Goal: Task Accomplishment & Management: Use online tool/utility

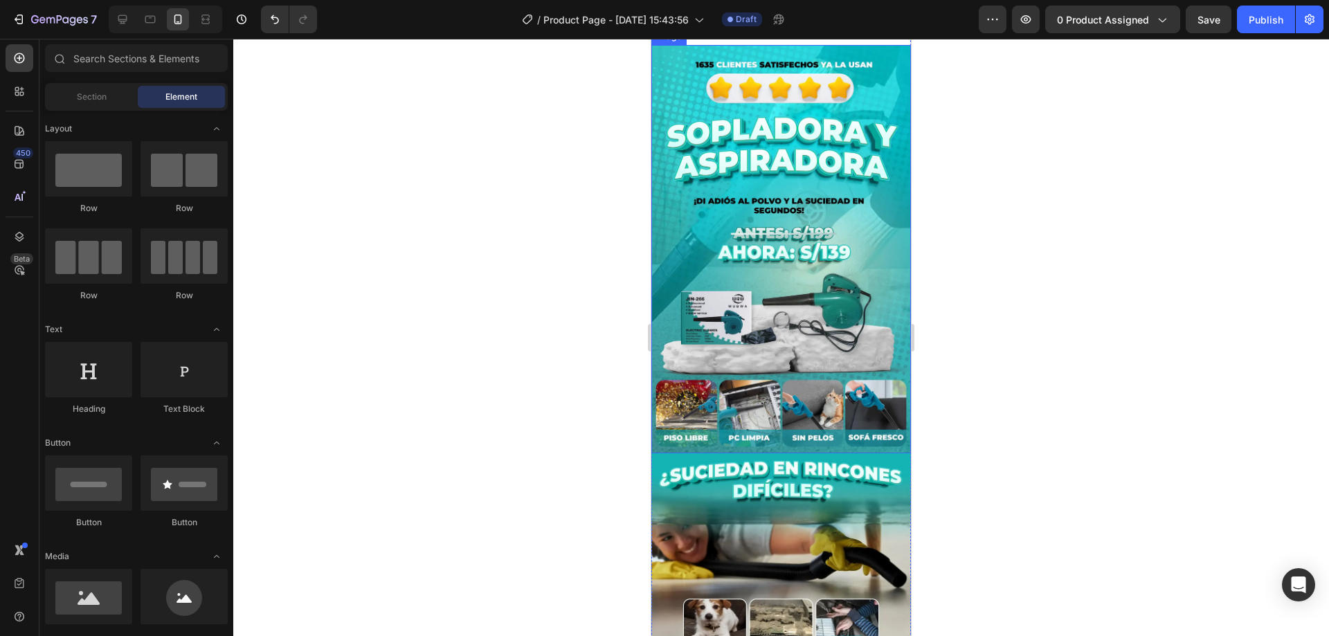
scroll to position [69, 0]
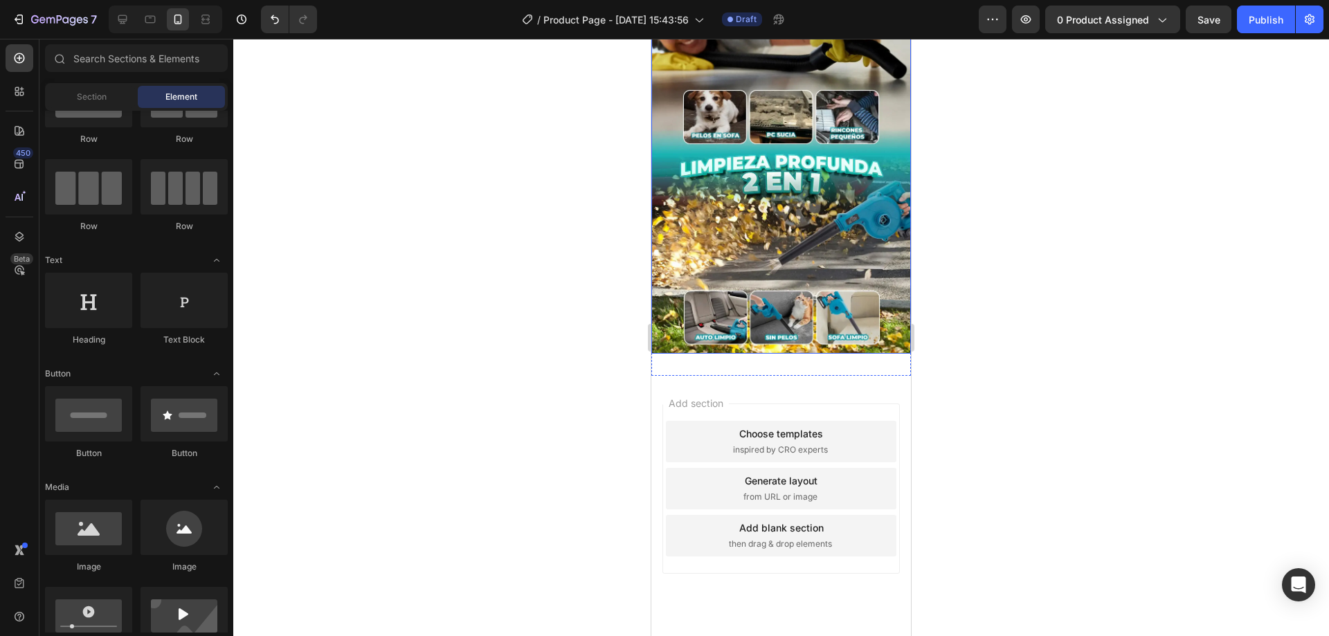
click at [779, 243] on img at bounding box center [781, 149] width 260 height 408
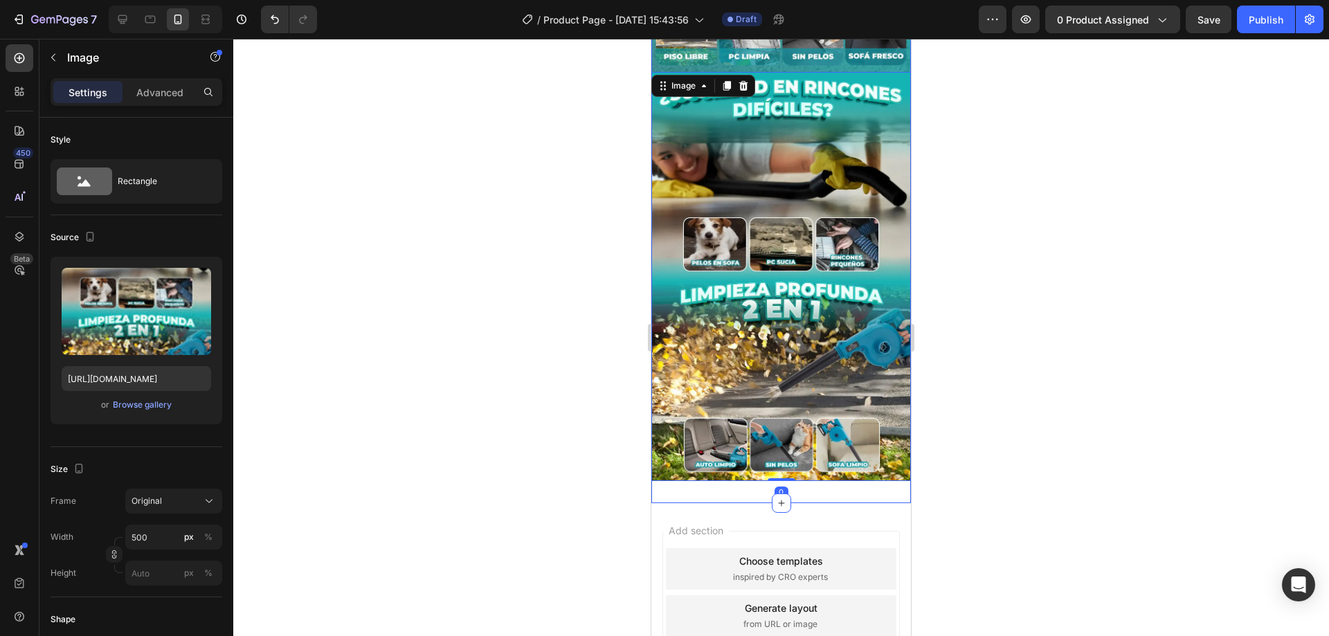
scroll to position [276, 0]
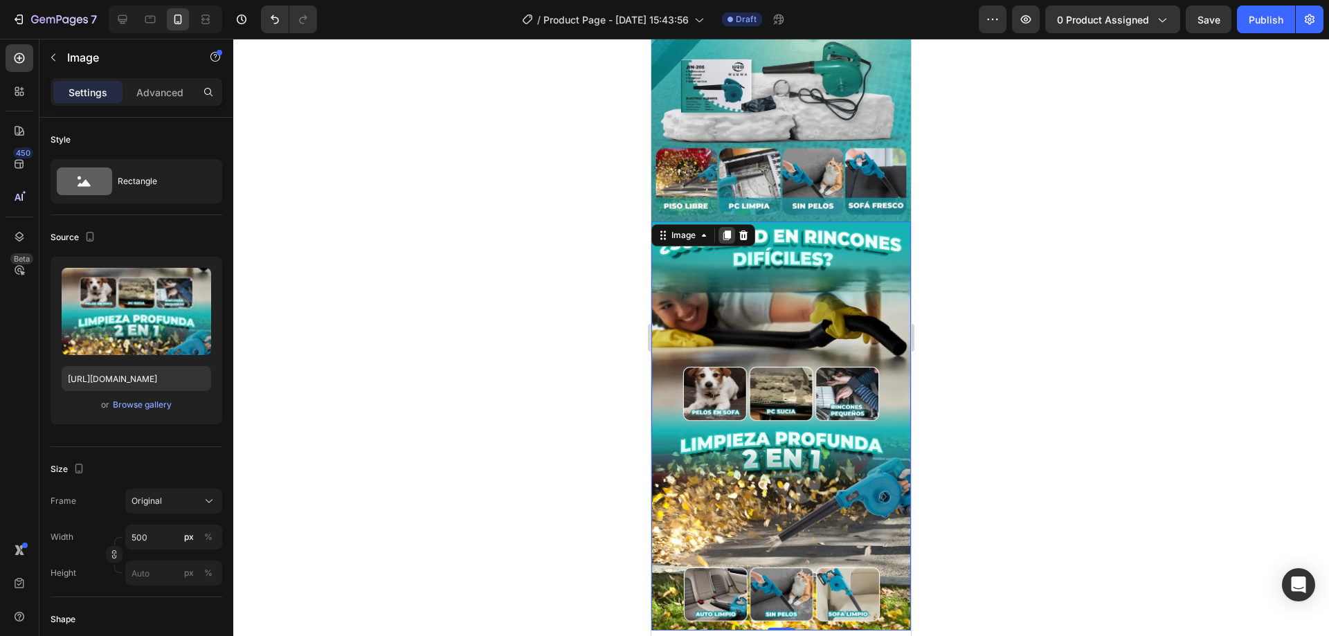
click at [727, 231] on icon at bounding box center [727, 236] width 8 height 10
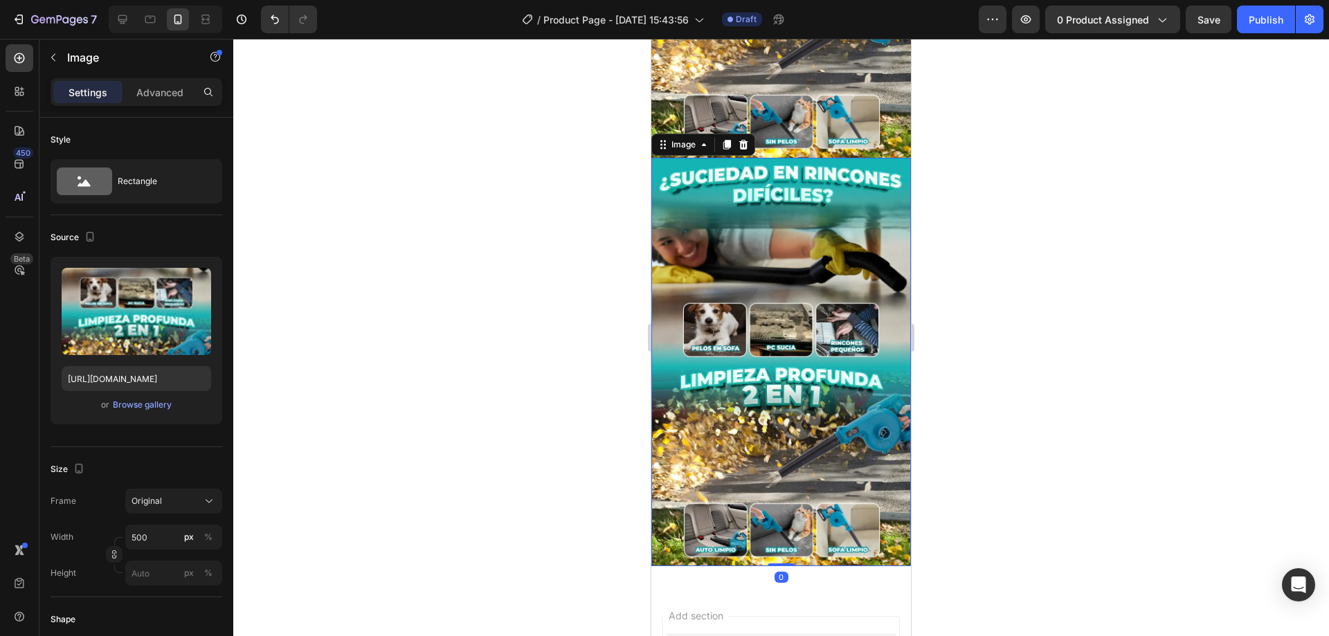
scroll to position [786, 0]
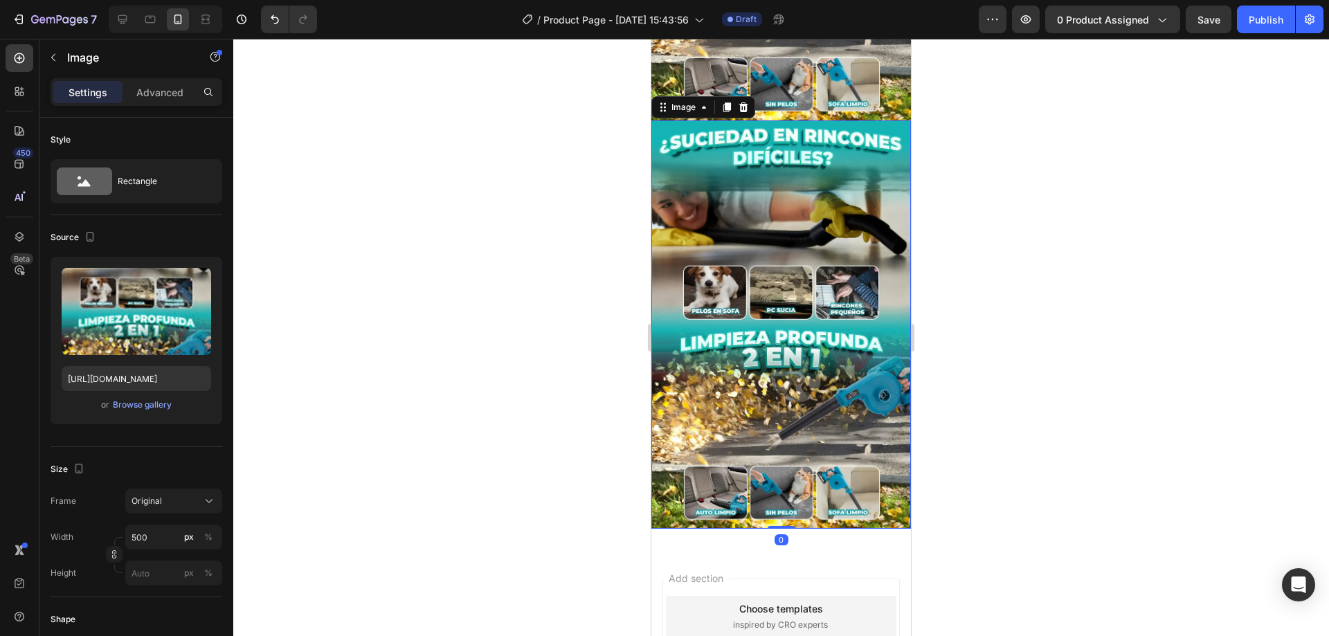
click at [793, 290] on img at bounding box center [781, 324] width 260 height 408
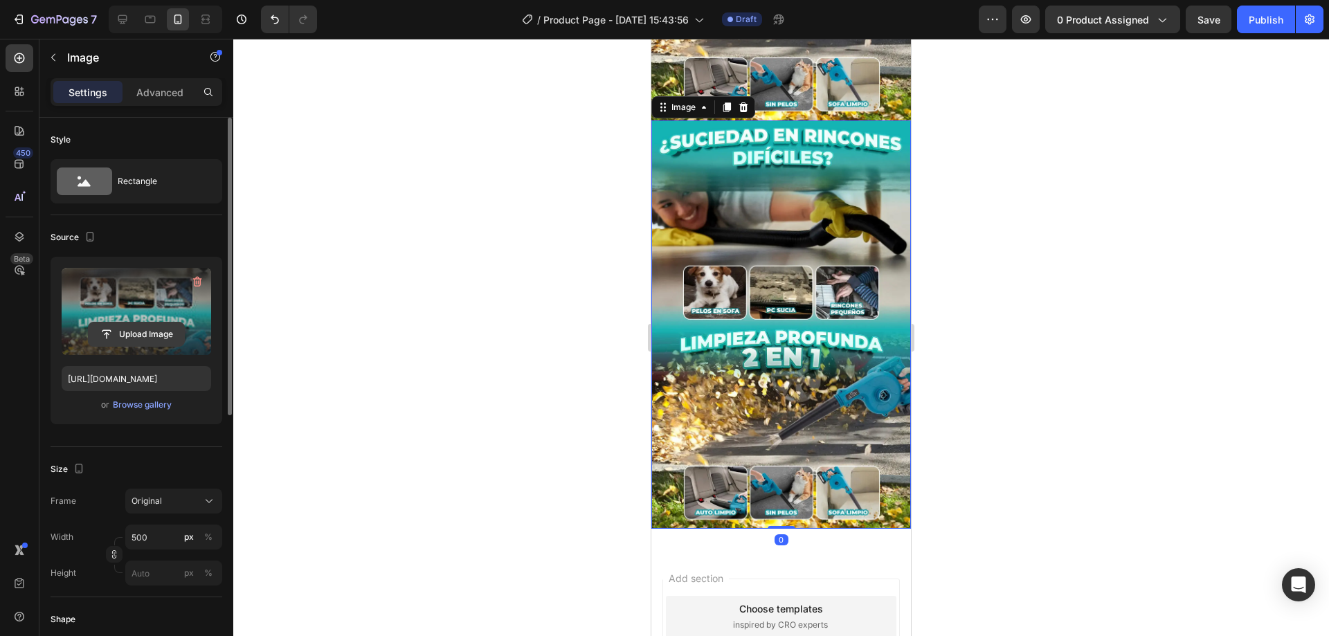
click at [111, 331] on input "file" at bounding box center [137, 335] width 96 height 24
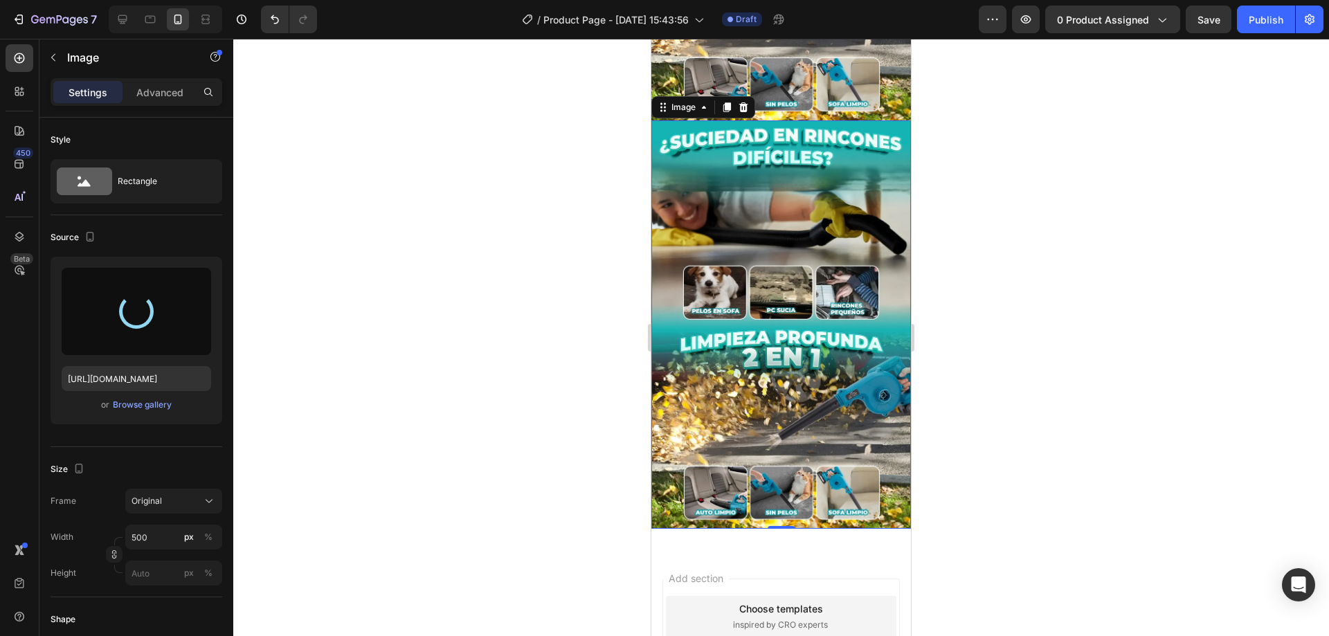
type input "https://cdn.shopify.com/s/files/1/0618/7299/6512/files/gempages_480657926994789…"
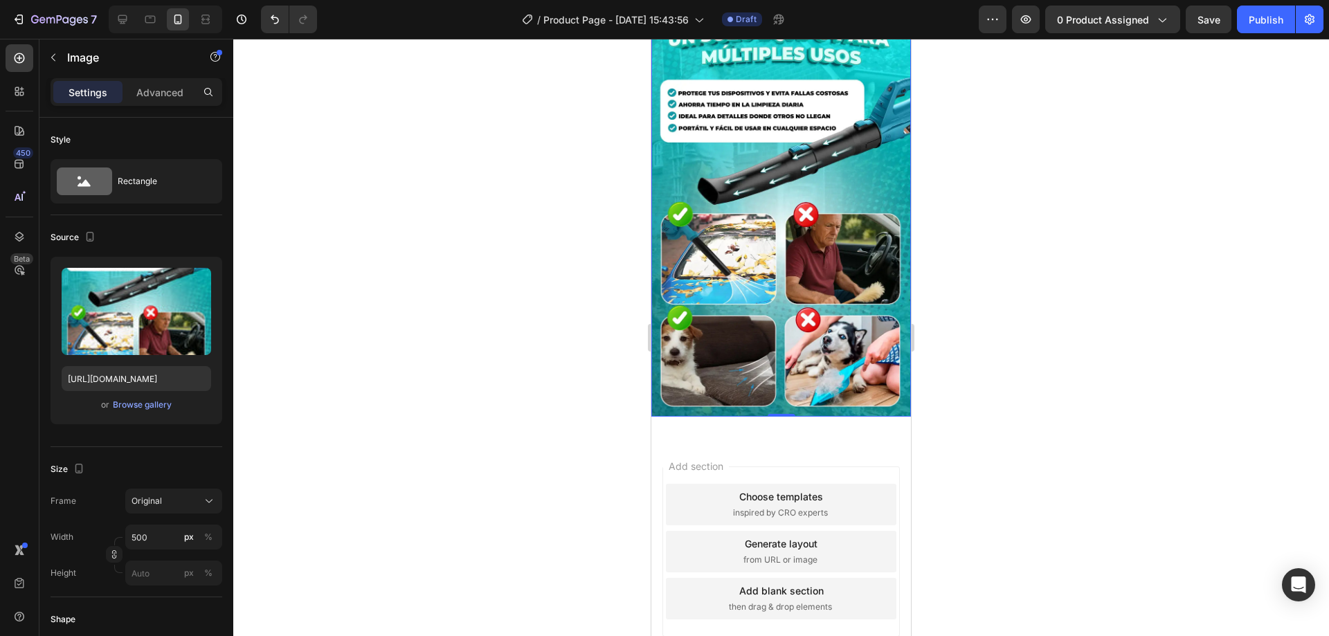
scroll to position [900, 0]
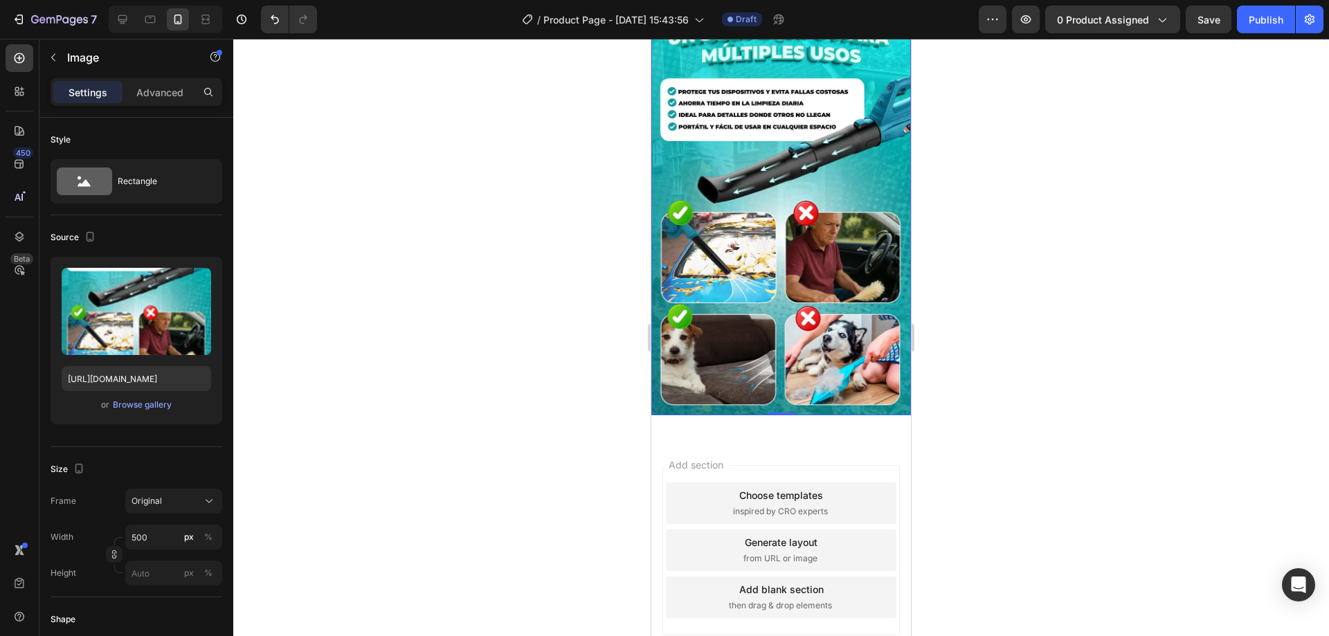
click at [770, 316] on img at bounding box center [781, 211] width 260 height 408
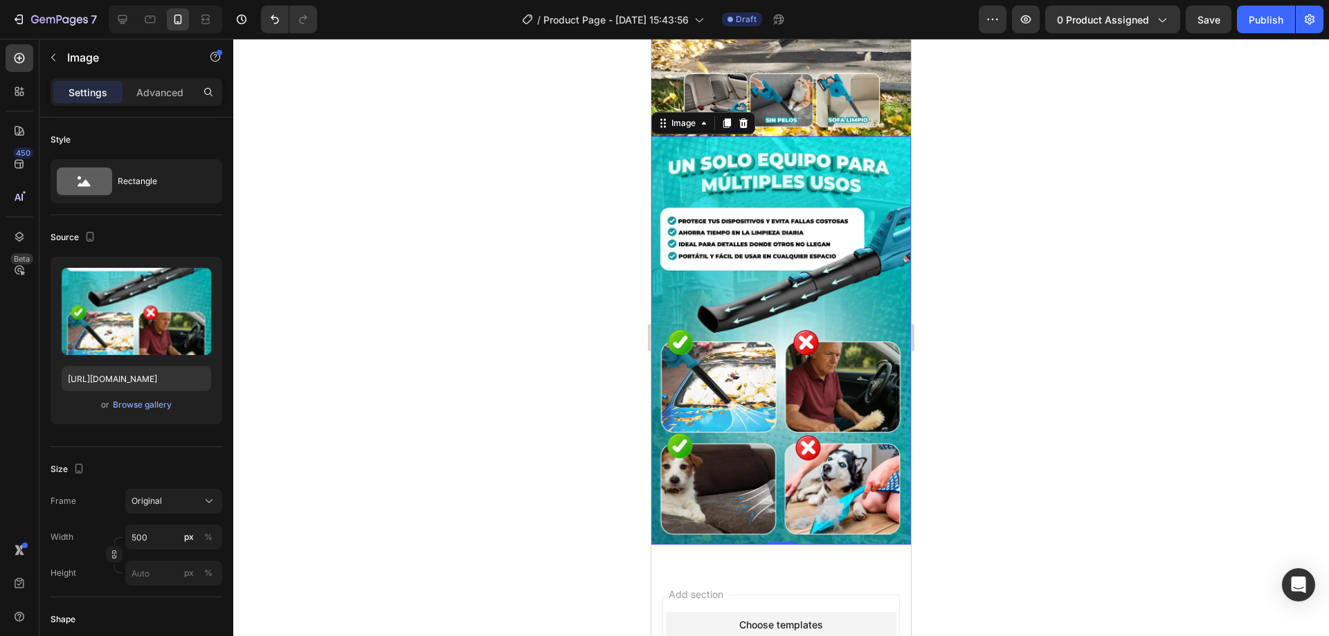
scroll to position [761, 0]
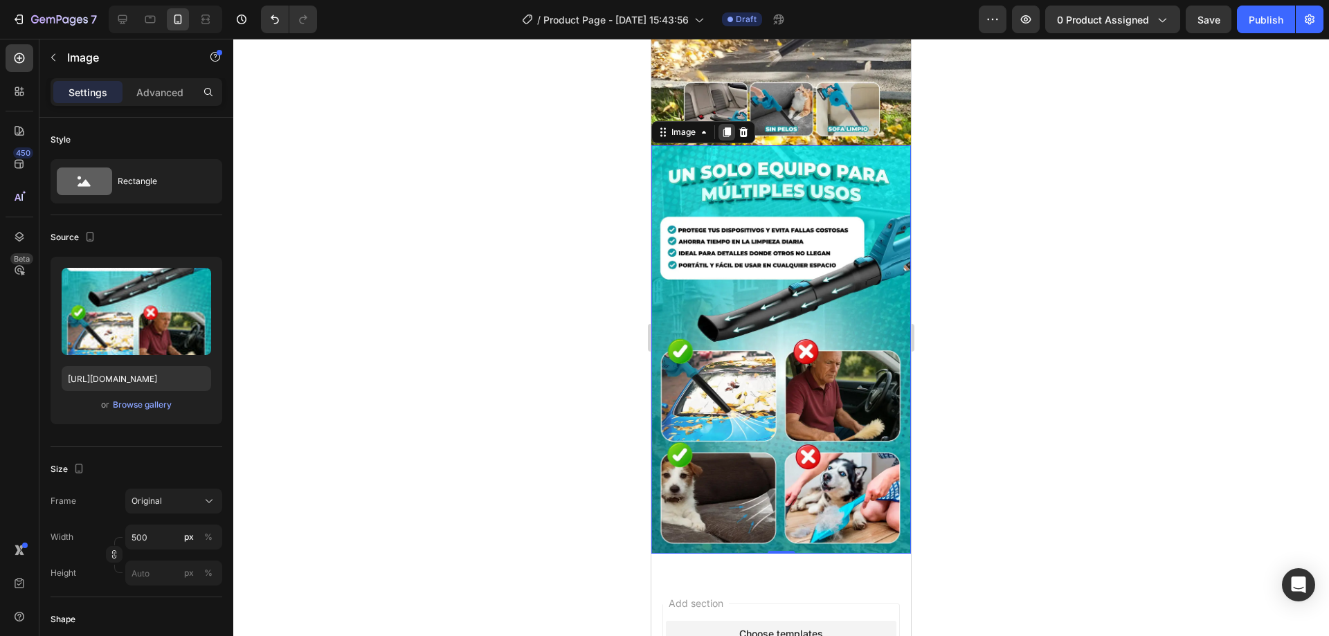
click at [725, 127] on icon at bounding box center [726, 132] width 11 height 11
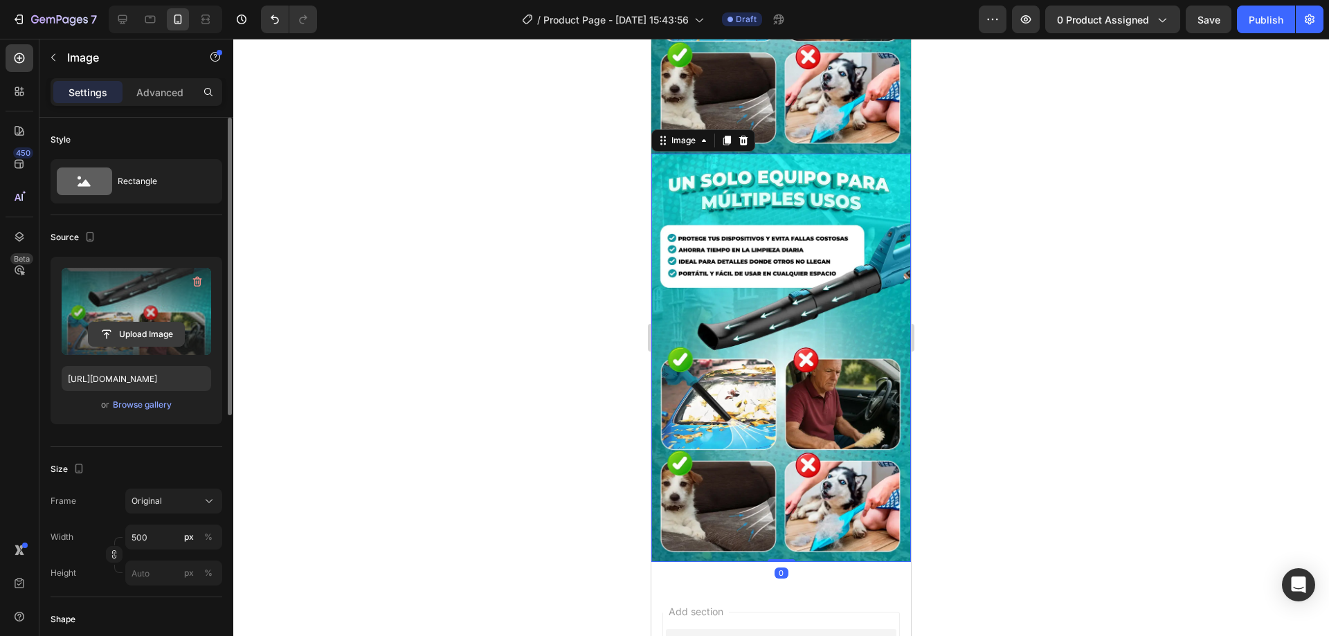
scroll to position [1179, 0]
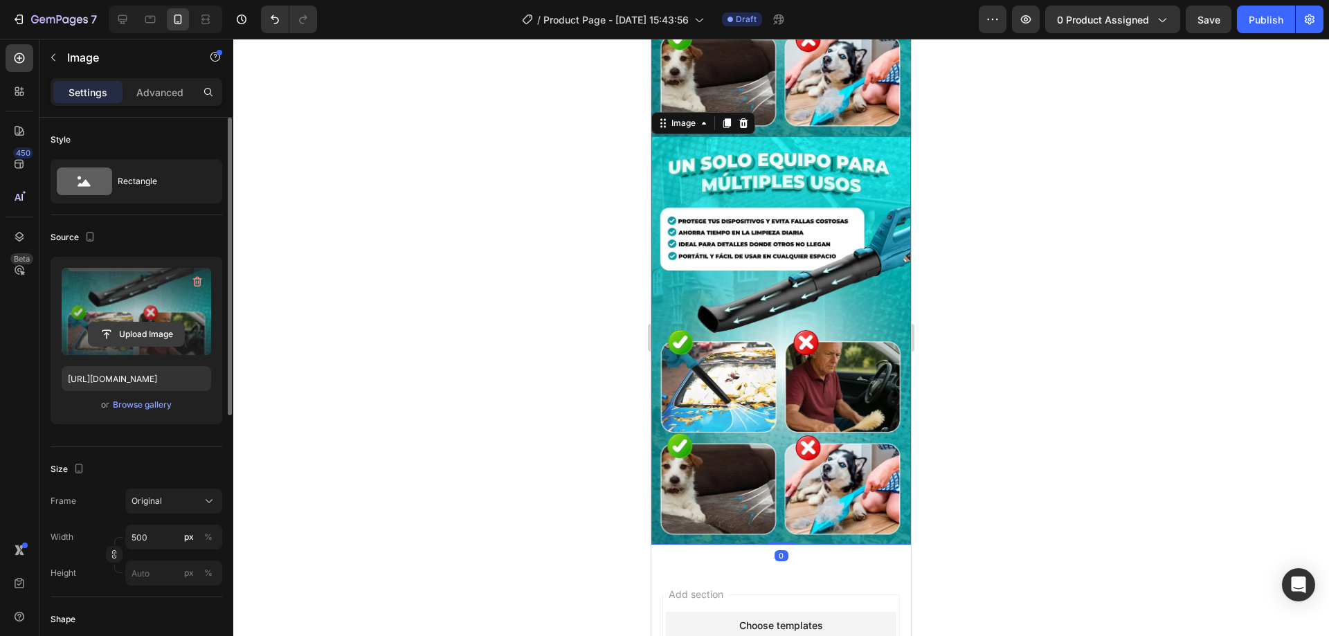
click at [111, 337] on input "file" at bounding box center [137, 335] width 96 height 24
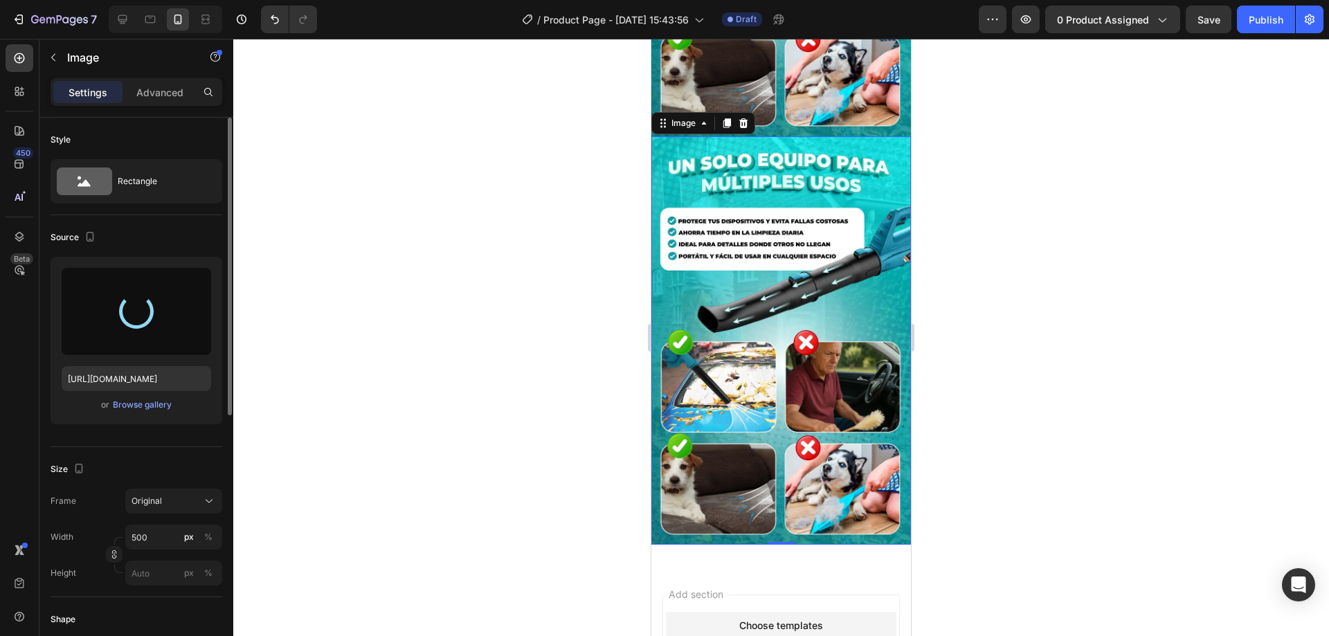
type input "https://cdn.shopify.com/s/files/1/0618/7299/6512/files/gempages_480657926994789…"
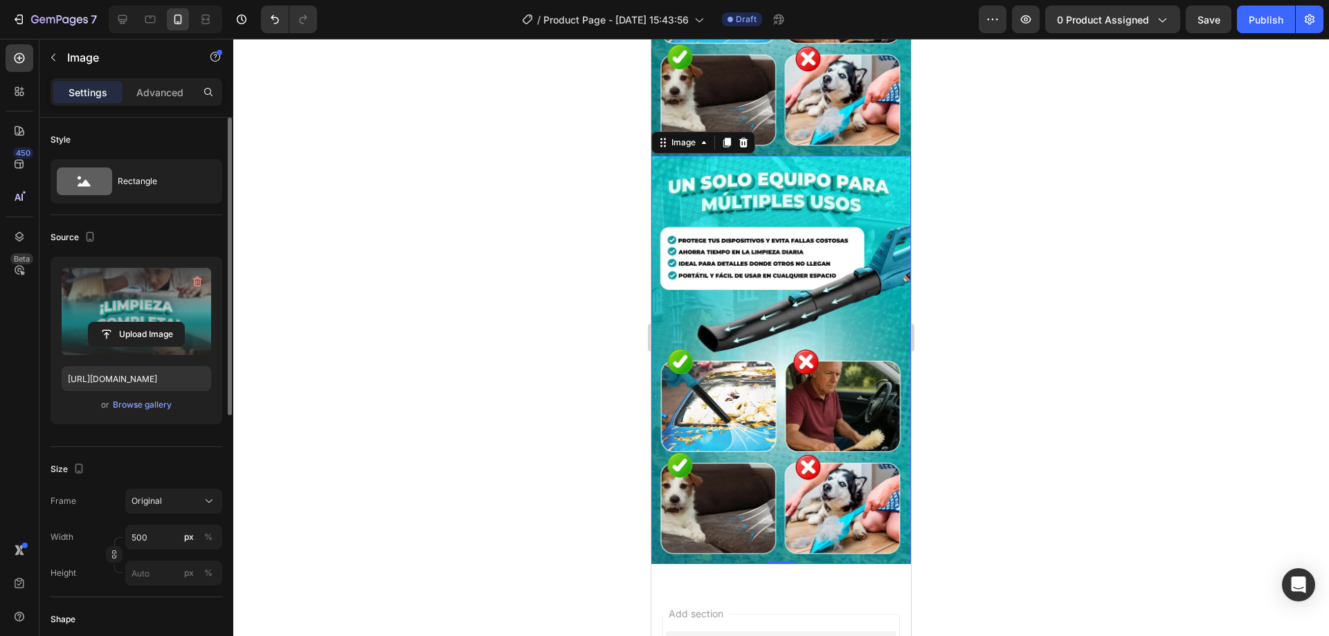
scroll to position [1338, 0]
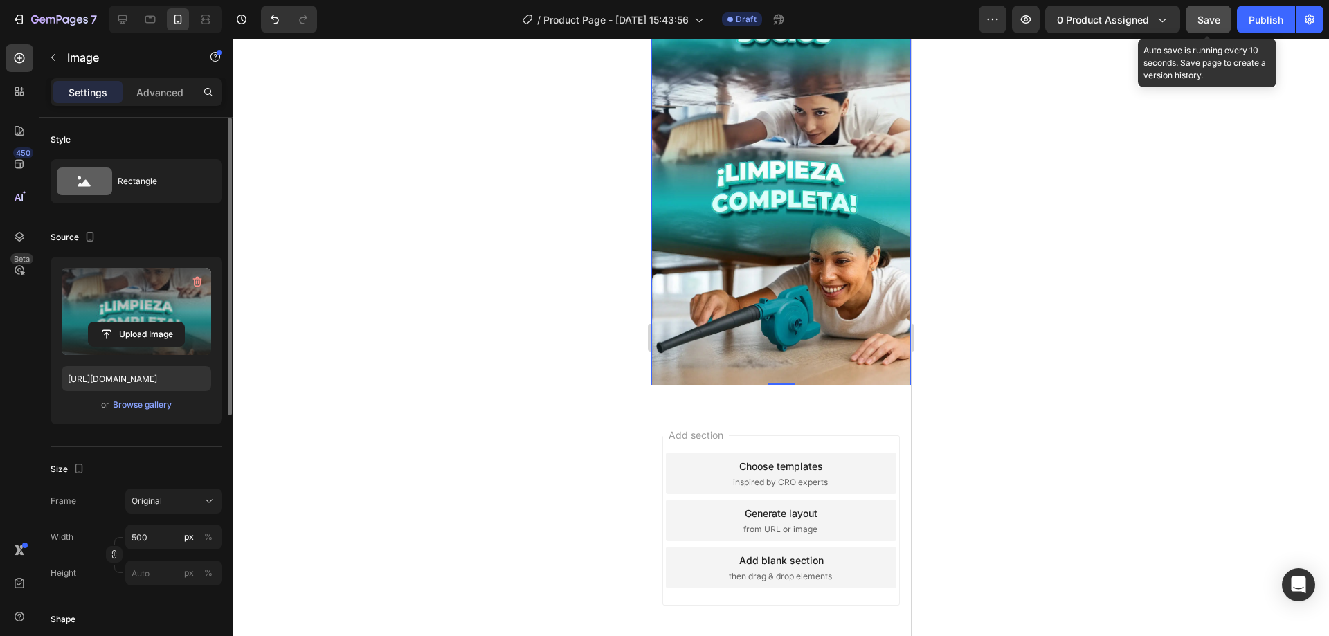
click at [1204, 24] on span "Save" at bounding box center [1208, 20] width 23 height 12
click at [764, 219] on img at bounding box center [781, 181] width 260 height 408
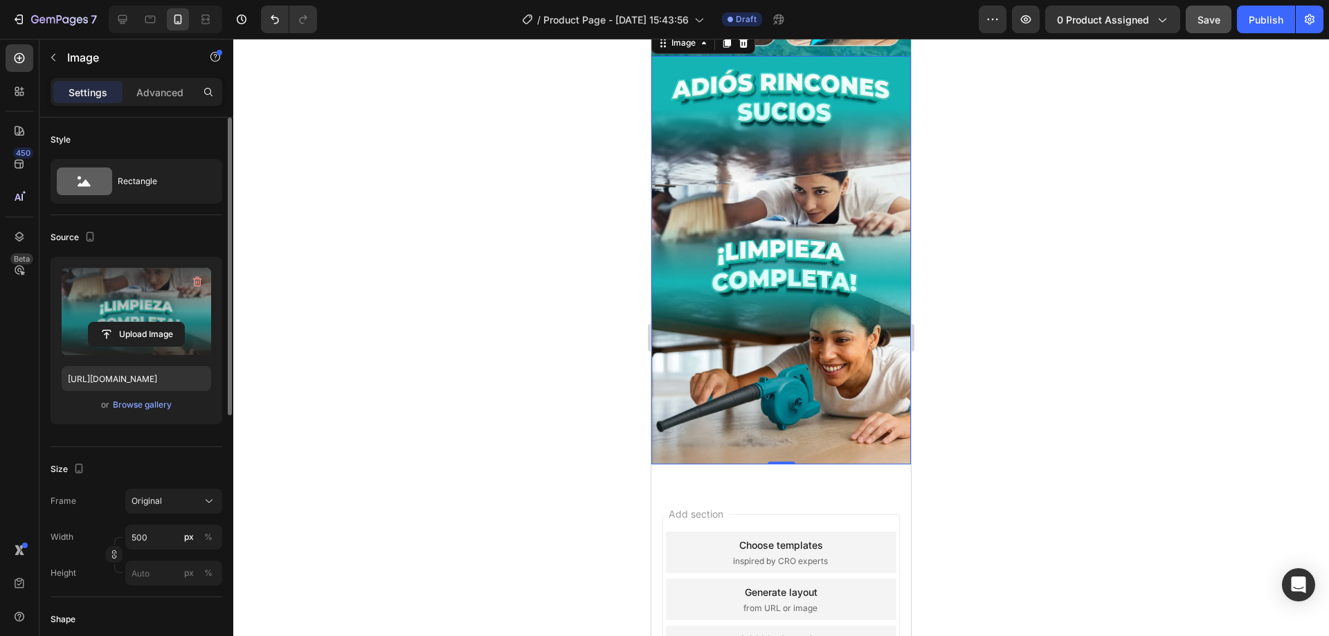
scroll to position [1130, 0]
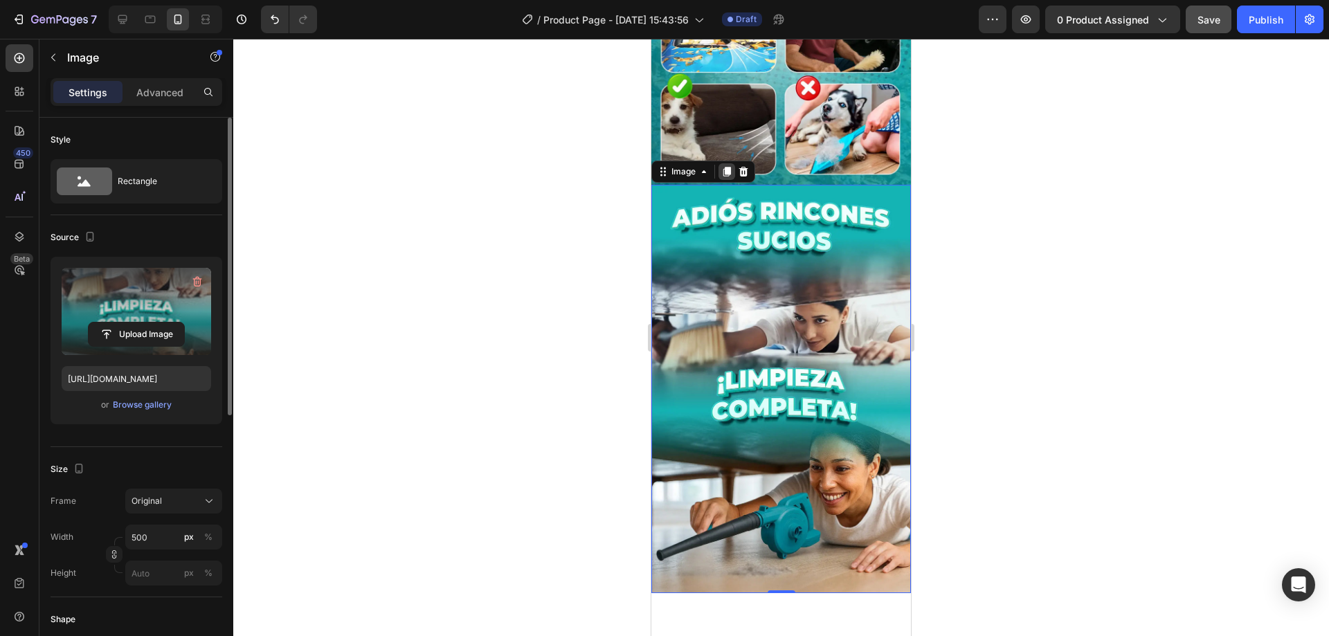
click at [725, 167] on icon at bounding box center [727, 172] width 8 height 10
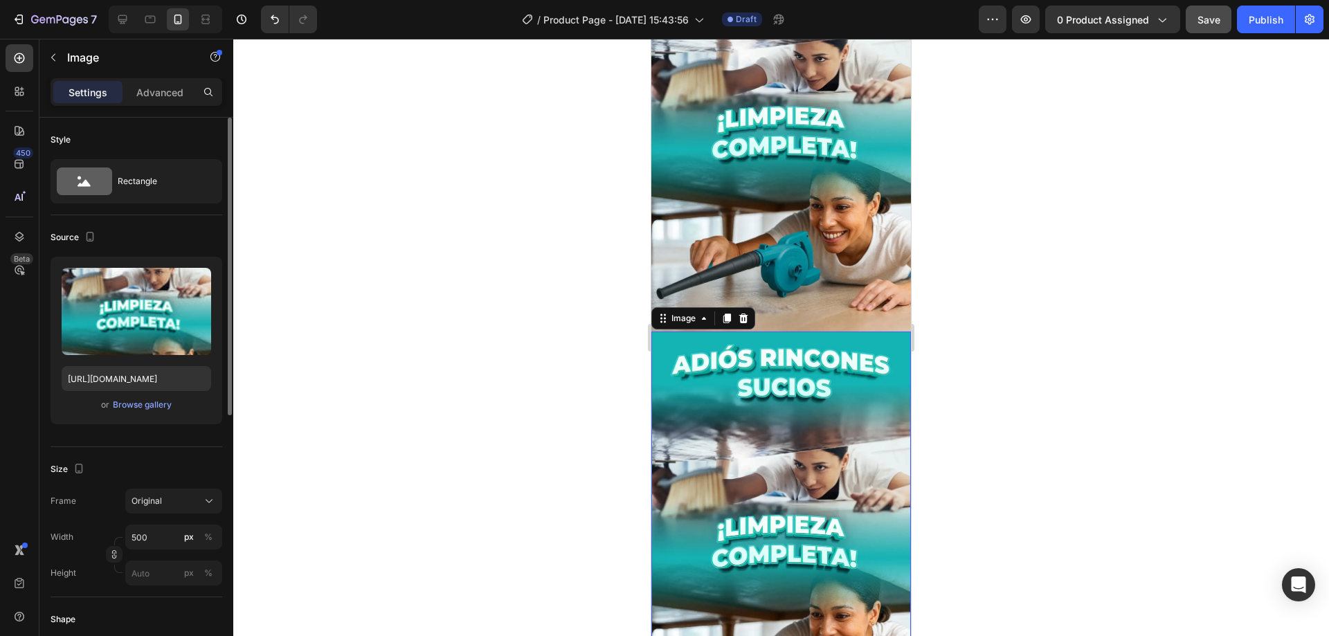
scroll to position [1571, 0]
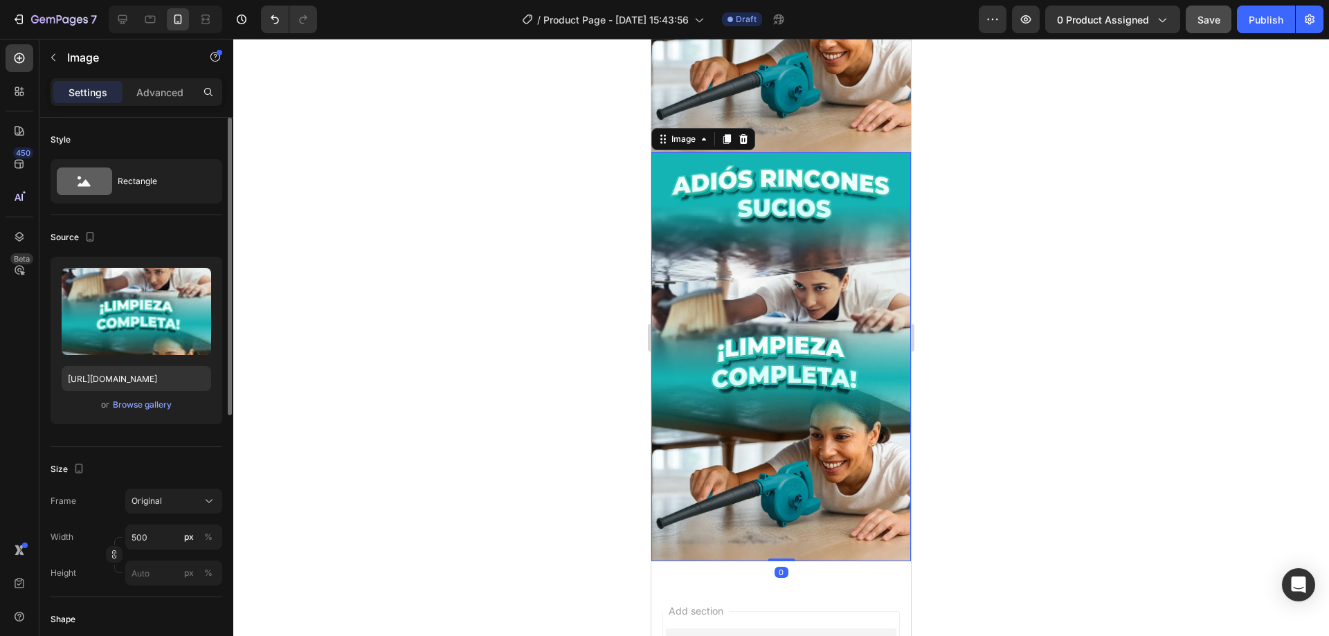
drag, startPoint x: 775, startPoint y: 322, endPoint x: 849, endPoint y: 361, distance: 83.0
click at [775, 322] on img at bounding box center [781, 356] width 260 height 408
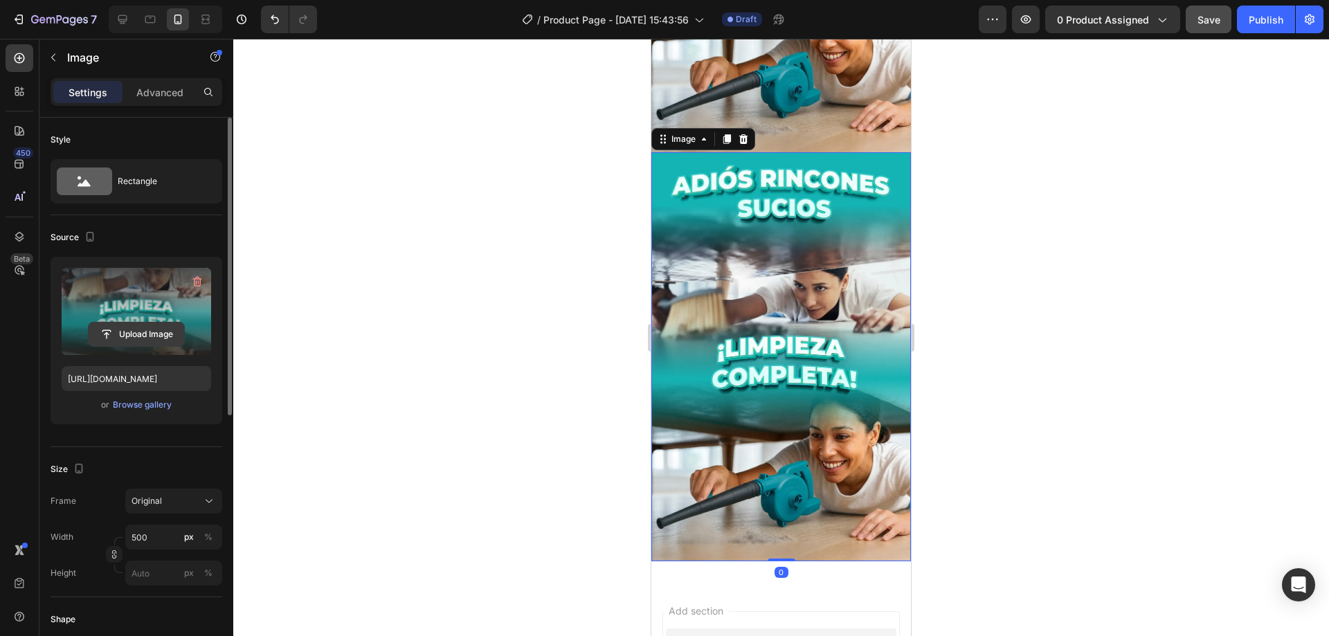
click at [109, 329] on input "file" at bounding box center [137, 335] width 96 height 24
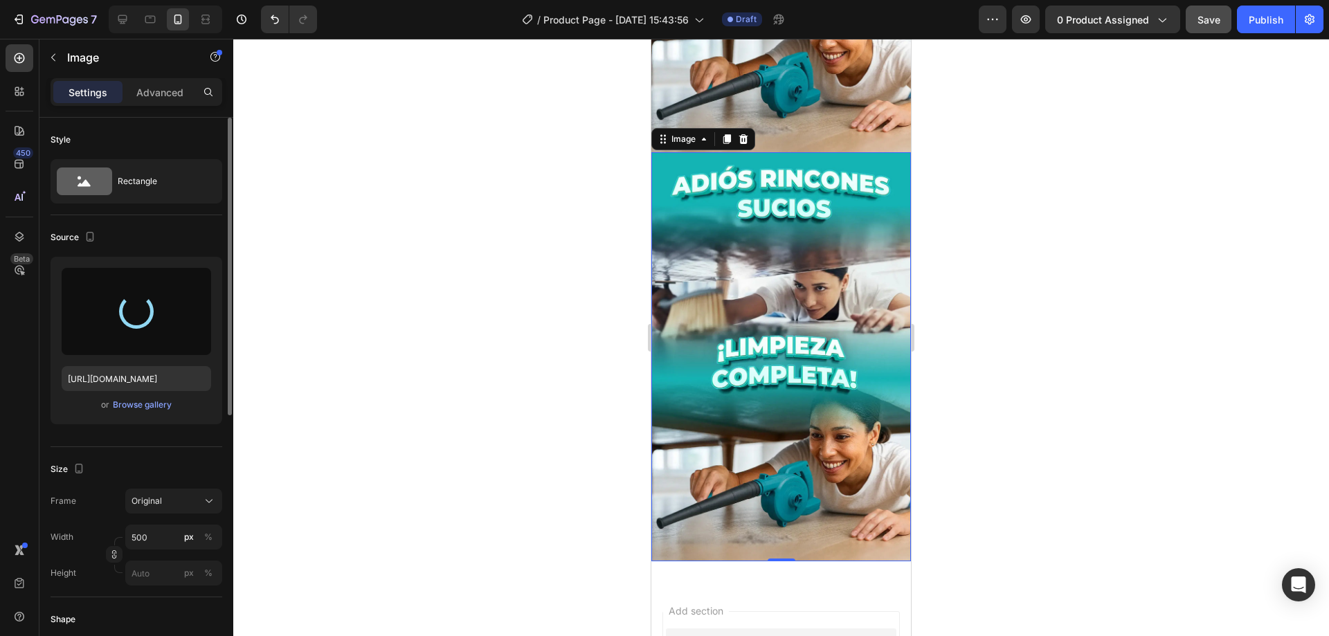
type input "https://cdn.shopify.com/s/files/1/0618/7299/6512/files/gempages_480657926994789…"
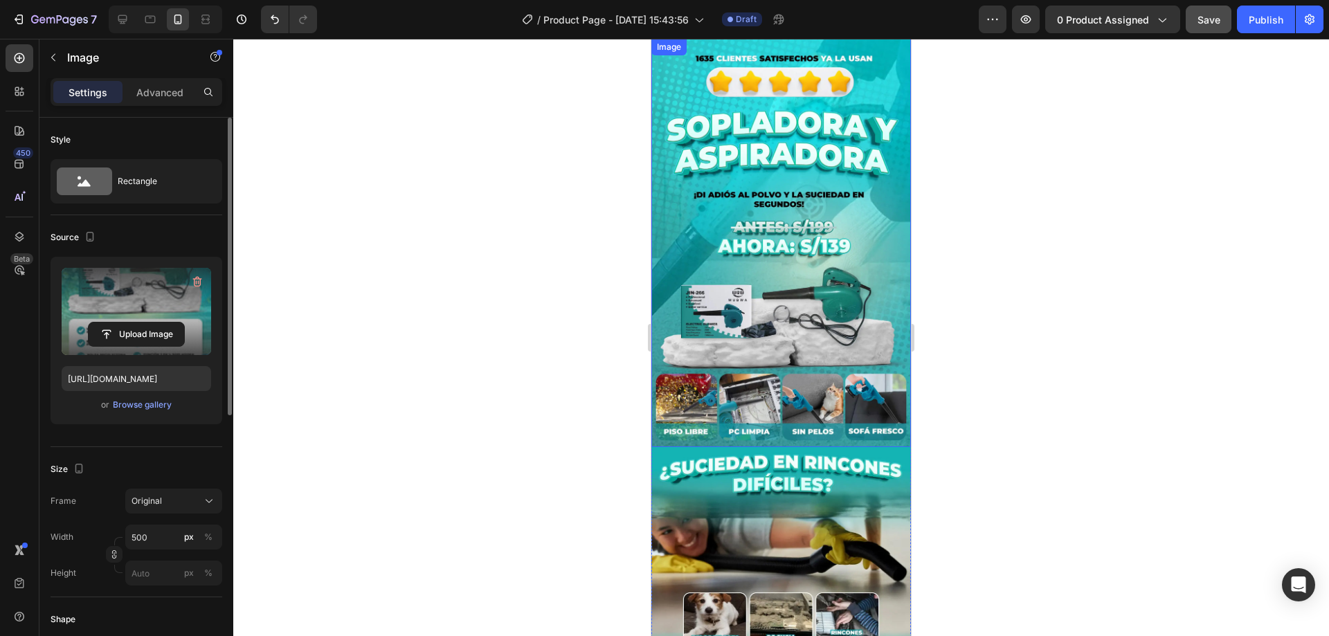
scroll to position [0, 0]
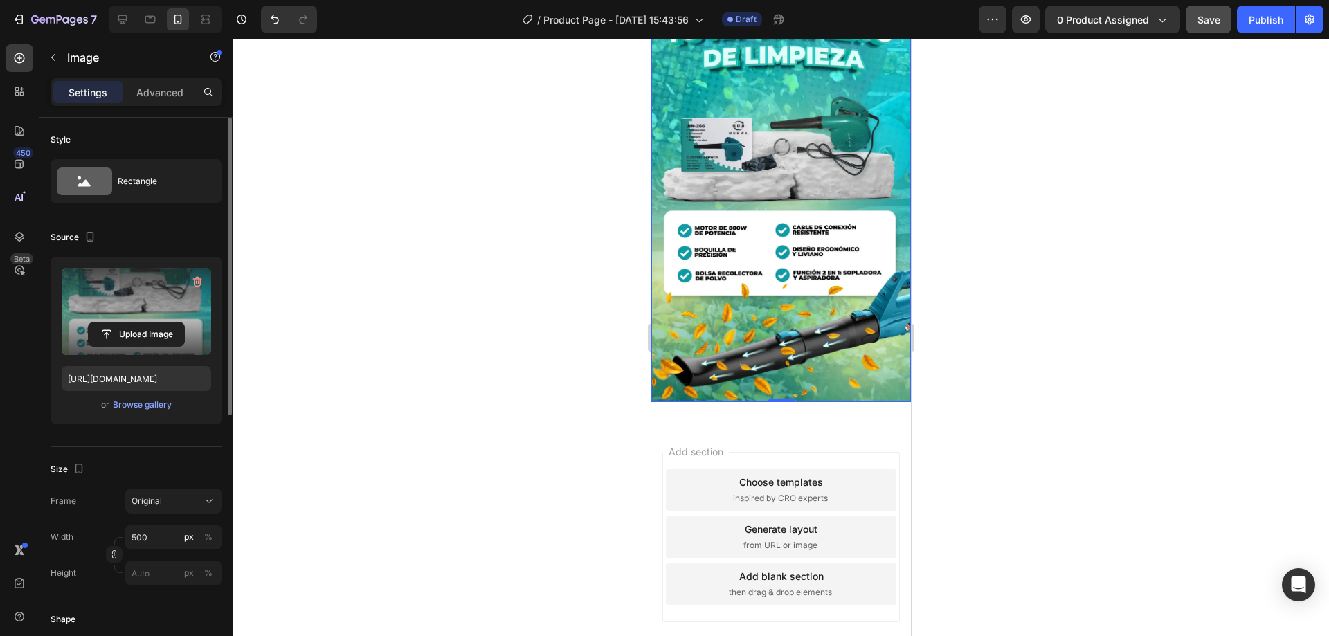
click at [805, 263] on img at bounding box center [781, 197] width 260 height 408
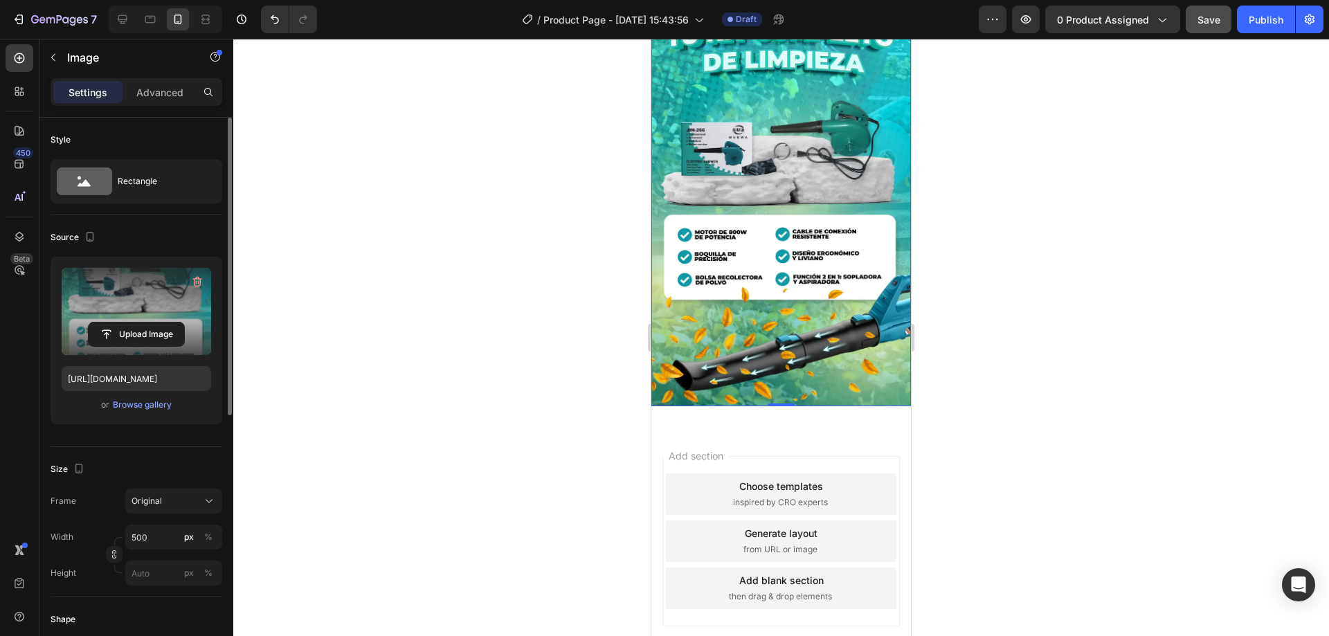
scroll to position [1523, 0]
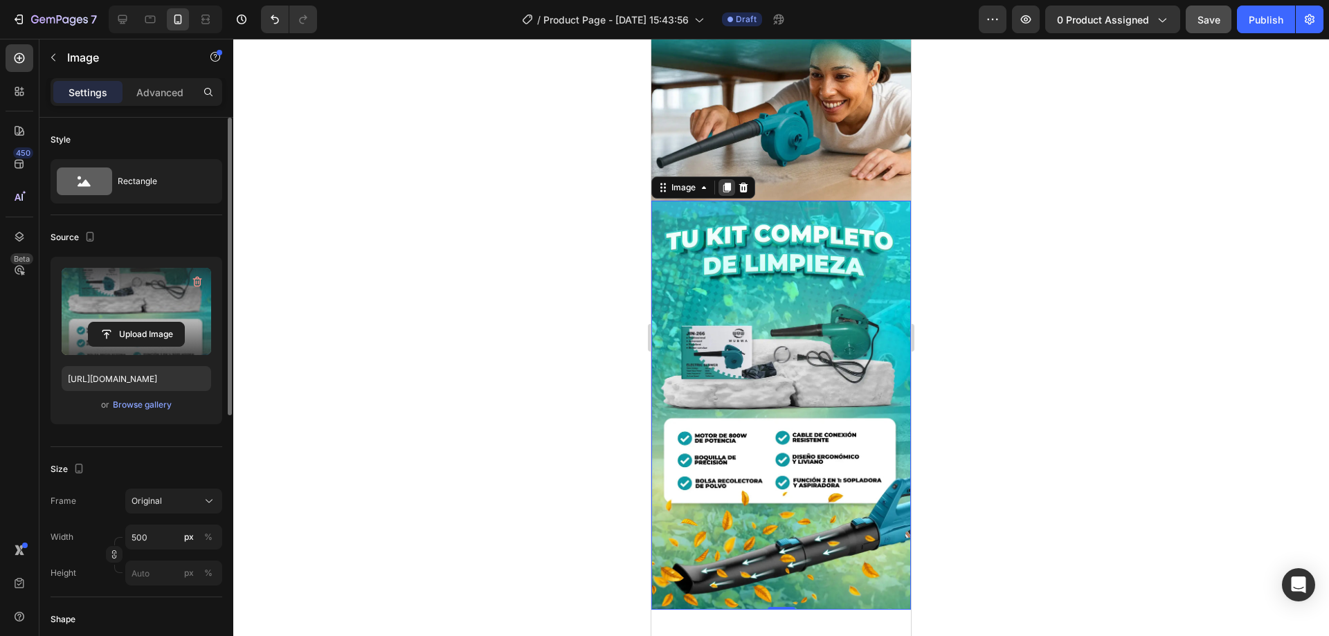
click at [727, 183] on icon at bounding box center [727, 188] width 8 height 10
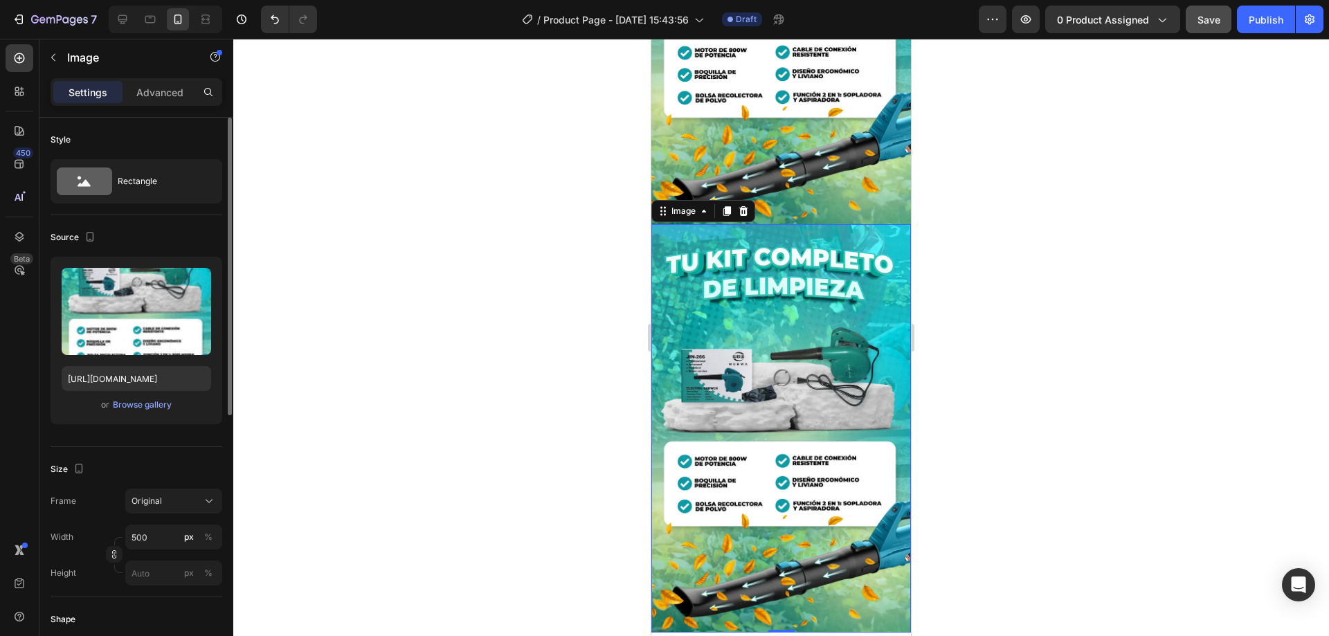
scroll to position [1964, 0]
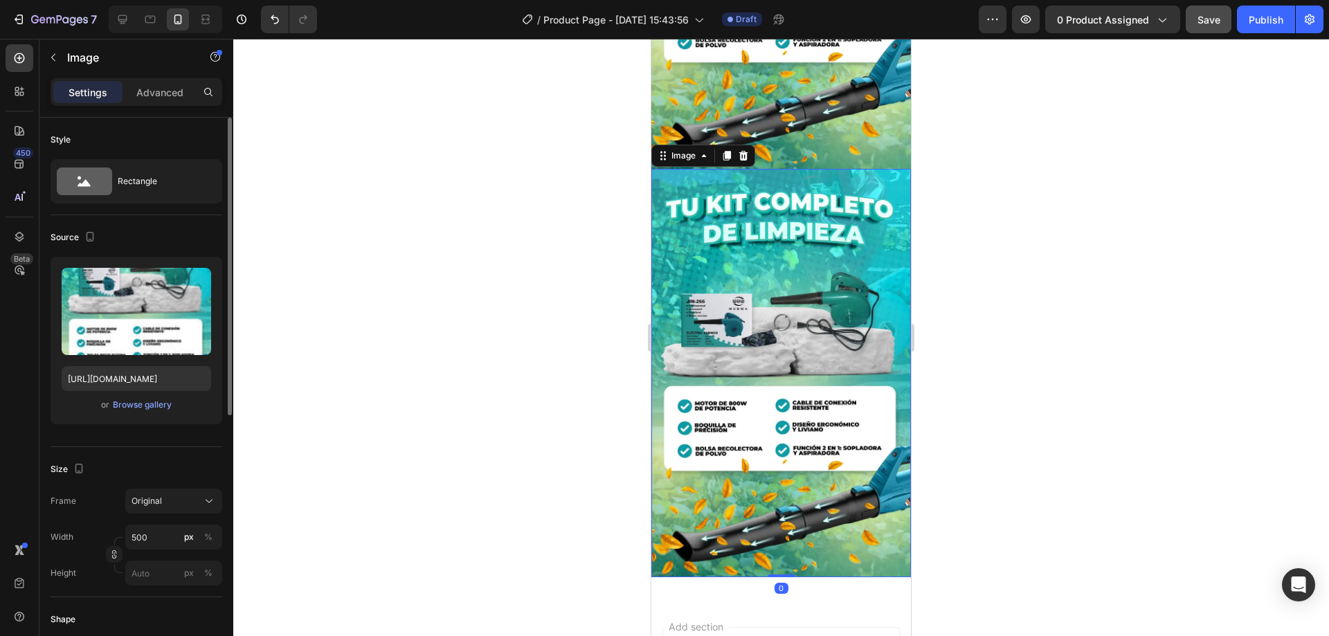
click at [779, 265] on img at bounding box center [781, 373] width 260 height 408
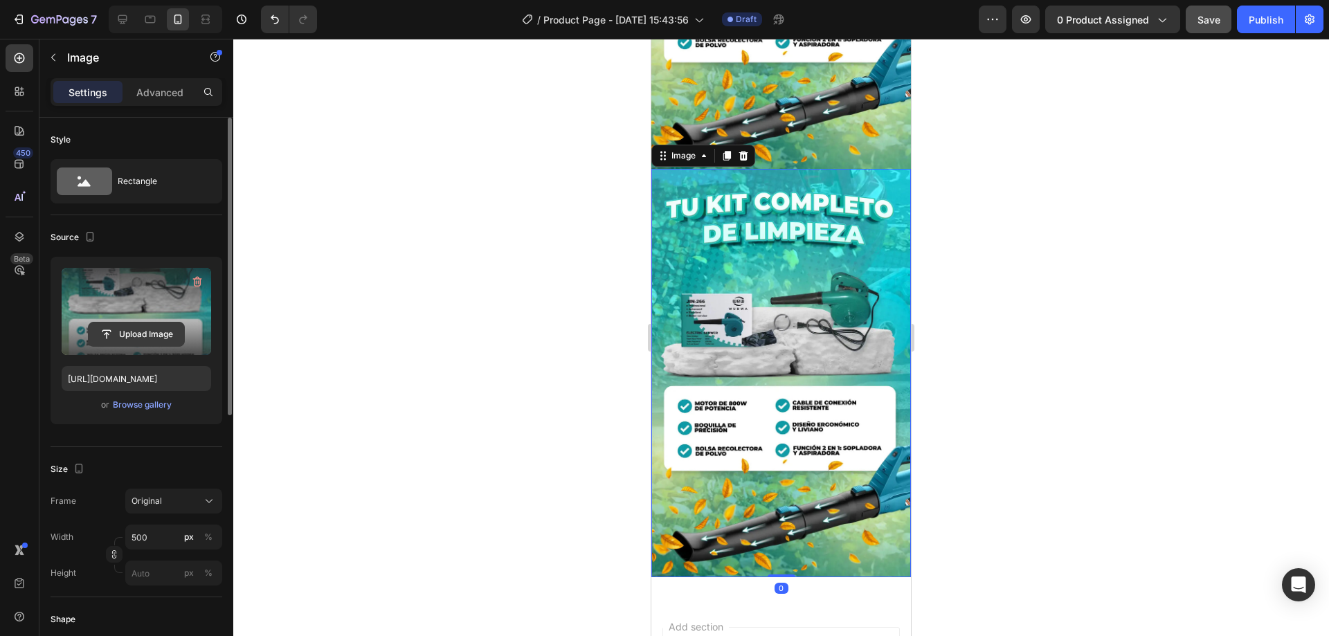
click at [113, 332] on input "file" at bounding box center [137, 335] width 96 height 24
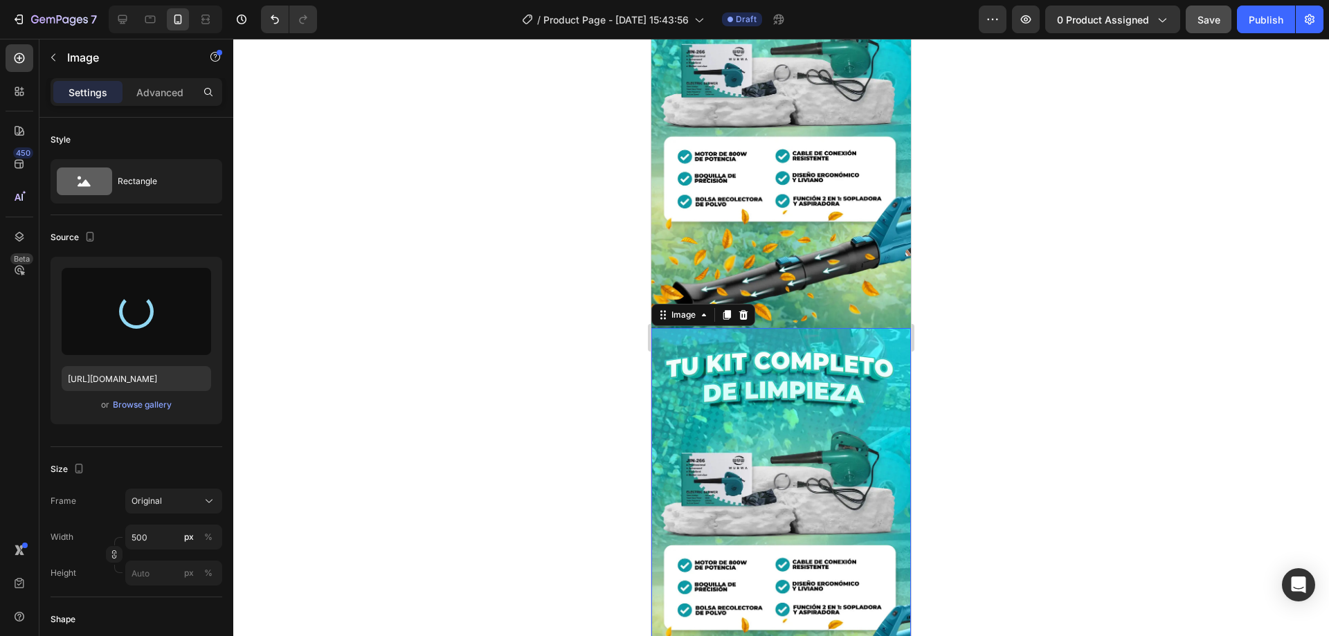
scroll to position [1825, 0]
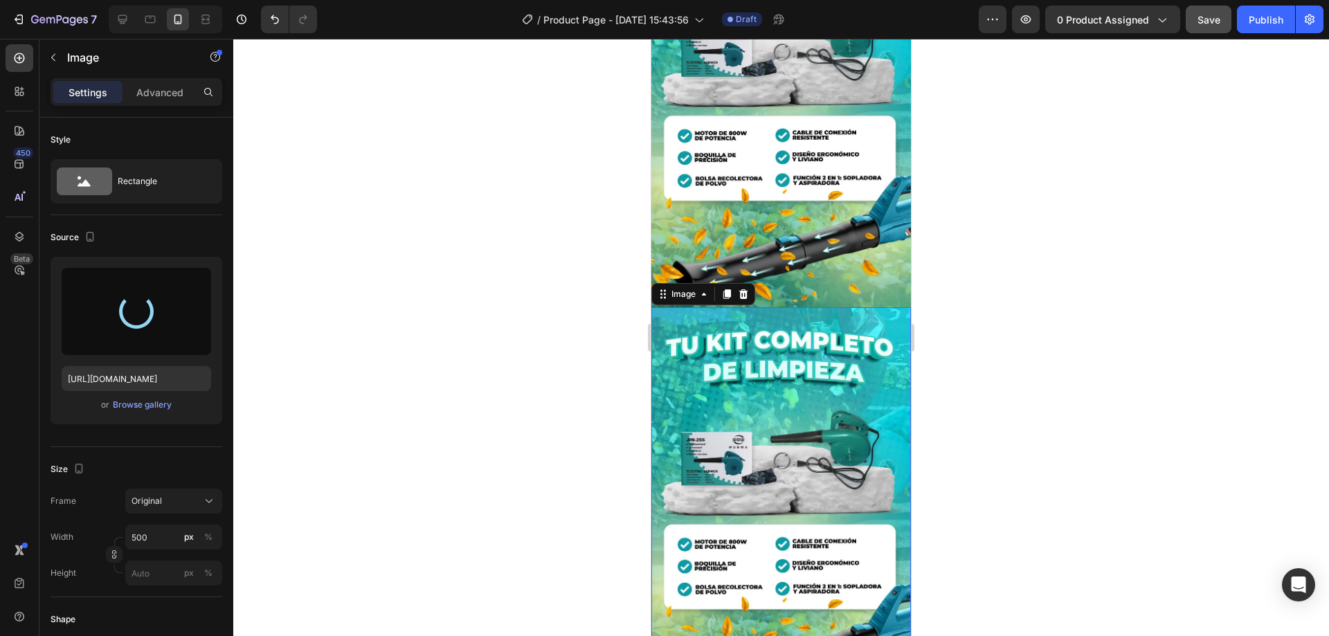
type input "https://cdn.shopify.com/s/files/1/0618/7299/6512/files/gempages_480657926994789…"
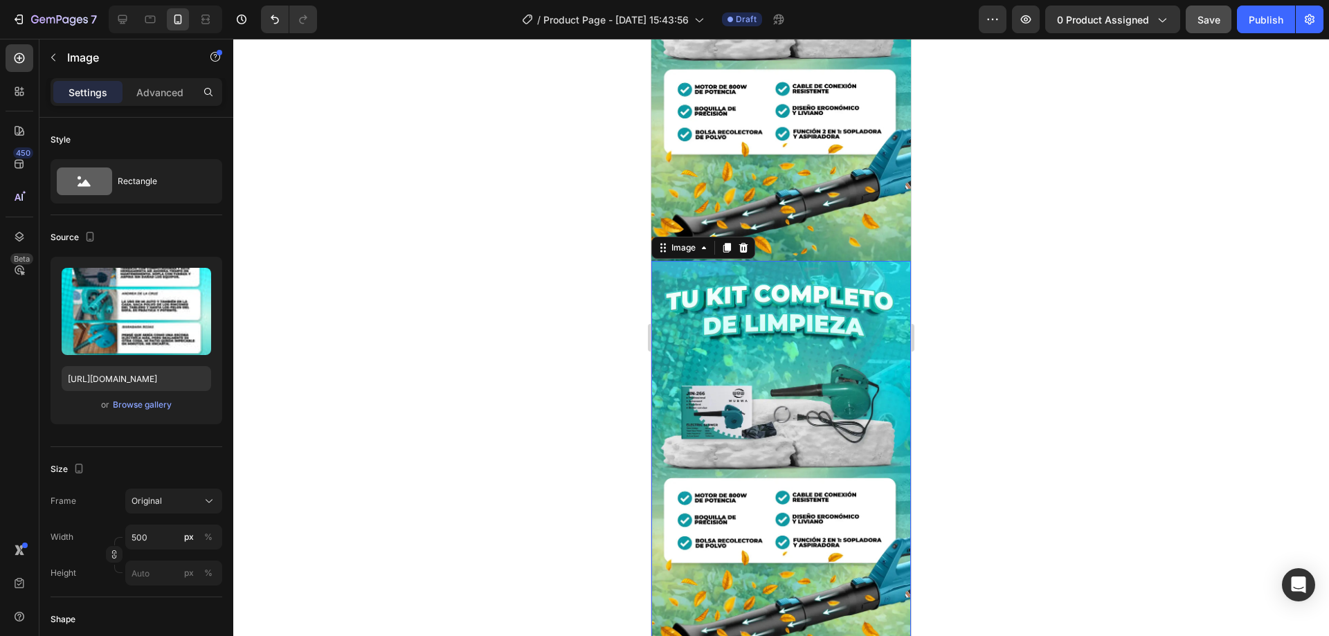
scroll to position [1895, 0]
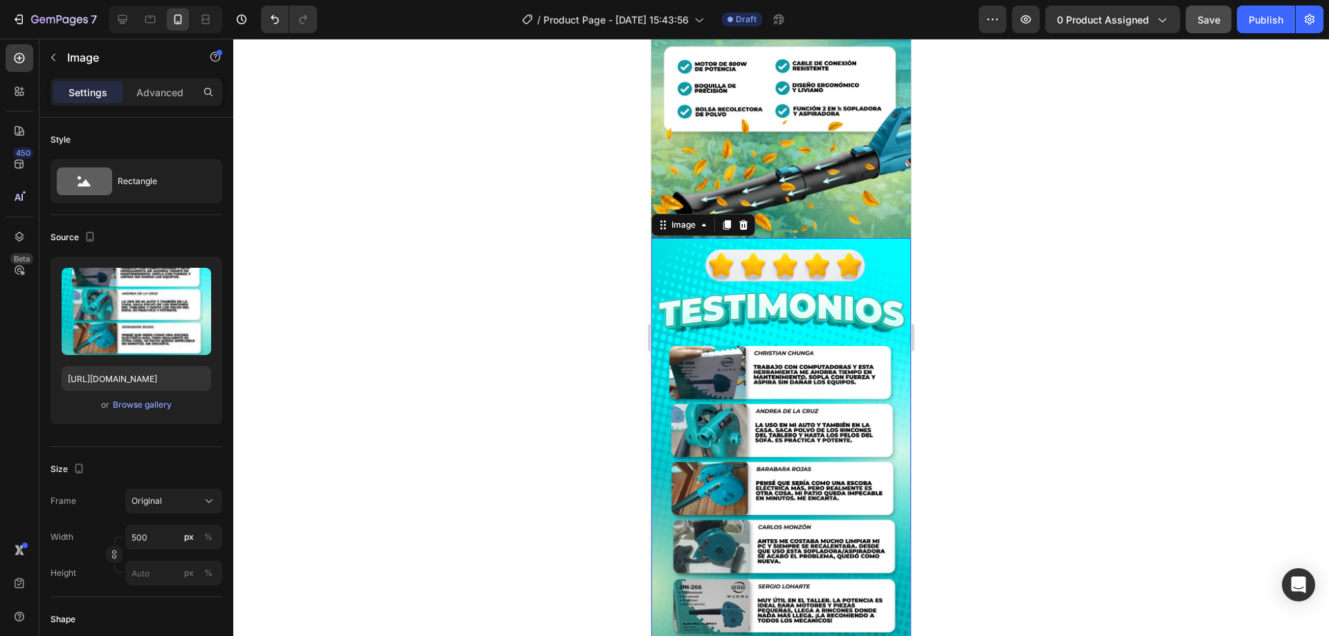
click at [784, 376] on img at bounding box center [781, 442] width 260 height 408
click at [728, 220] on icon at bounding box center [727, 225] width 8 height 10
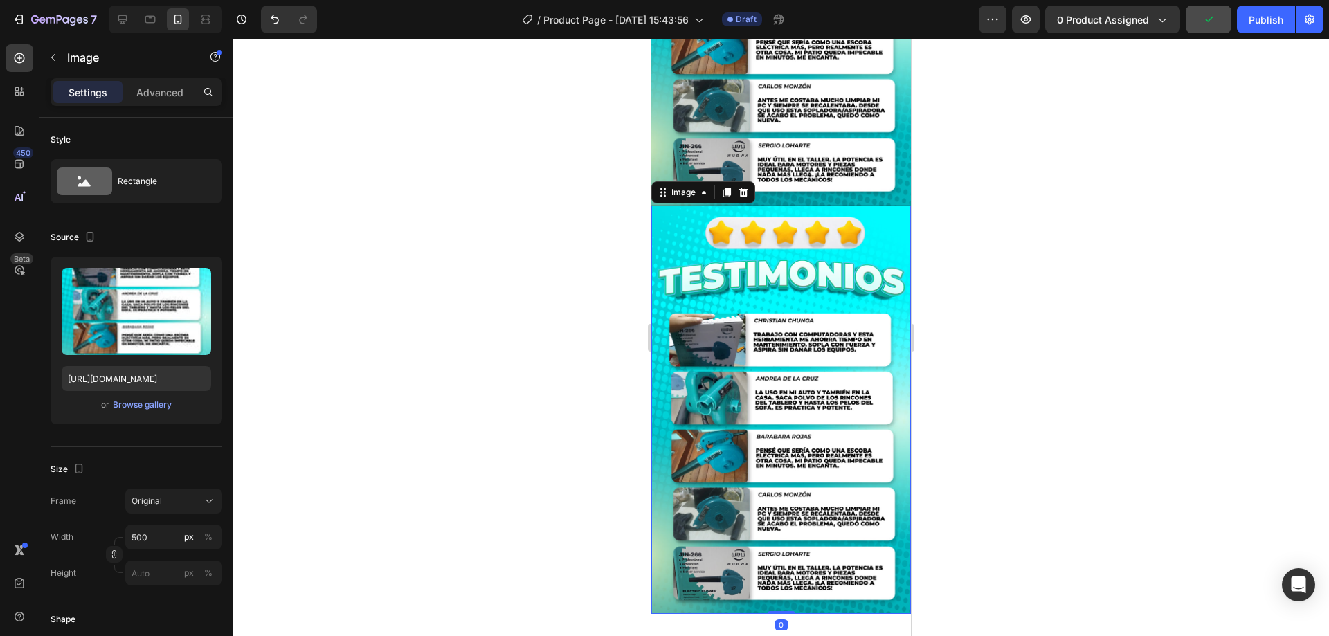
scroll to position [2356, 0]
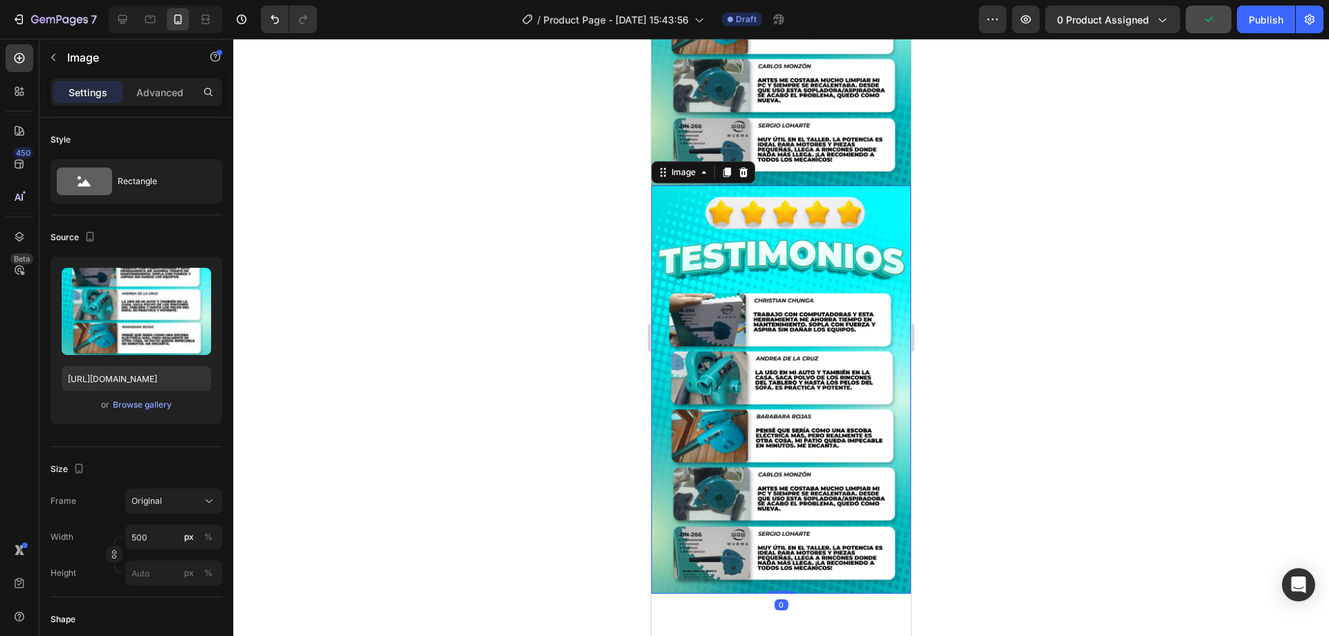
click at [768, 364] on img at bounding box center [781, 390] width 260 height 408
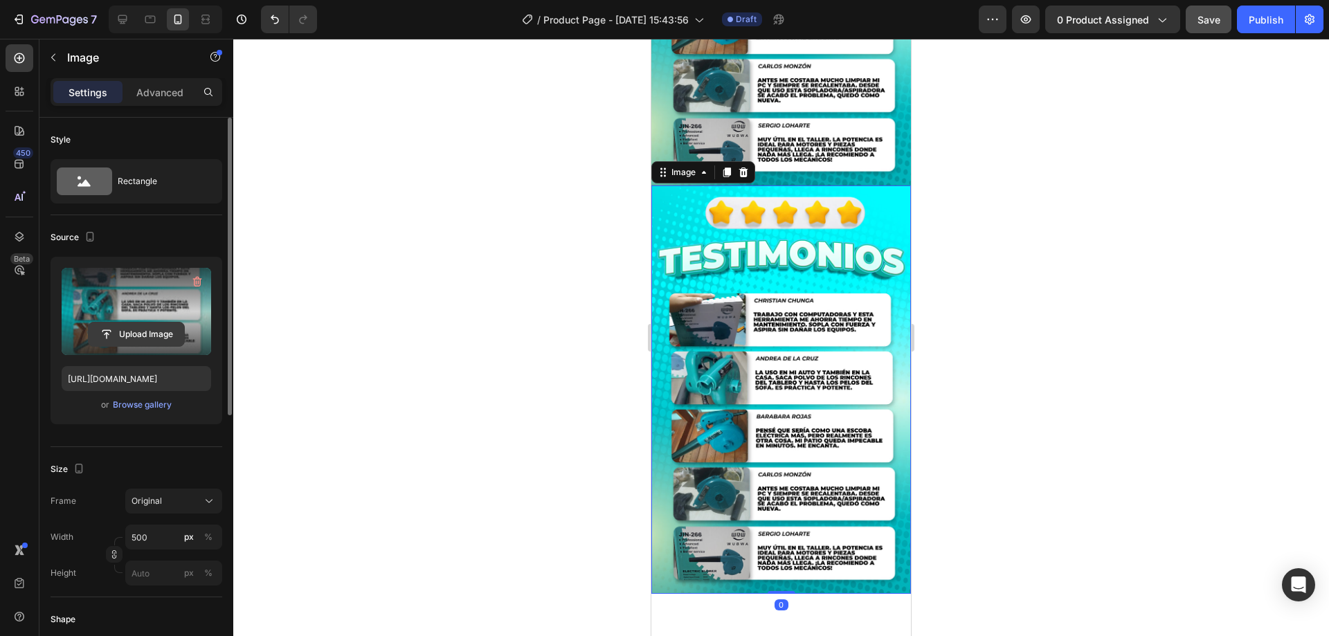
click at [105, 327] on input "file" at bounding box center [137, 335] width 96 height 24
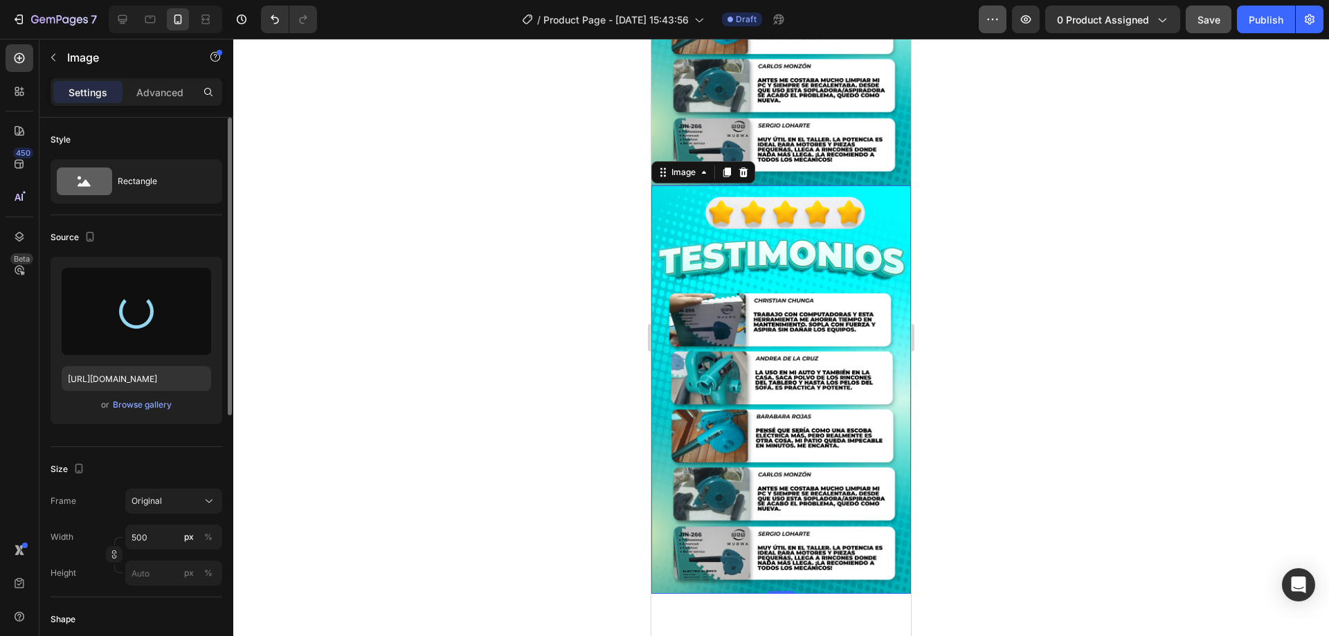
type input "https://cdn.shopify.com/s/files/1/0618/7299/6512/files/gempages_480657926994789…"
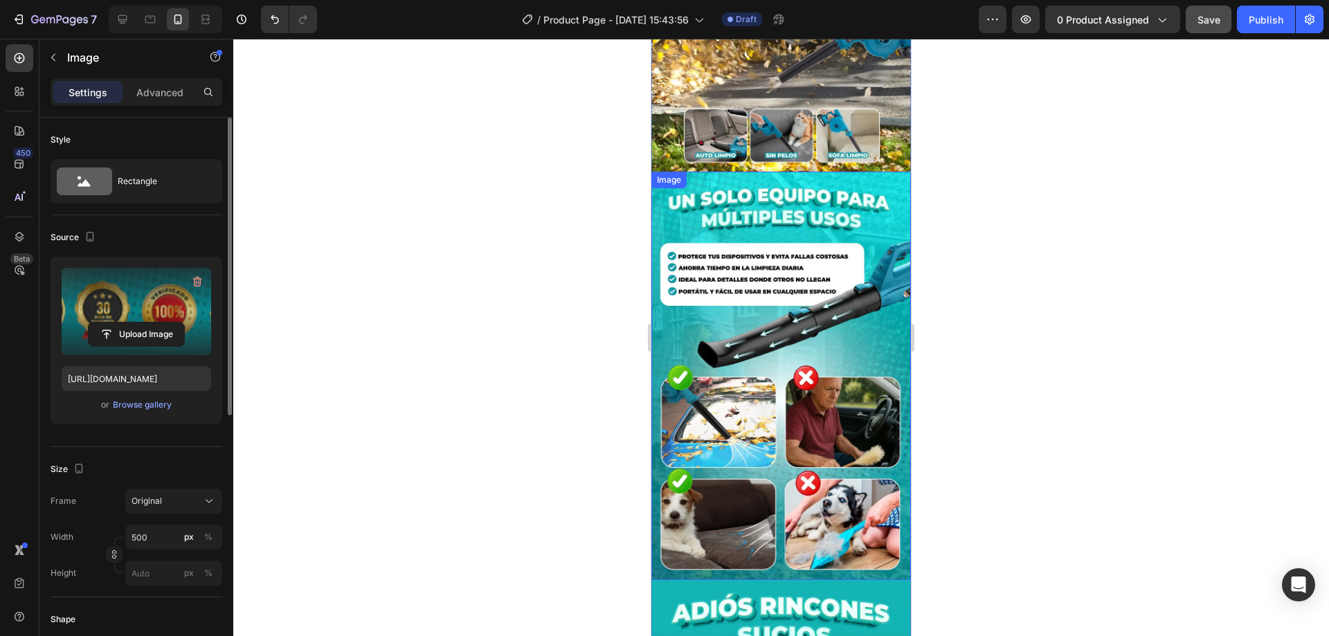
scroll to position [611, 0]
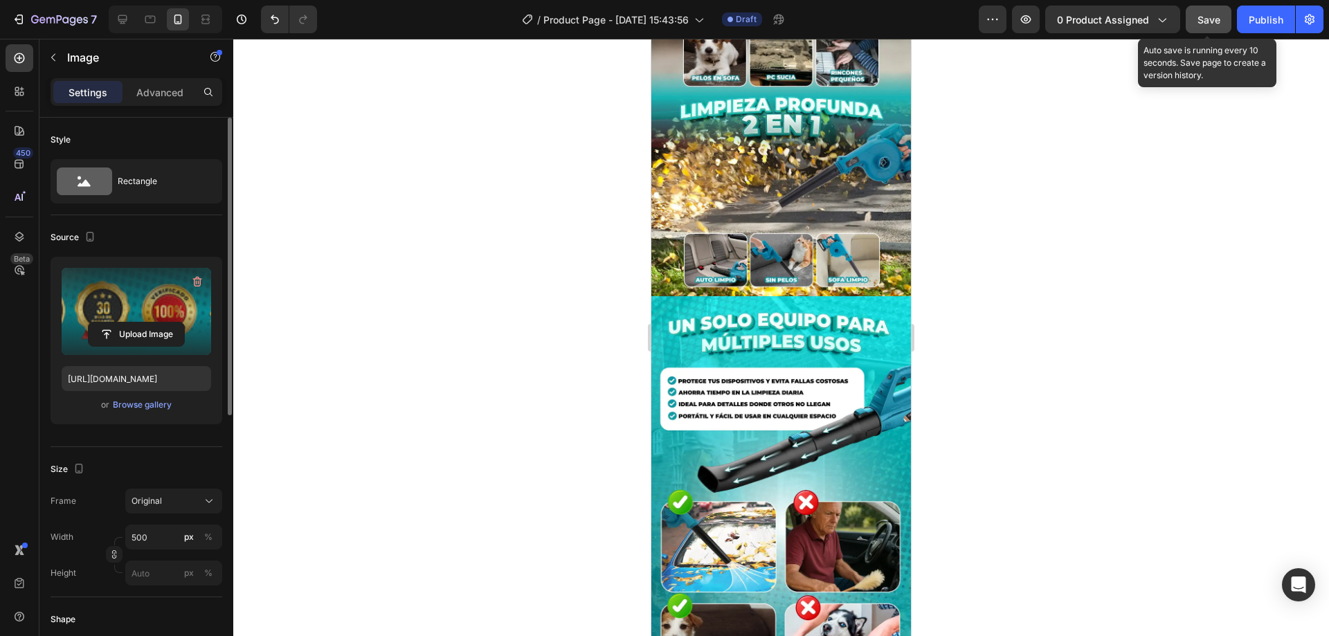
click at [1218, 15] on span "Save" at bounding box center [1208, 20] width 23 height 12
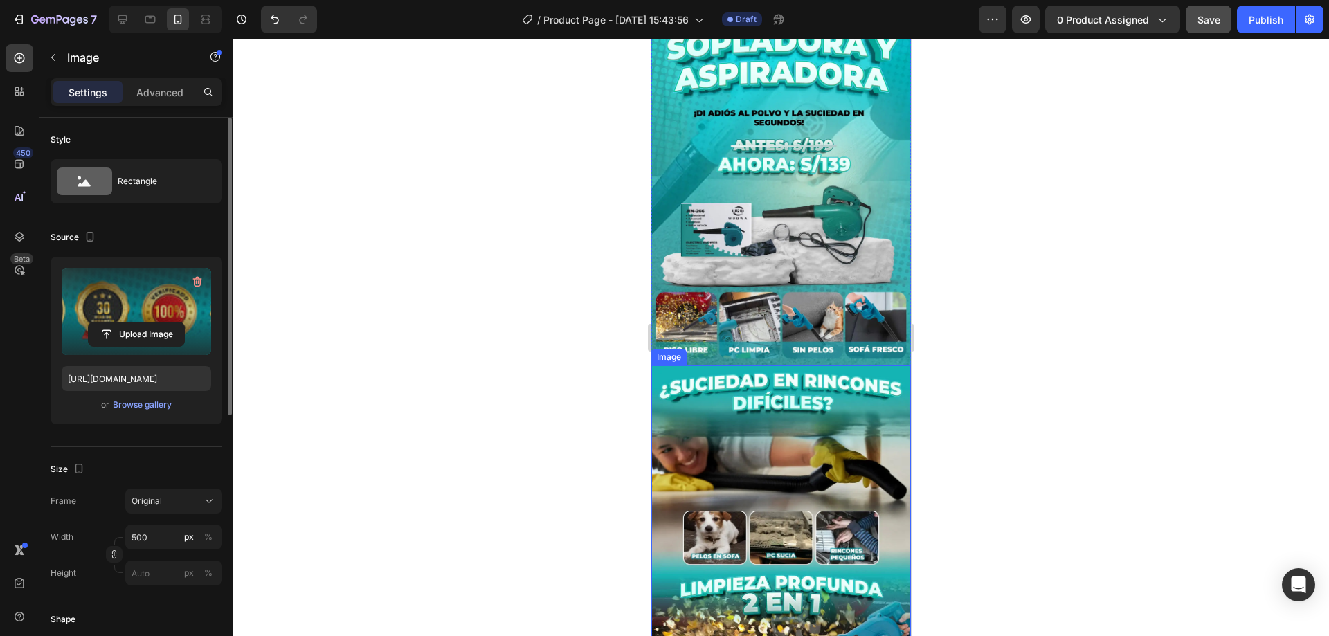
scroll to position [0, 0]
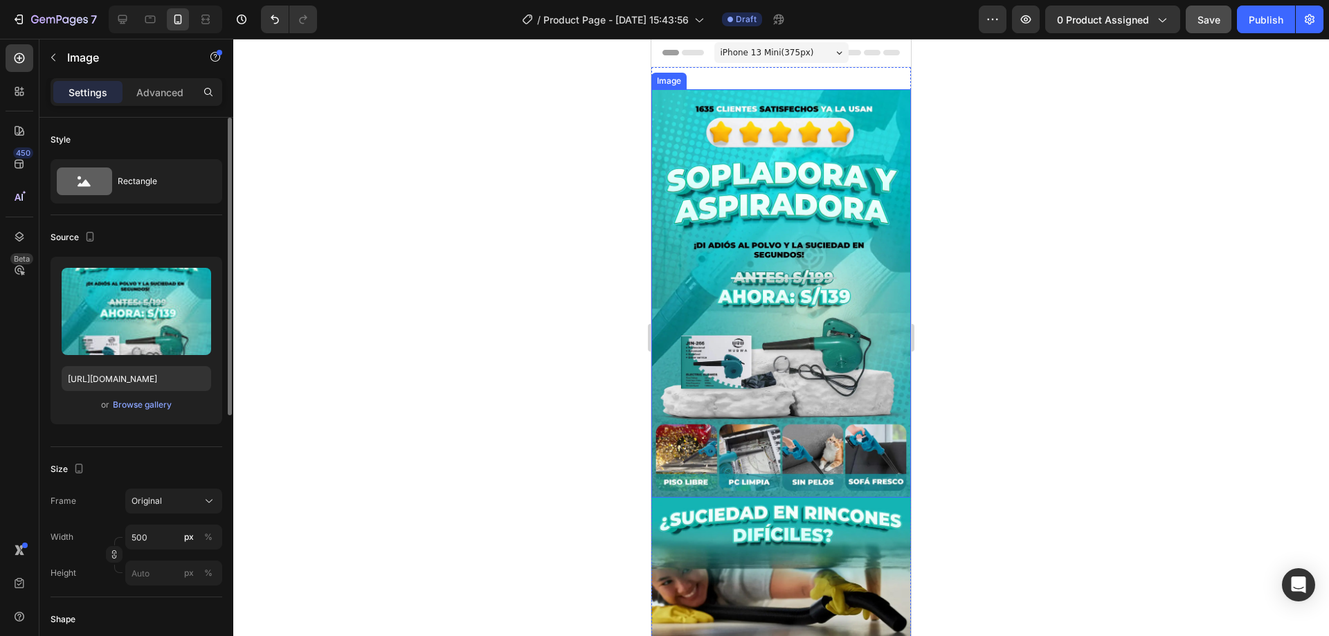
click at [767, 345] on img at bounding box center [781, 293] width 260 height 408
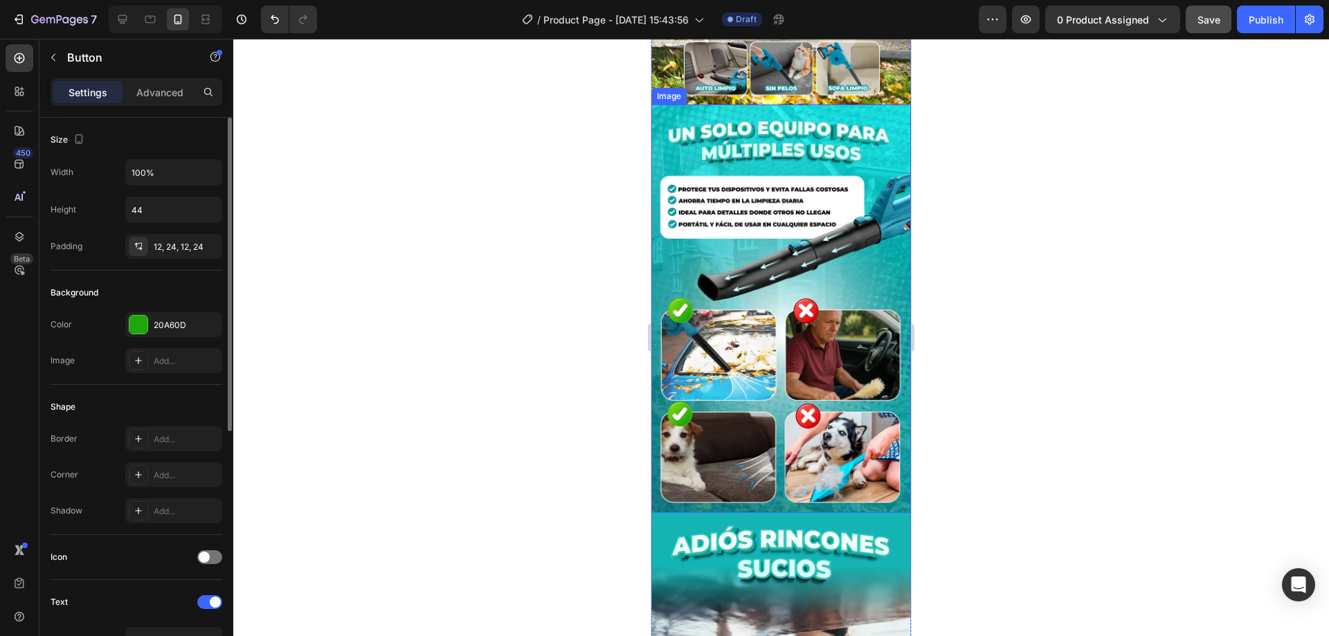
scroll to position [900, 0]
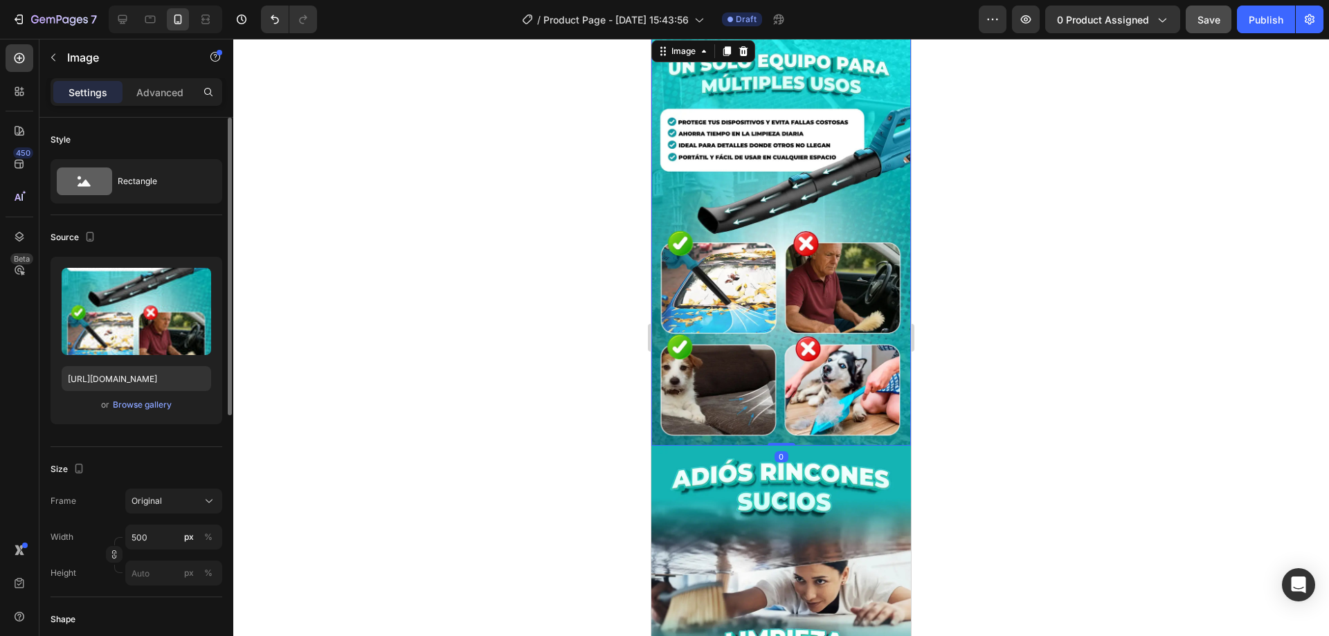
click at [785, 320] on img at bounding box center [781, 241] width 260 height 408
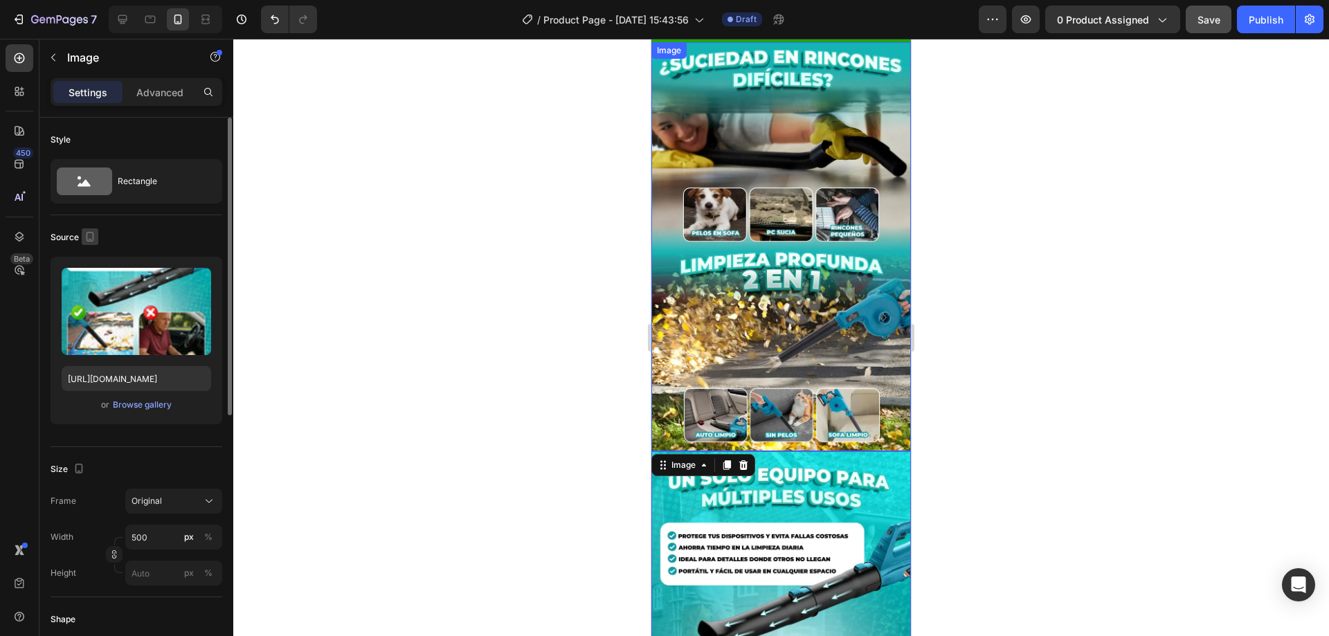
scroll to position [485, 0]
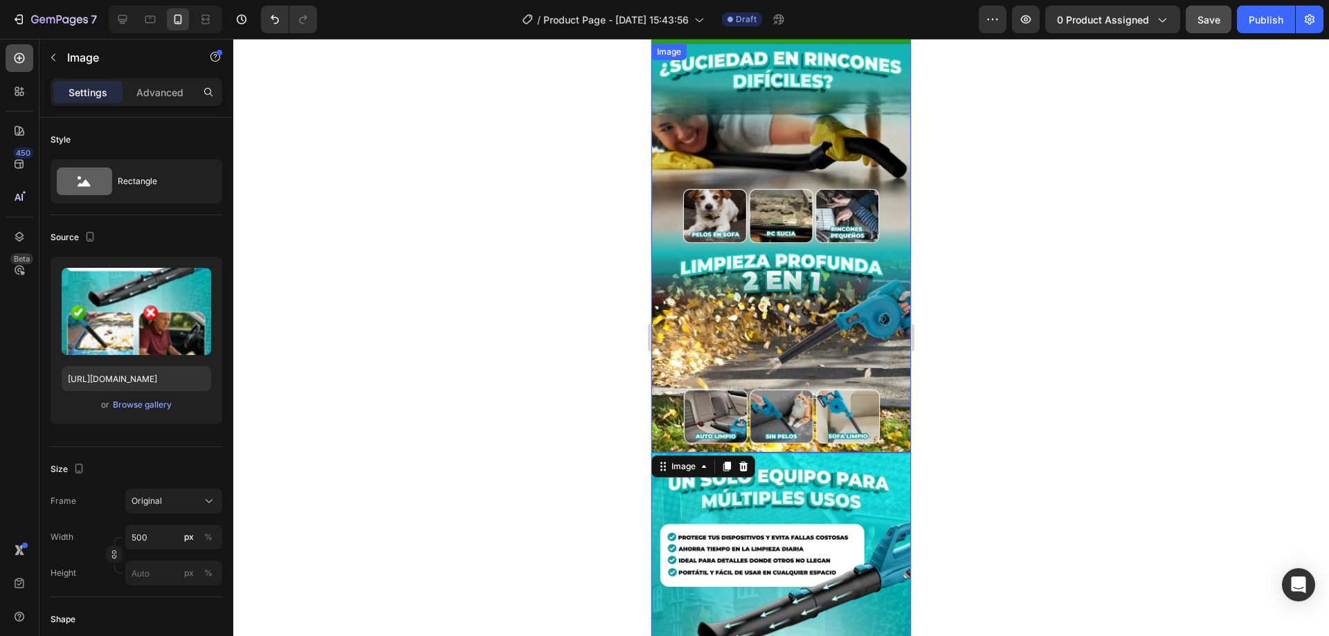
click at [15, 57] on icon at bounding box center [20, 58] width 10 height 10
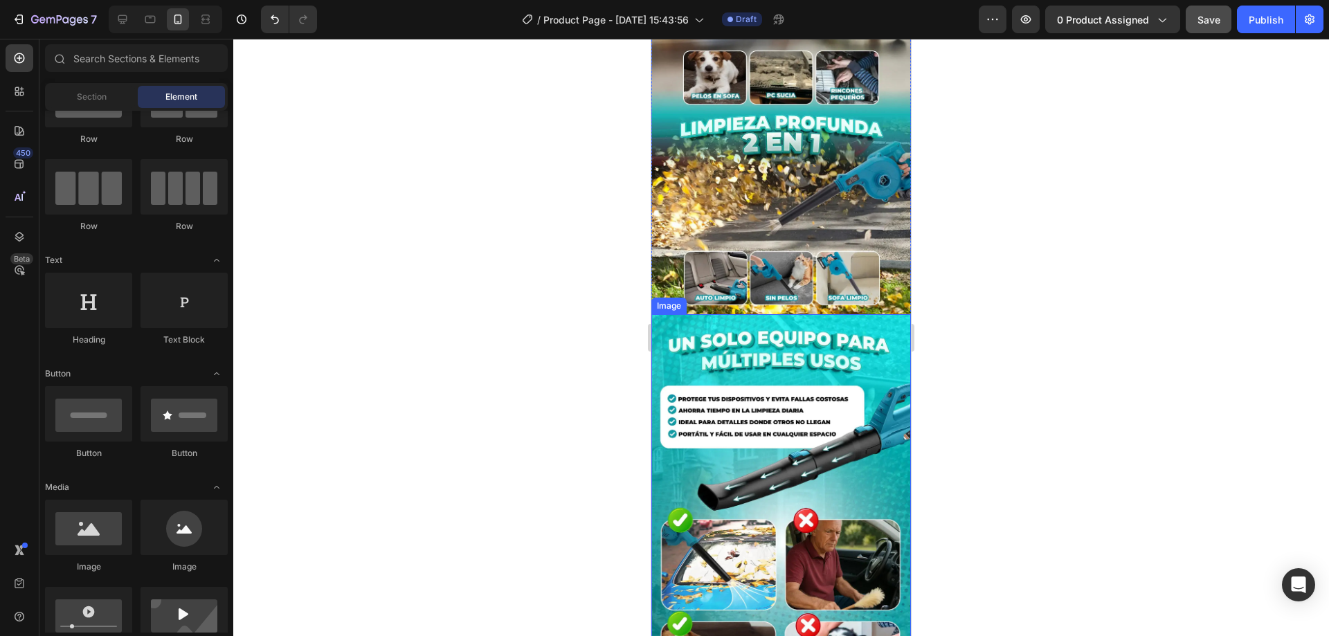
scroll to position [831, 0]
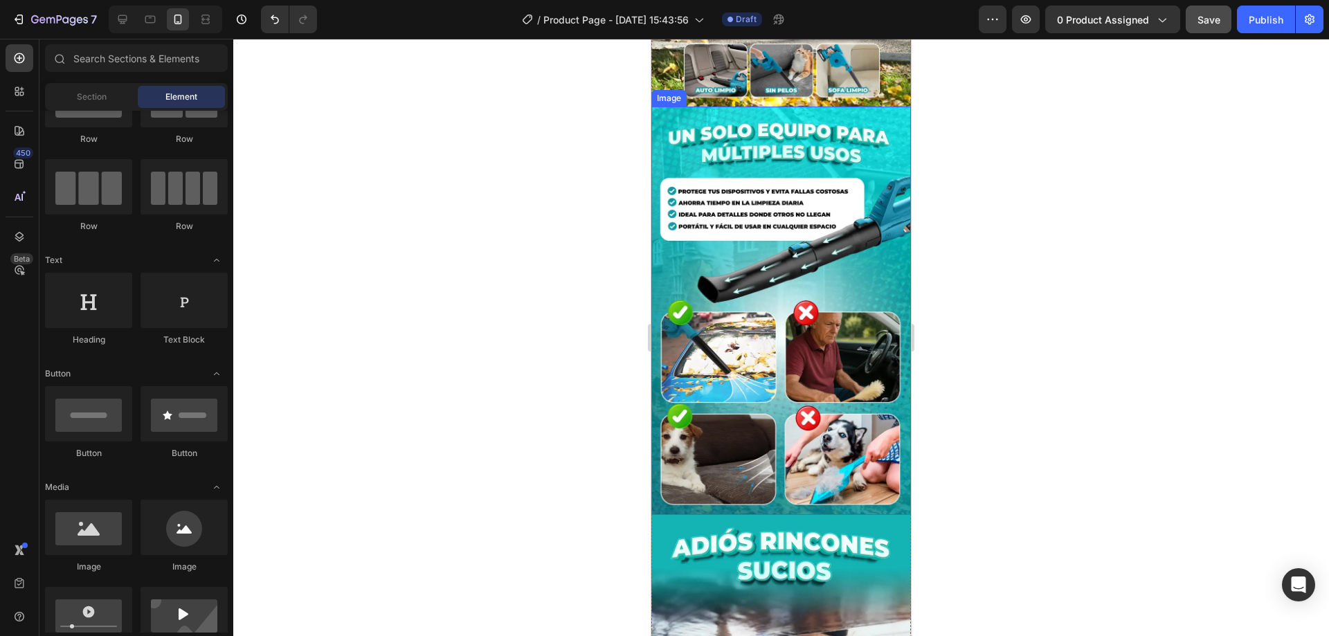
click at [798, 353] on img at bounding box center [781, 311] width 260 height 408
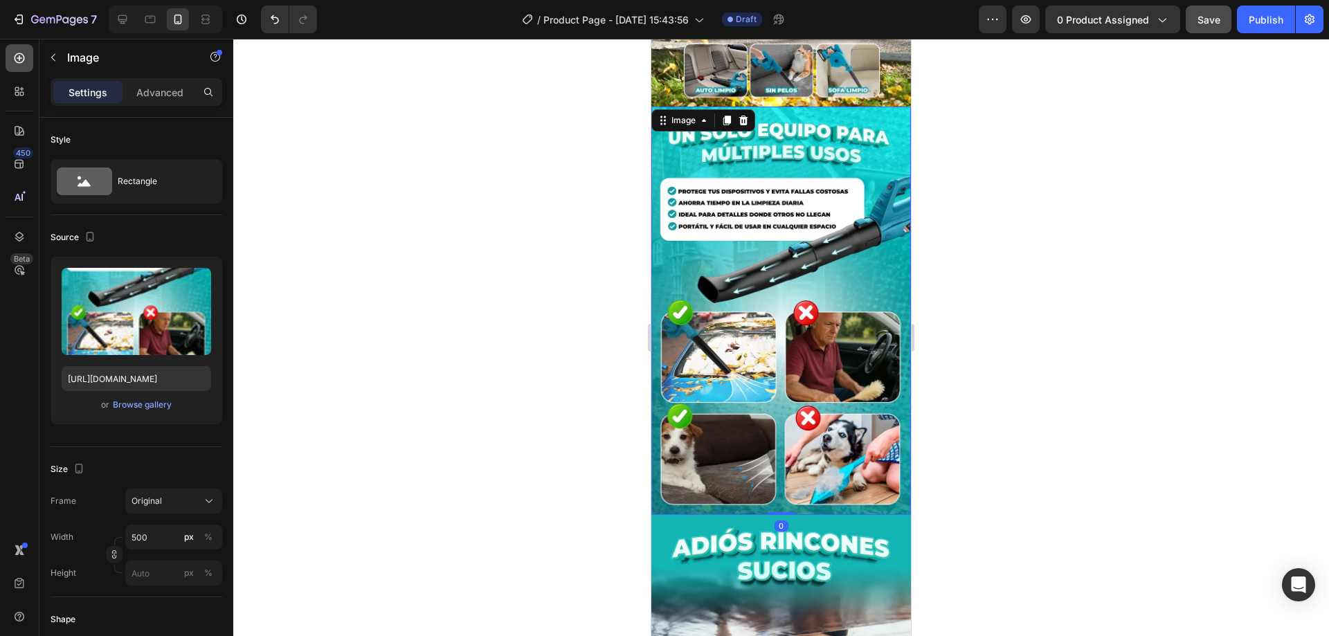
click at [22, 57] on icon at bounding box center [19, 58] width 14 height 14
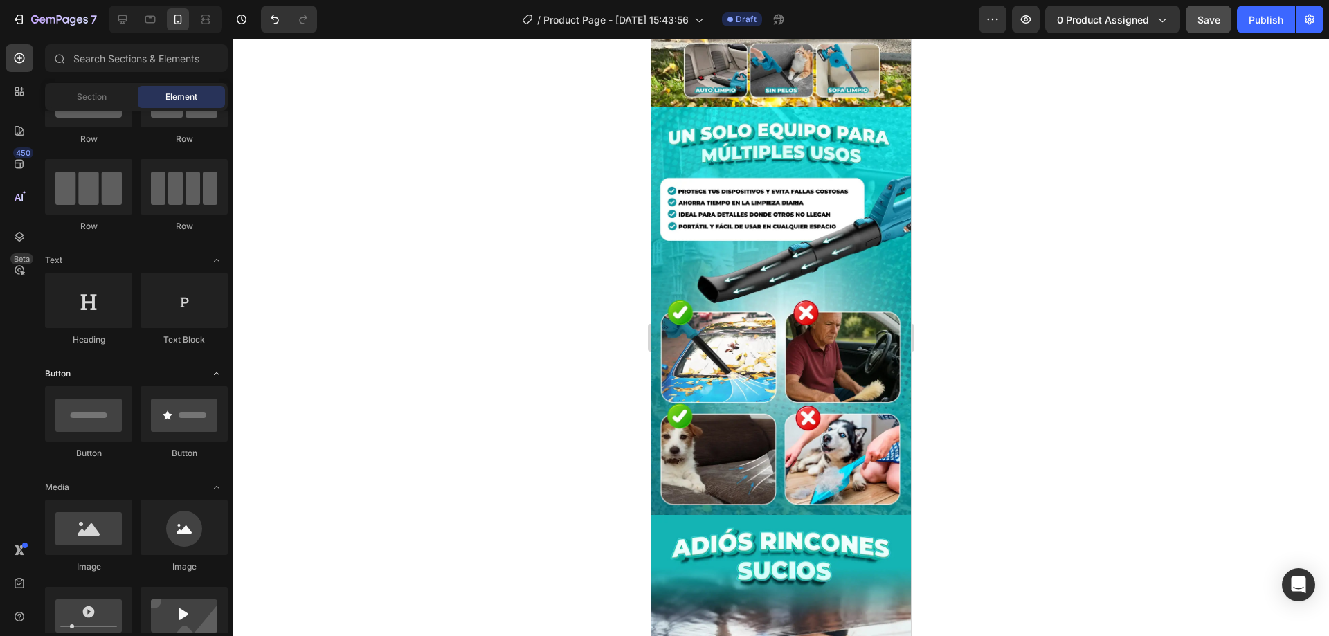
scroll to position [208, 0]
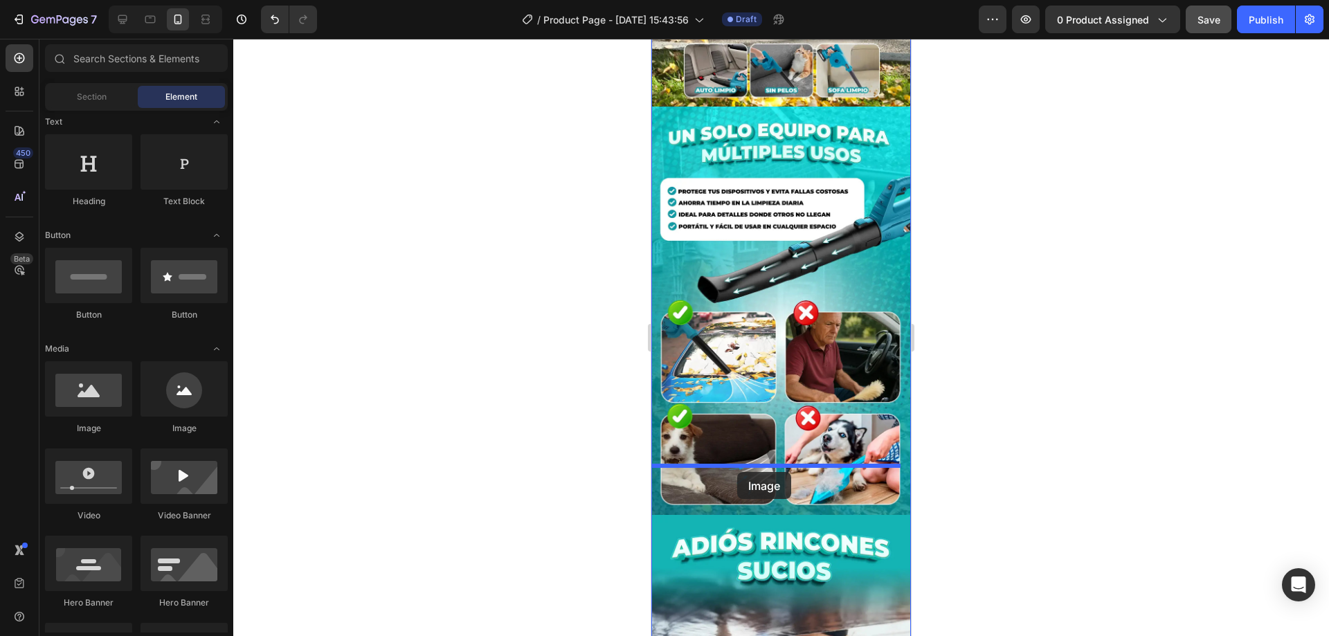
drag, startPoint x: 813, startPoint y: 451, endPoint x: 737, endPoint y: 472, distance: 78.9
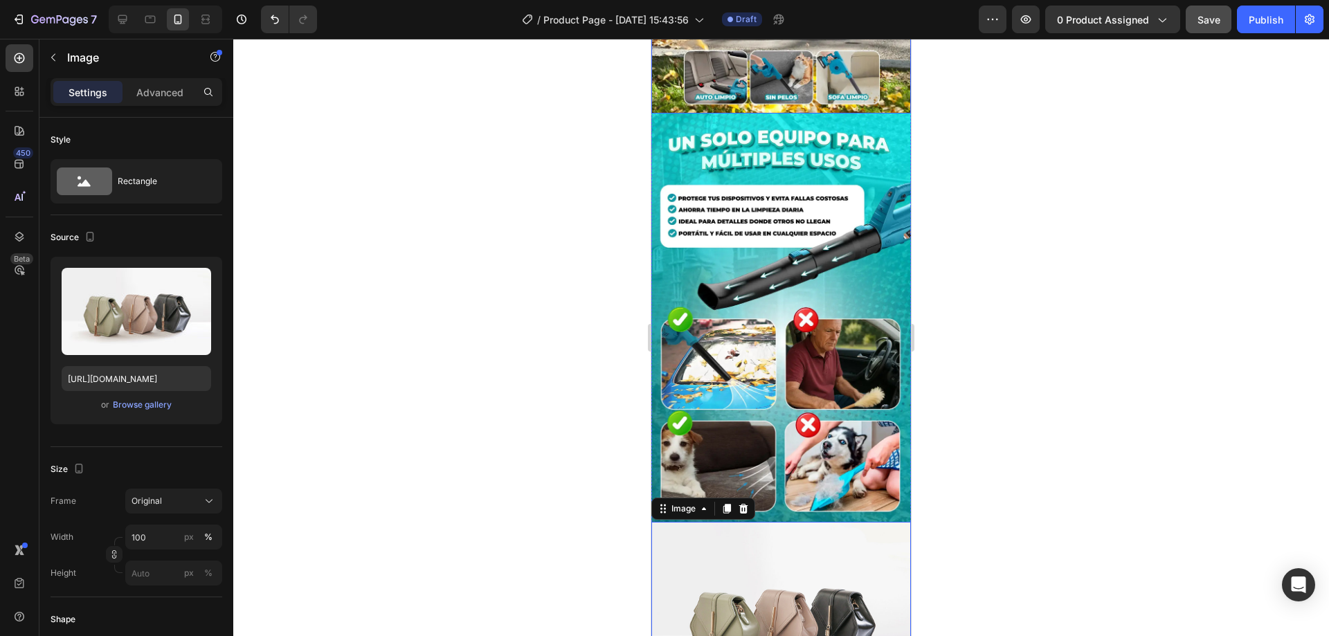
scroll to position [969, 0]
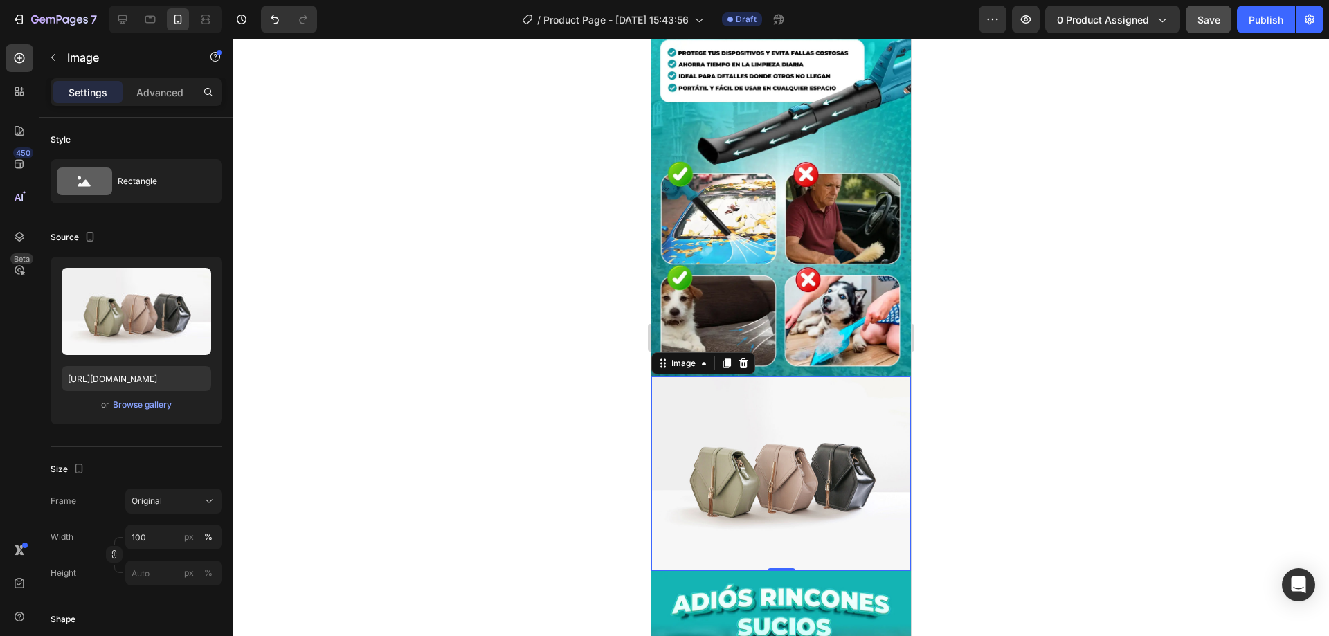
click at [781, 380] on img at bounding box center [781, 474] width 260 height 195
drag, startPoint x: 792, startPoint y: 395, endPoint x: 937, endPoint y: 402, distance: 145.5
click at [792, 395] on img at bounding box center [781, 474] width 260 height 195
click at [142, 375] on input "https://cdn.shopify.com/s/files/1/2005/9307/files/image_demo.jpg" at bounding box center [137, 378] width 150 height 25
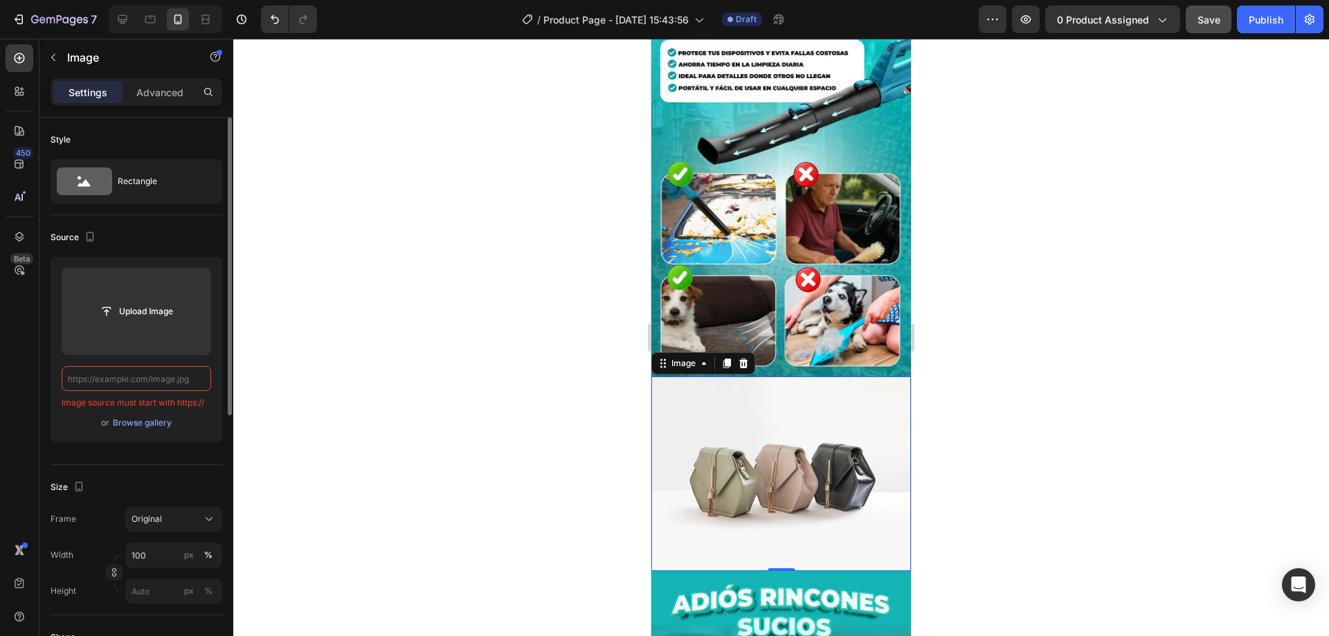
paste input "https://cdn.shopify.com/s/files/1/0618/7299/6512/files/0826.gif?v=1756250109"
type input "https://cdn.shopify.com/s/files/1/0618/7299/6512/files/0826.gif?v=1756250109"
click at [1053, 453] on div at bounding box center [781, 337] width 1096 height 597
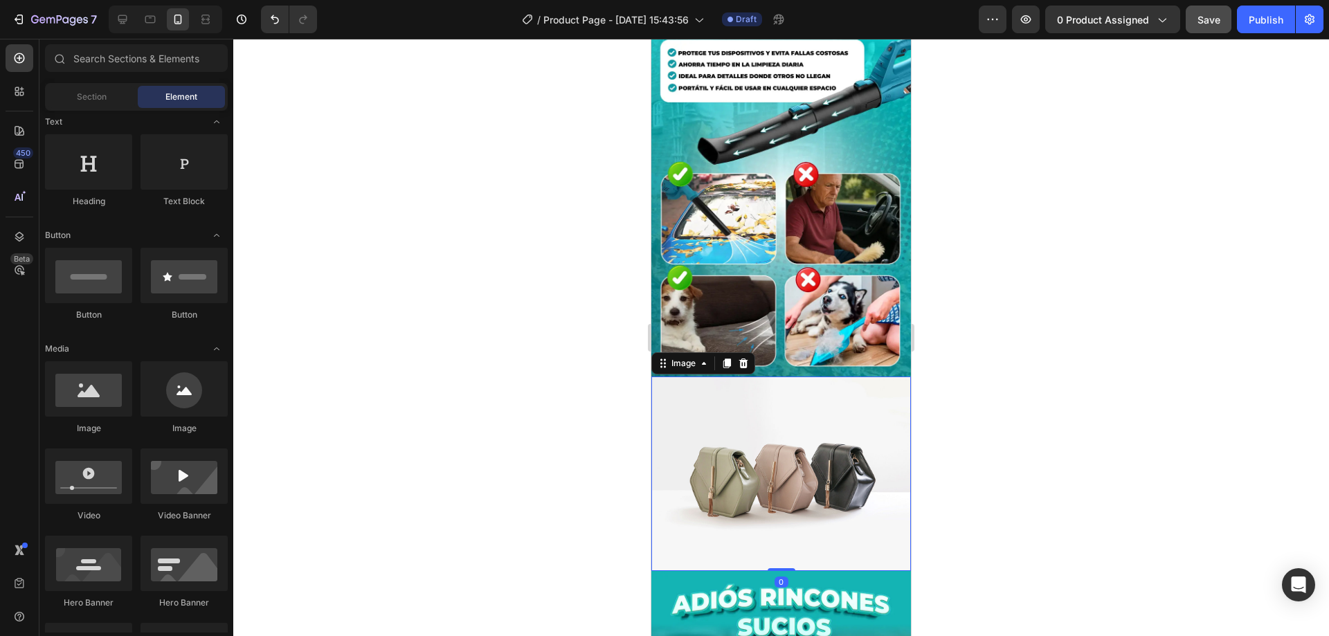
drag, startPoint x: 725, startPoint y: 419, endPoint x: 1058, endPoint y: 405, distance: 334.0
click at [725, 419] on img at bounding box center [781, 474] width 260 height 195
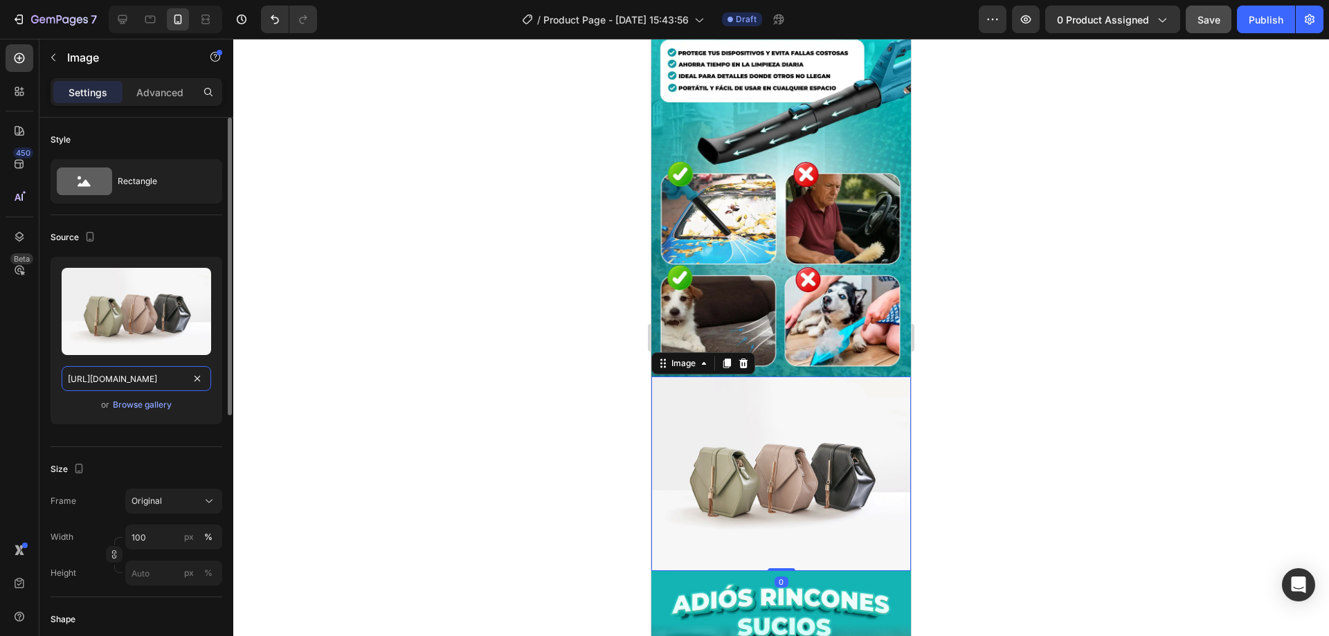
click at [116, 381] on input "https://cdn.shopify.com/s/files/1/2005/9307/files/image_demo.jpg" at bounding box center [137, 378] width 150 height 25
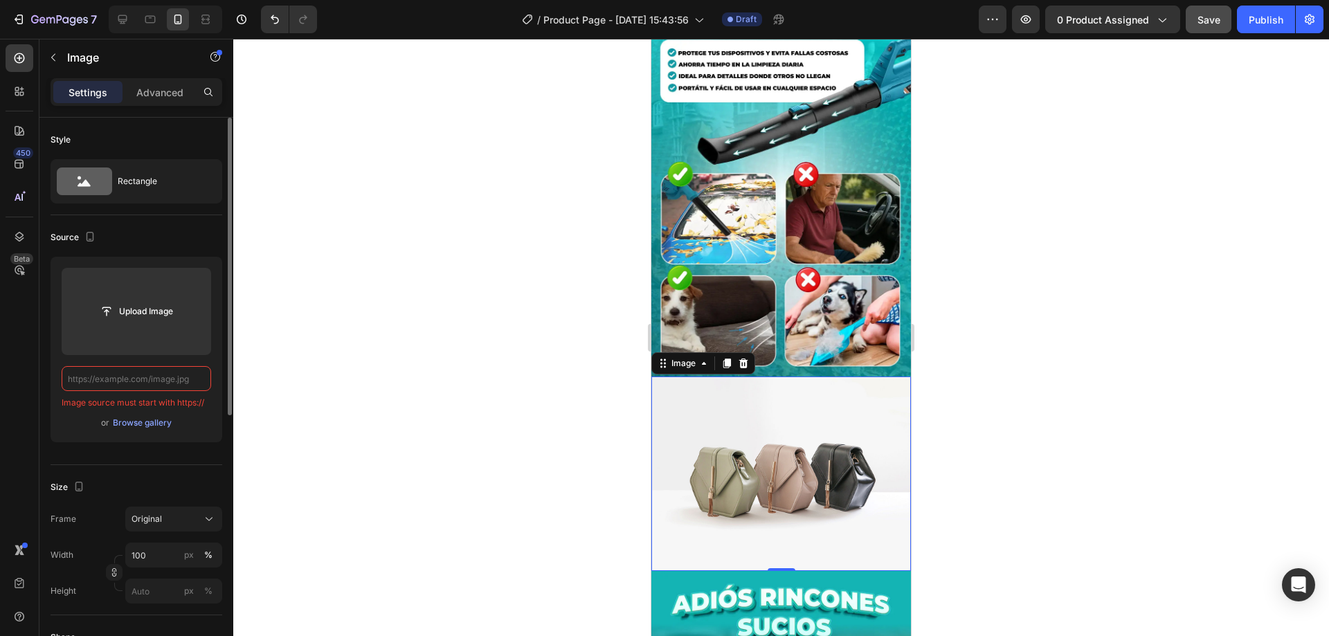
paste input "https://cdn.shopify.com/s/files/1/0618/7299/6512/files/0826.gif?v=1756250109"
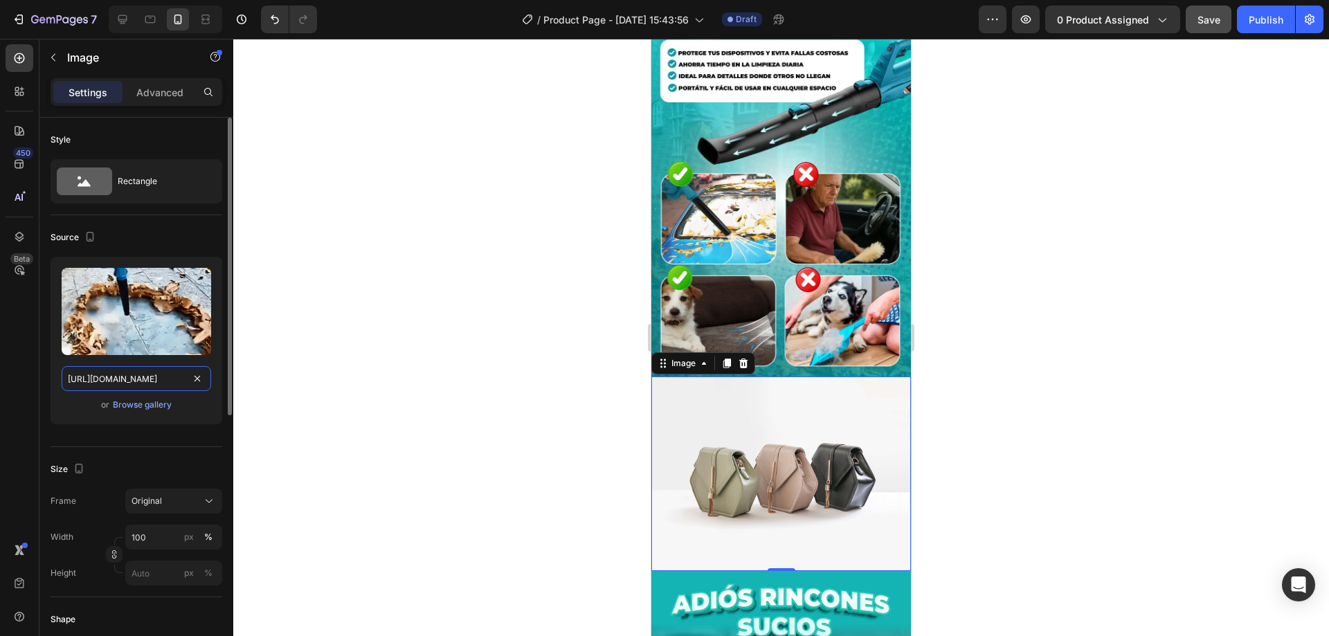
scroll to position [0, 194]
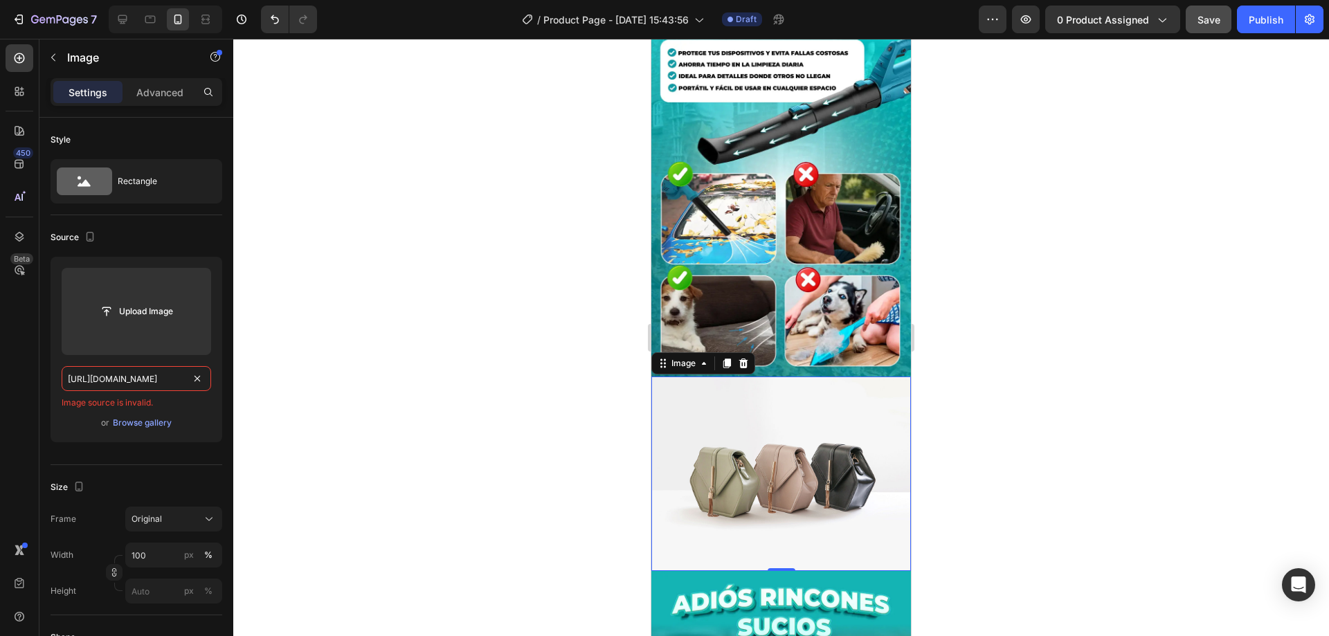
type input "https://cdn.shopify.com/s/files/1/0618/7299/6512/files/0826.gif?v=1756250109"
click at [1060, 448] on div at bounding box center [781, 337] width 1096 height 597
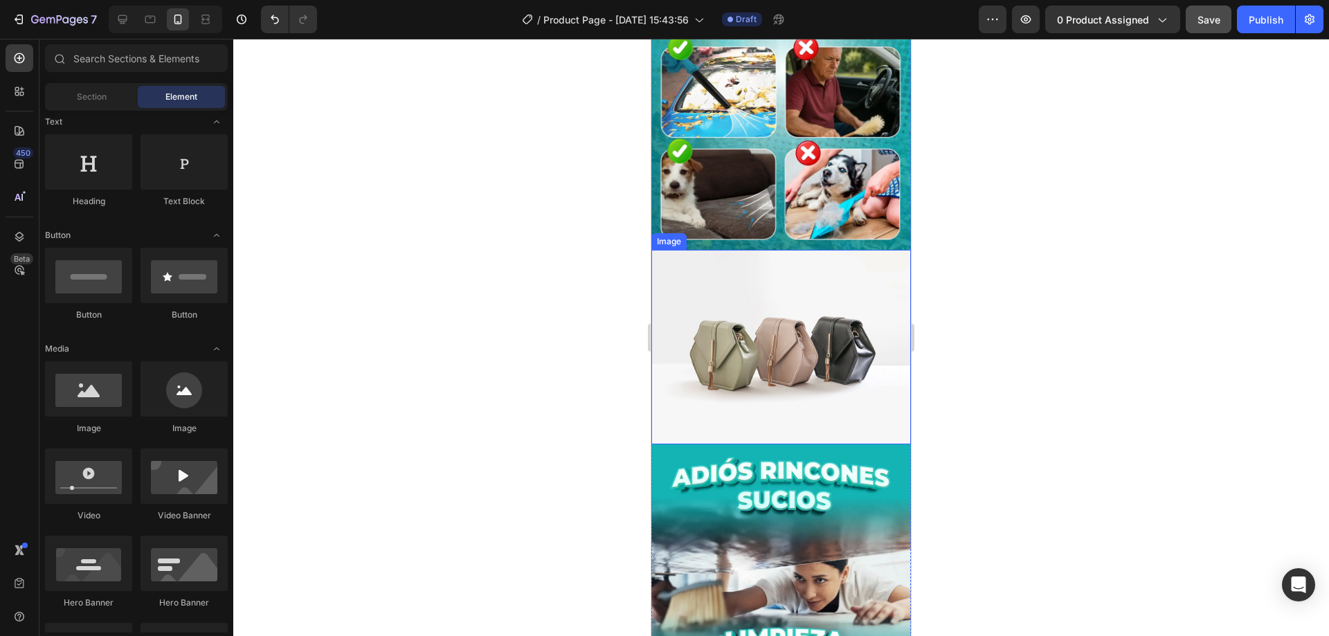
scroll to position [1108, 0]
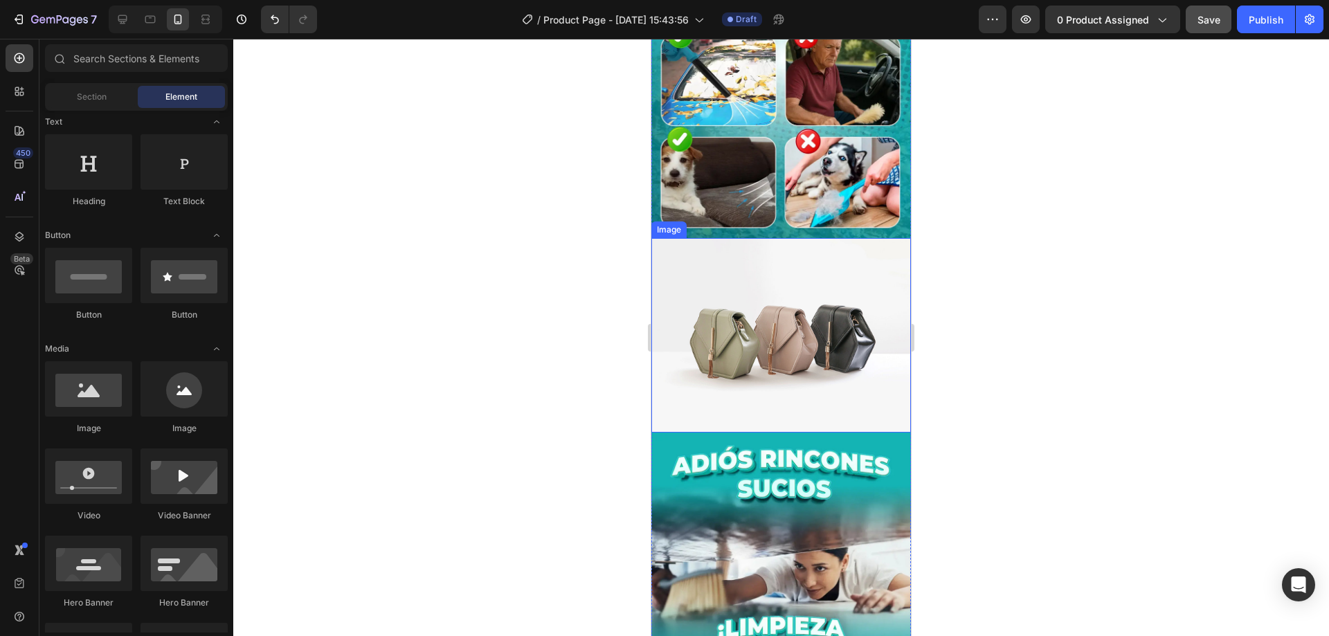
click at [796, 304] on img at bounding box center [781, 335] width 260 height 195
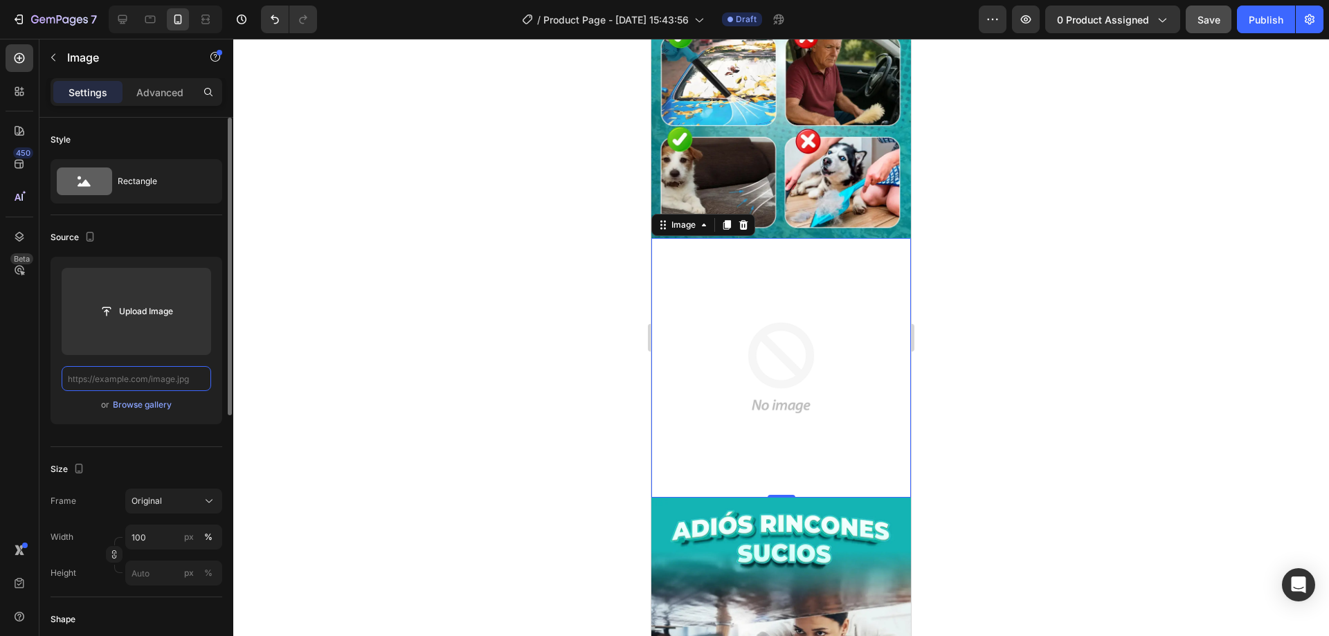
scroll to position [0, 0]
click at [161, 379] on input "text" at bounding box center [137, 378] width 150 height 25
paste input "https://cdn.shopify.com/s/files/1/0618/7299/6512/files/0826.gif?v=1756250109"
type input "https://cdn.shopify.com/s/files/1/0618/7299/6512/files/0826.gif?v=1756250109"
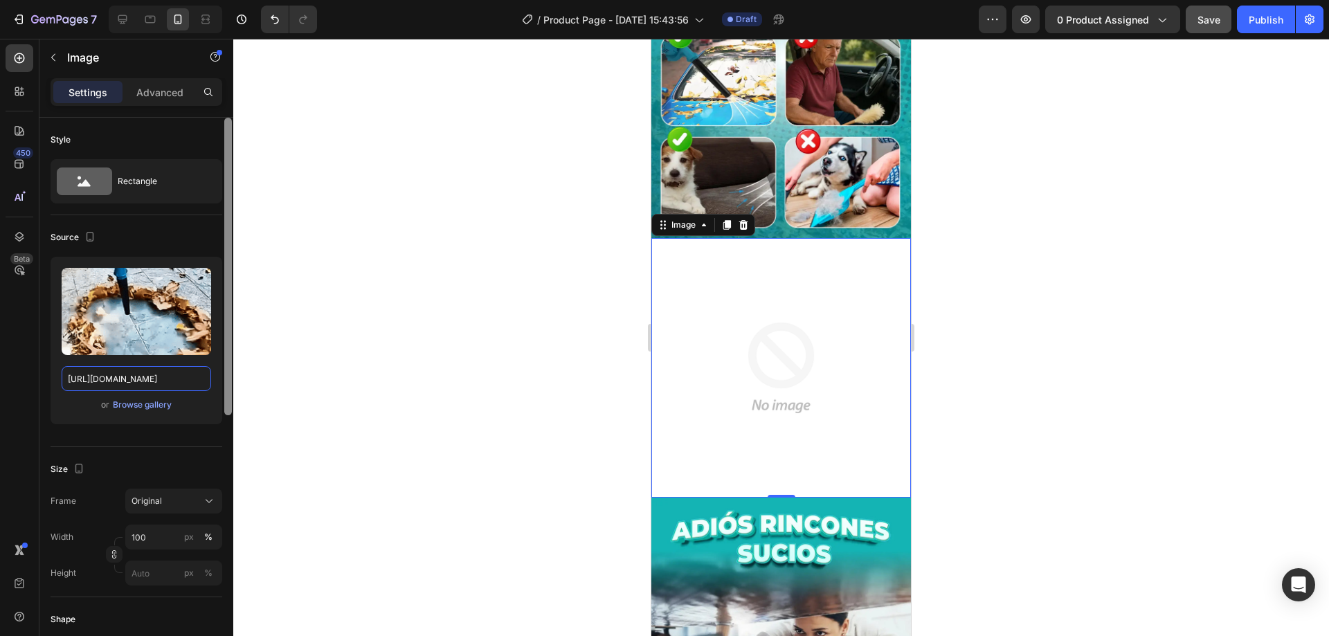
scroll to position [0, 194]
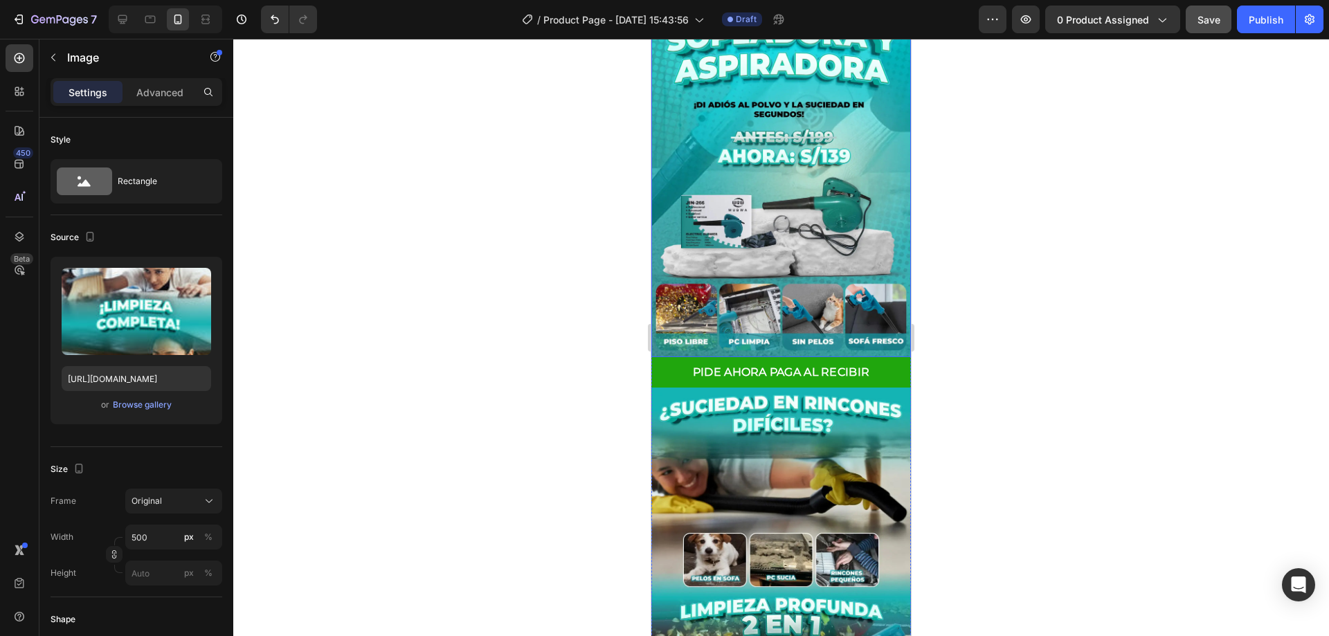
scroll to position [0, 0]
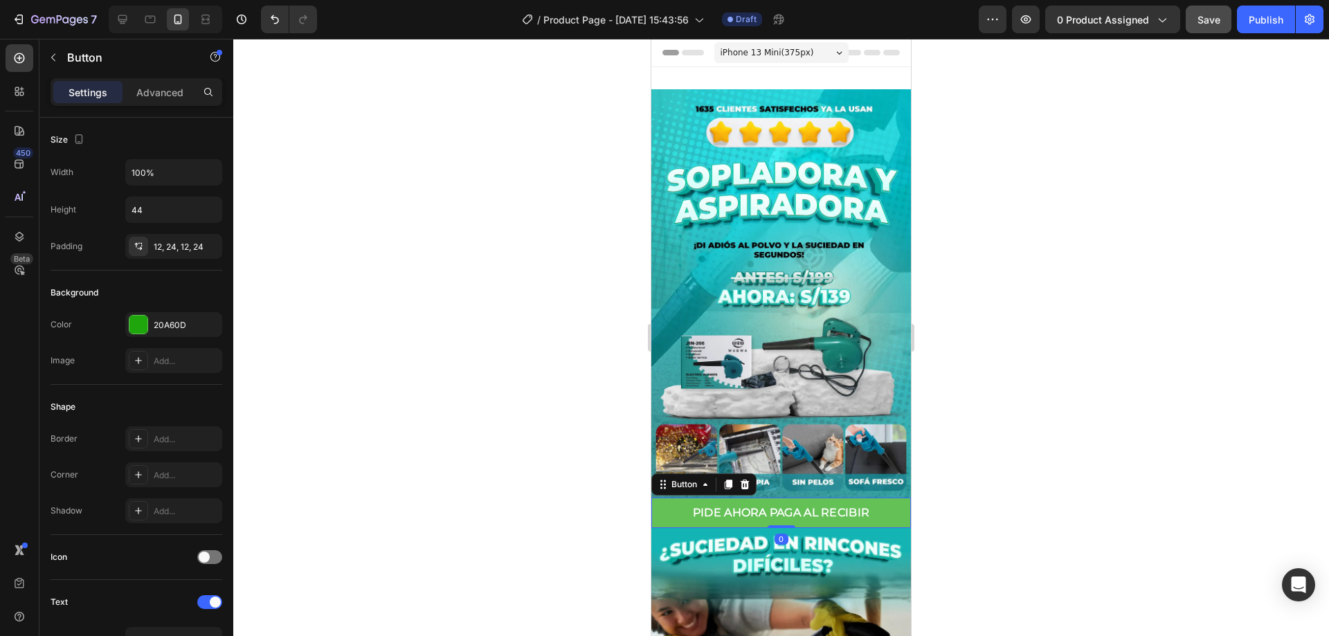
click at [891, 498] on button "PIDE AHORA PAGA AL RECIBIR" at bounding box center [781, 513] width 260 height 30
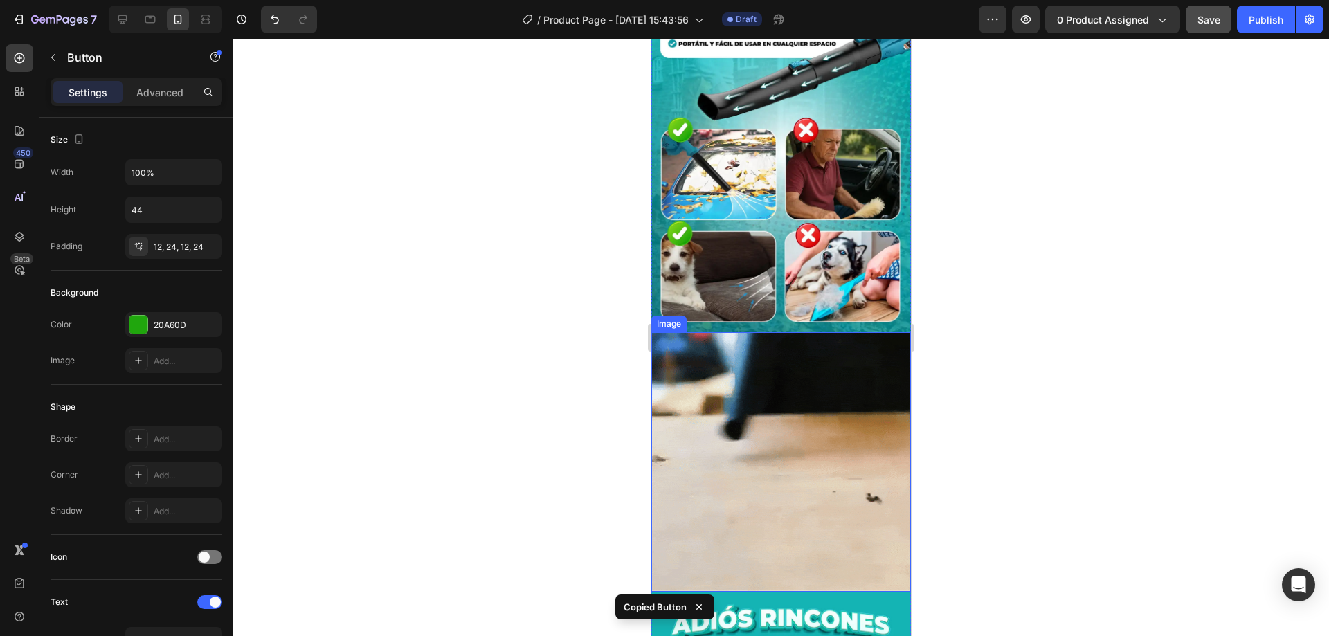
scroll to position [1038, 0]
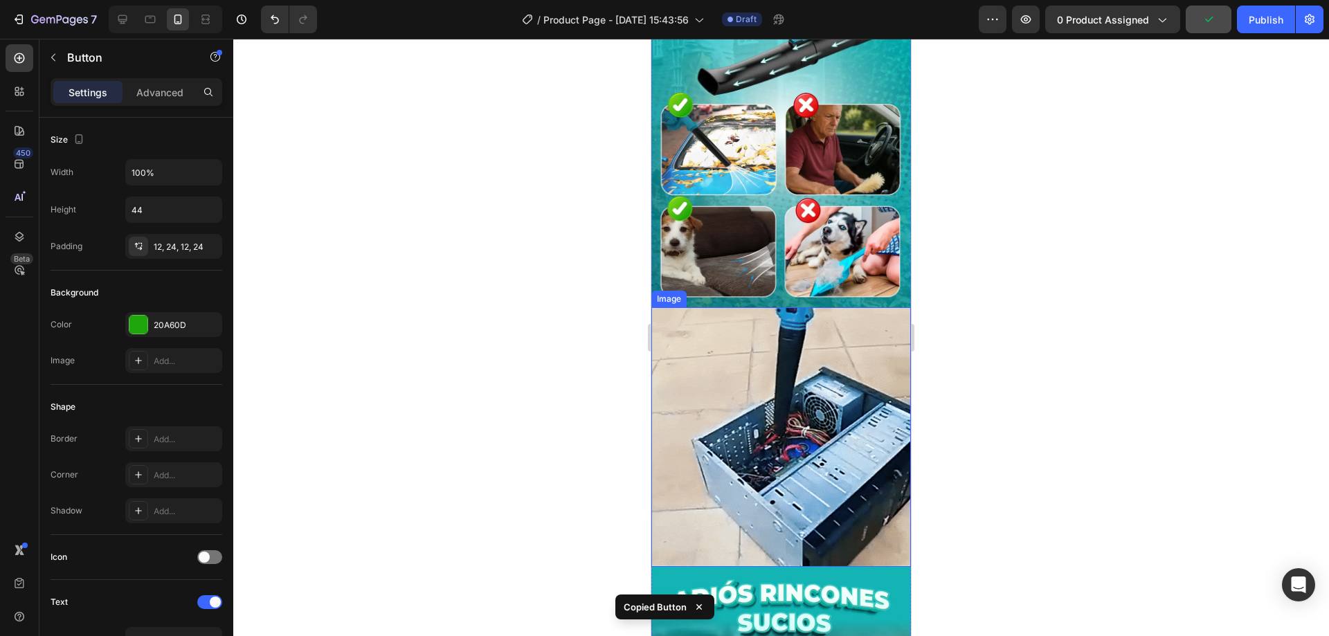
click at [810, 434] on img at bounding box center [781, 437] width 260 height 260
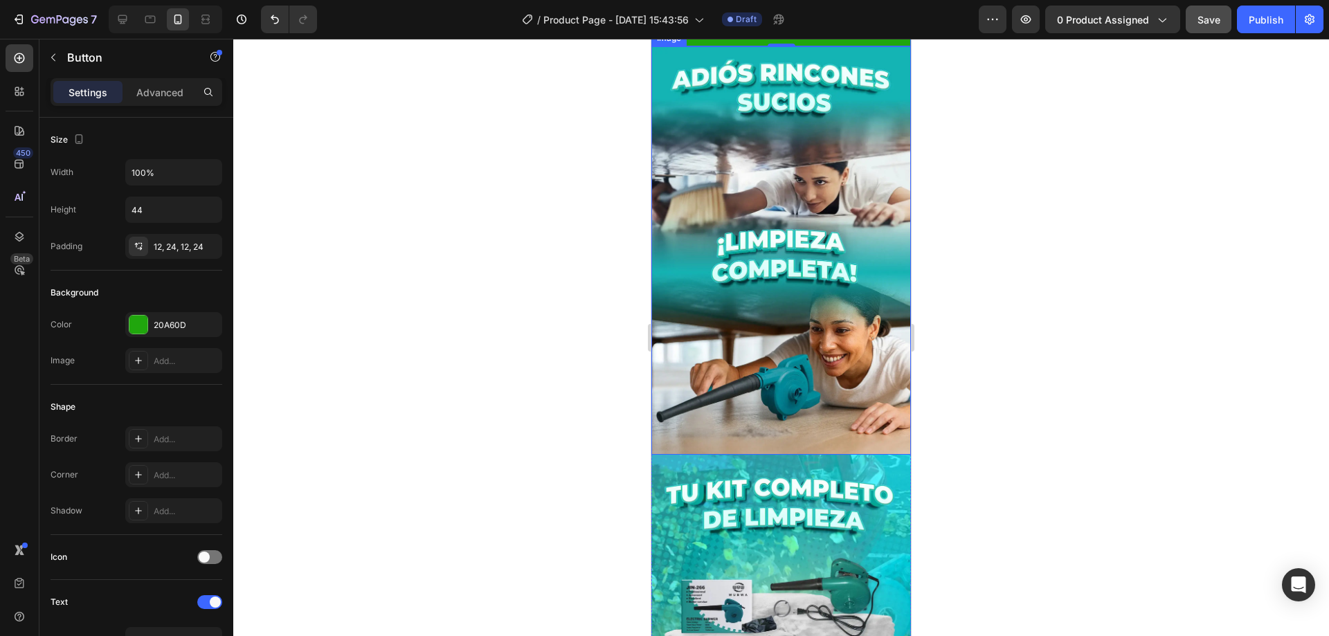
scroll to position [1592, 0]
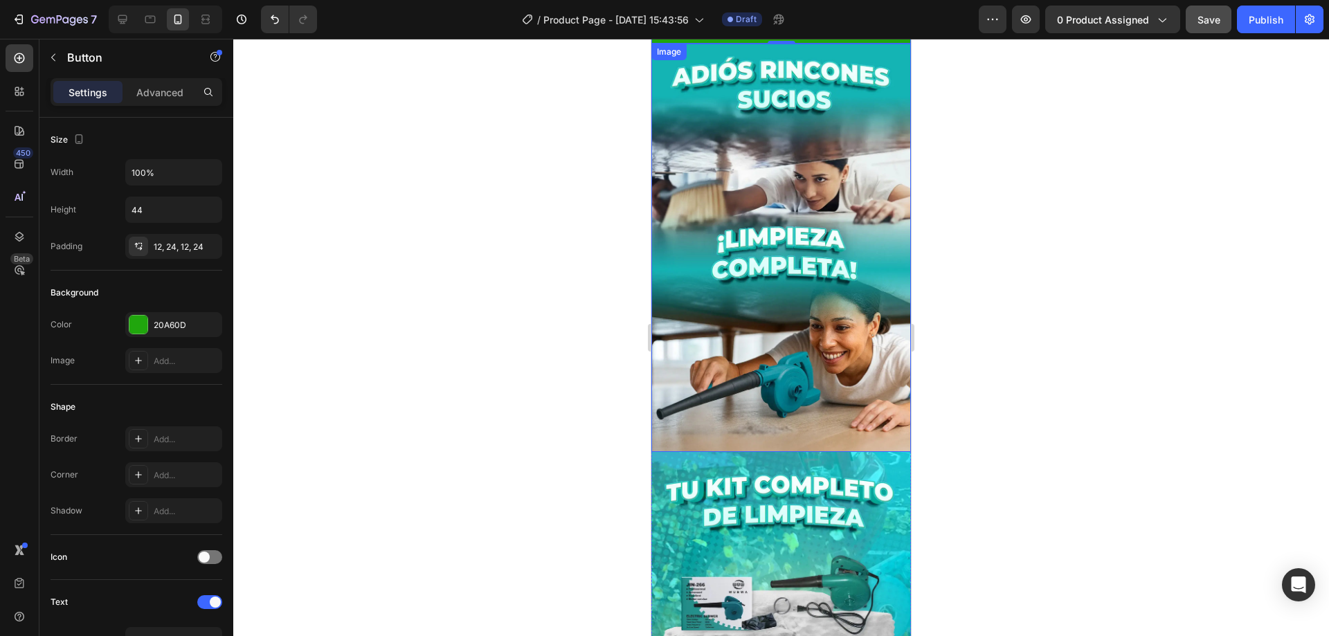
click at [772, 273] on img at bounding box center [781, 248] width 260 height 408
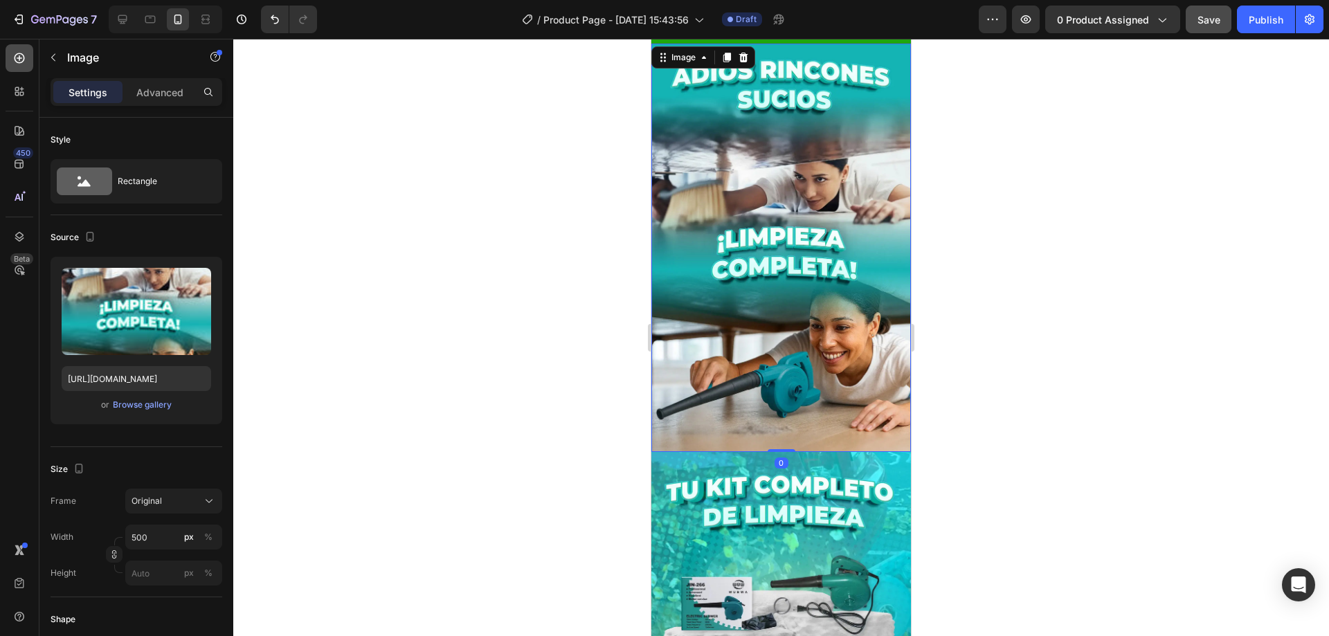
click at [18, 54] on icon at bounding box center [20, 58] width 10 height 10
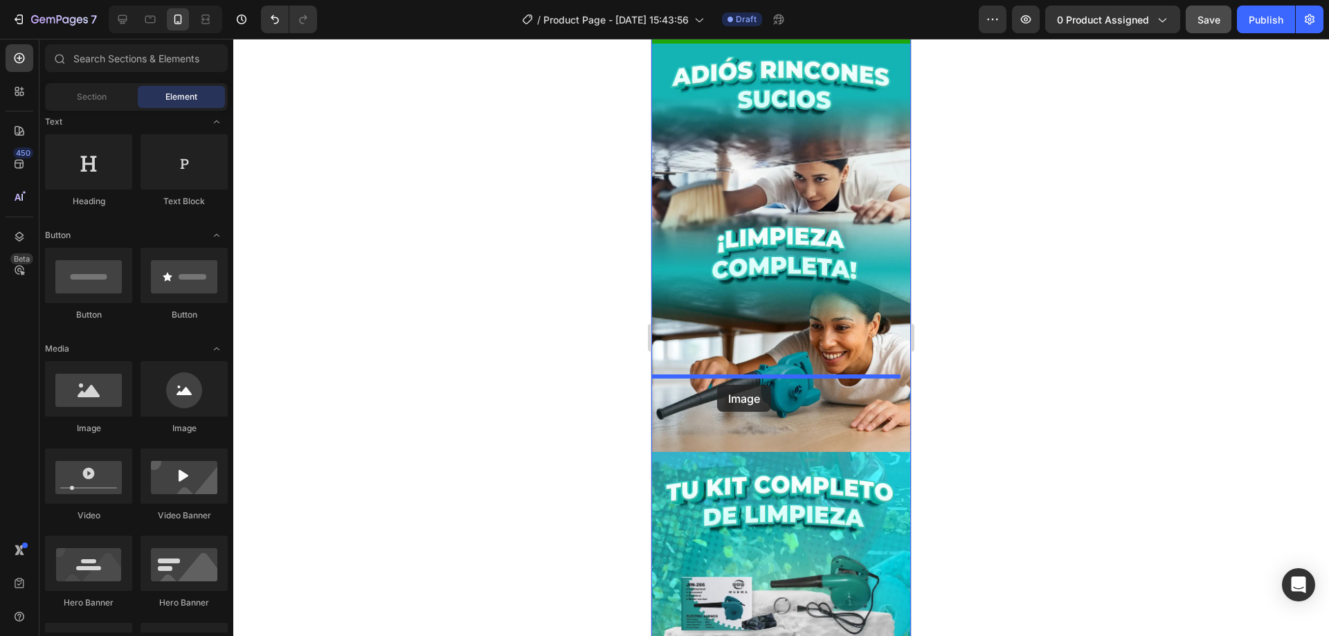
drag, startPoint x: 741, startPoint y: 449, endPoint x: 717, endPoint y: 385, distance: 68.5
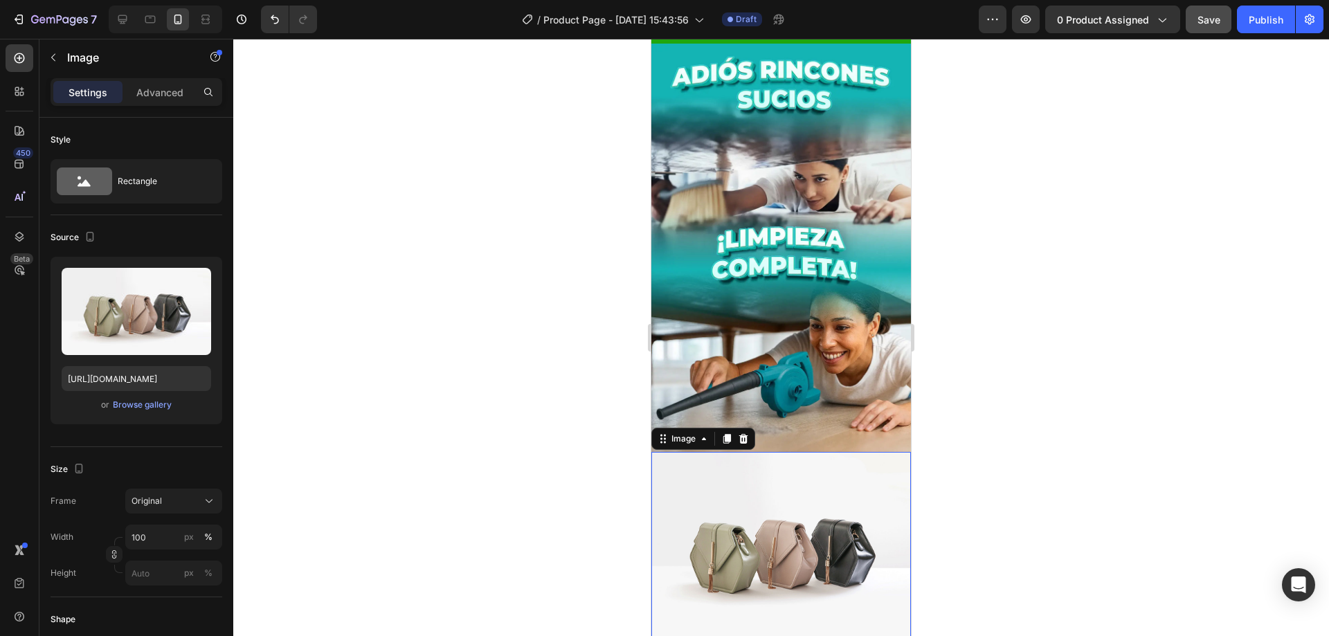
click at [750, 460] on img at bounding box center [781, 549] width 260 height 195
click at [165, 381] on input "https://cdn.shopify.com/s/files/1/2005/9307/files/image_demo.jpg" at bounding box center [137, 378] width 150 height 25
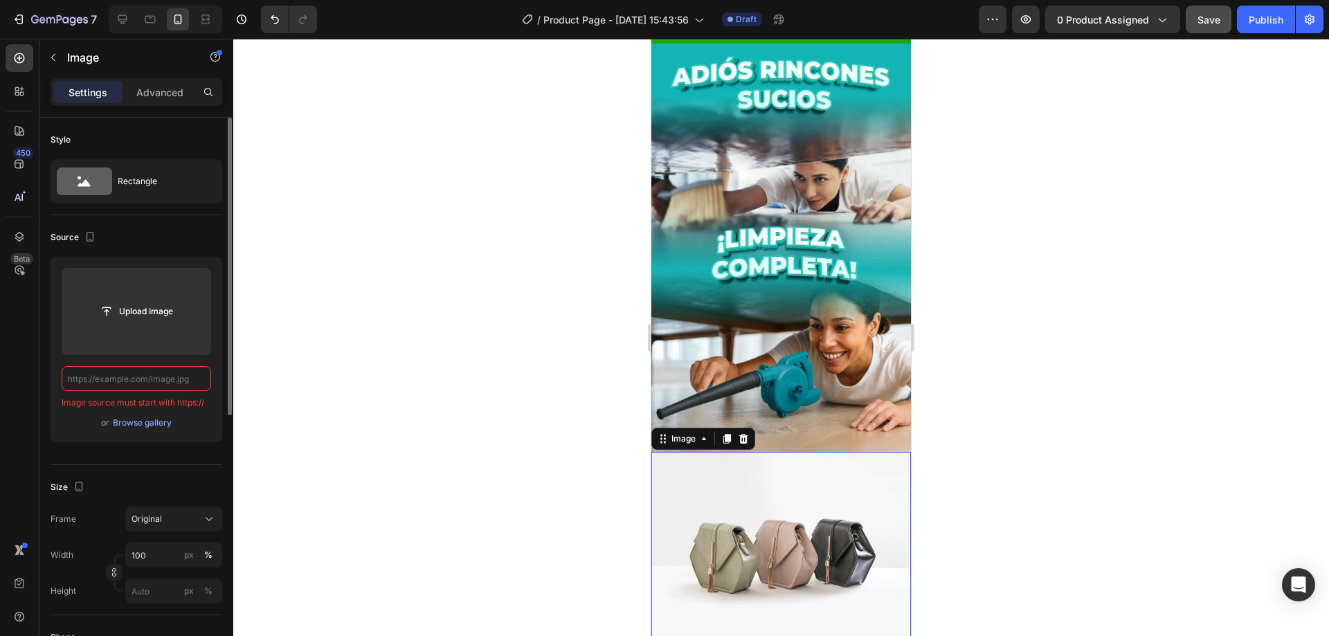
paste input "https://cdn.shopify.com/s/files/1/0618/7299/6512/files/2.gif?v=1756250094"
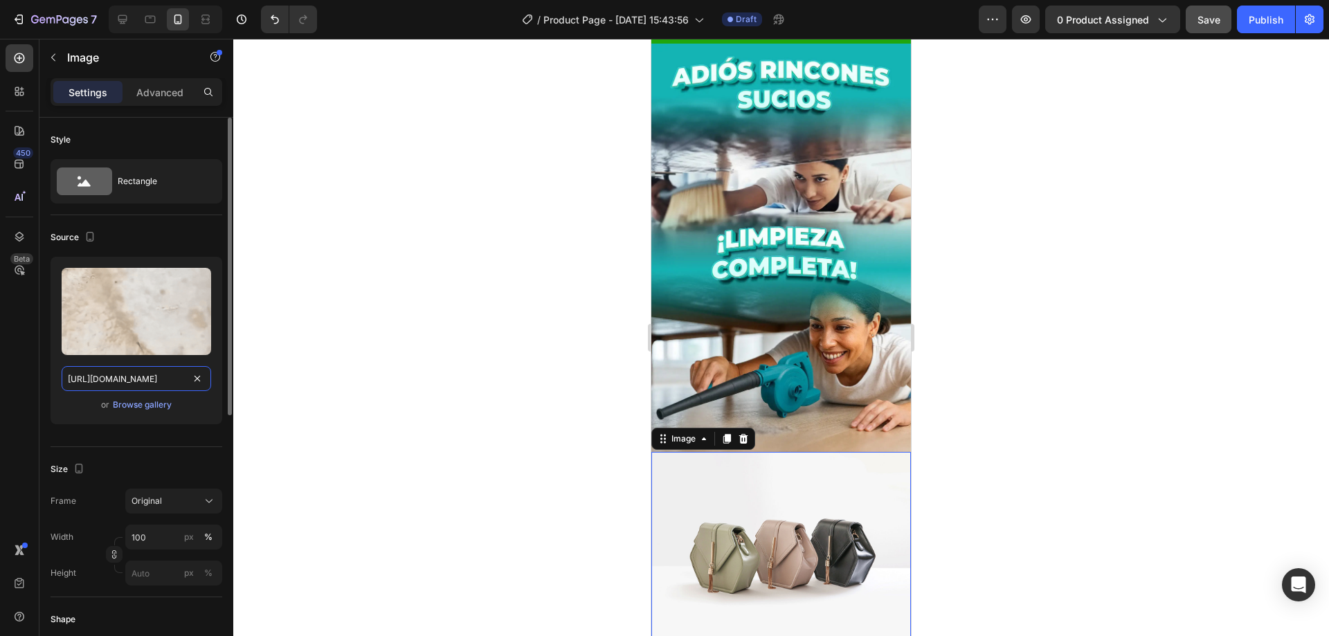
scroll to position [0, 181]
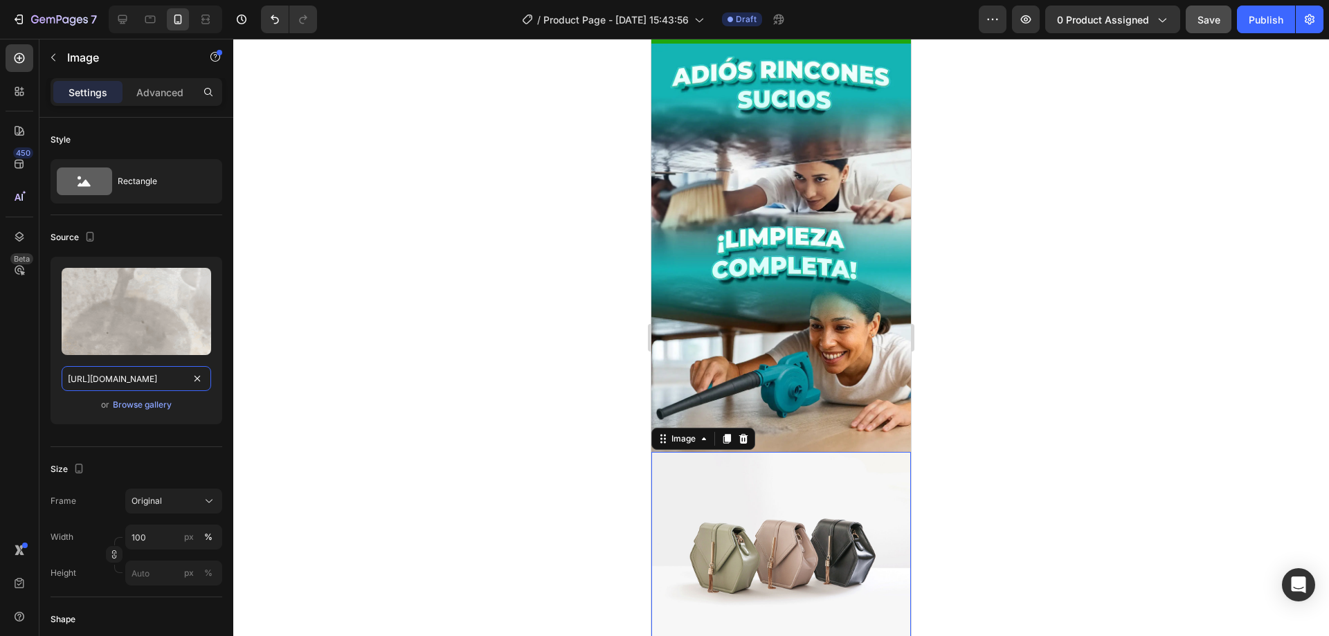
type input "https://cdn.shopify.com/s/files/1/0618/7299/6512/files/2.gif?v=1756250094"
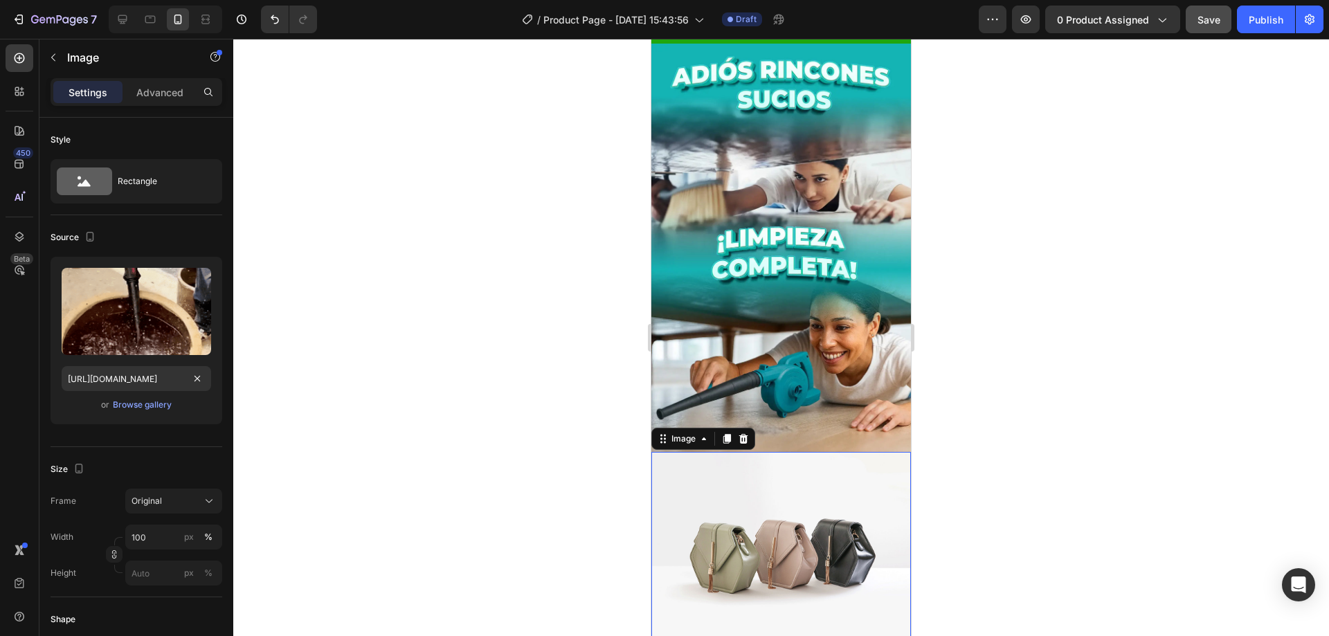
click at [541, 465] on div at bounding box center [781, 337] width 1096 height 597
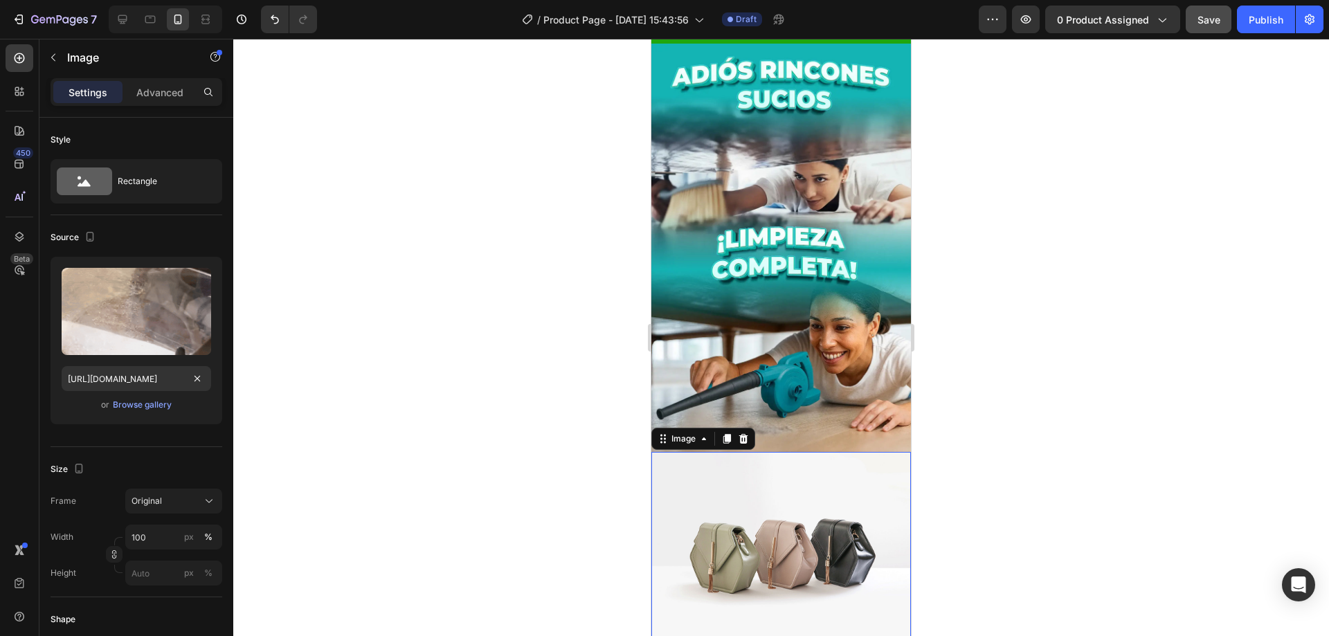
scroll to position [0, 0]
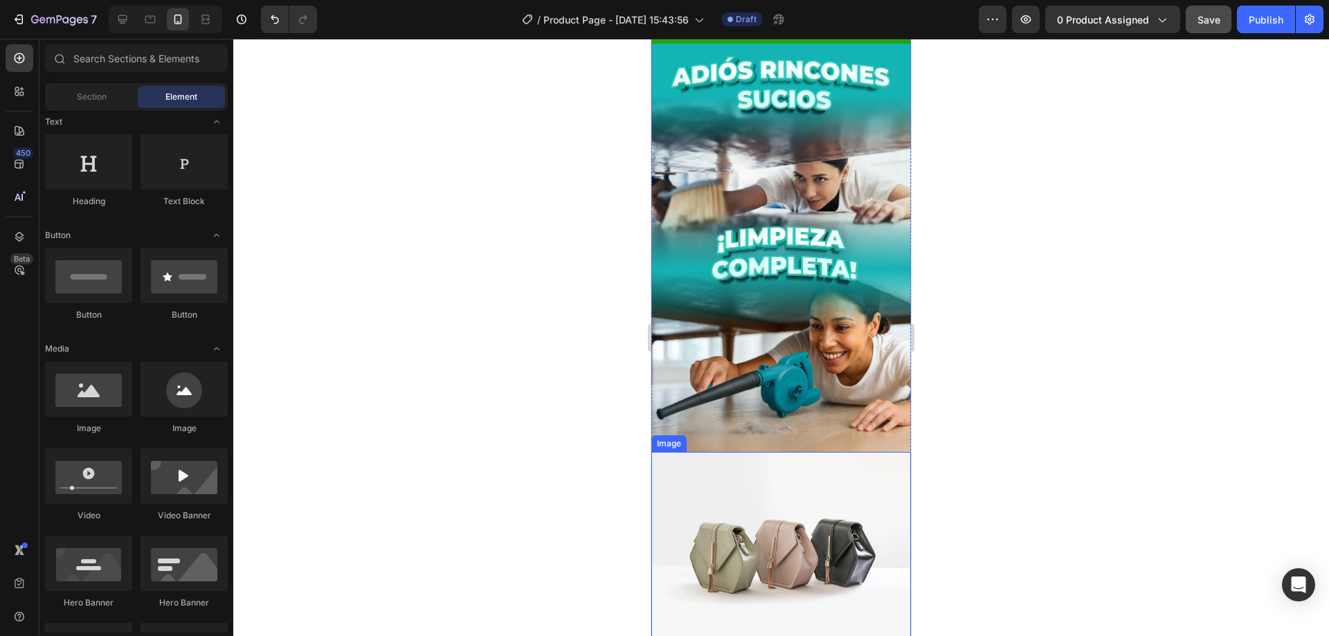
click at [844, 463] on img at bounding box center [781, 549] width 260 height 195
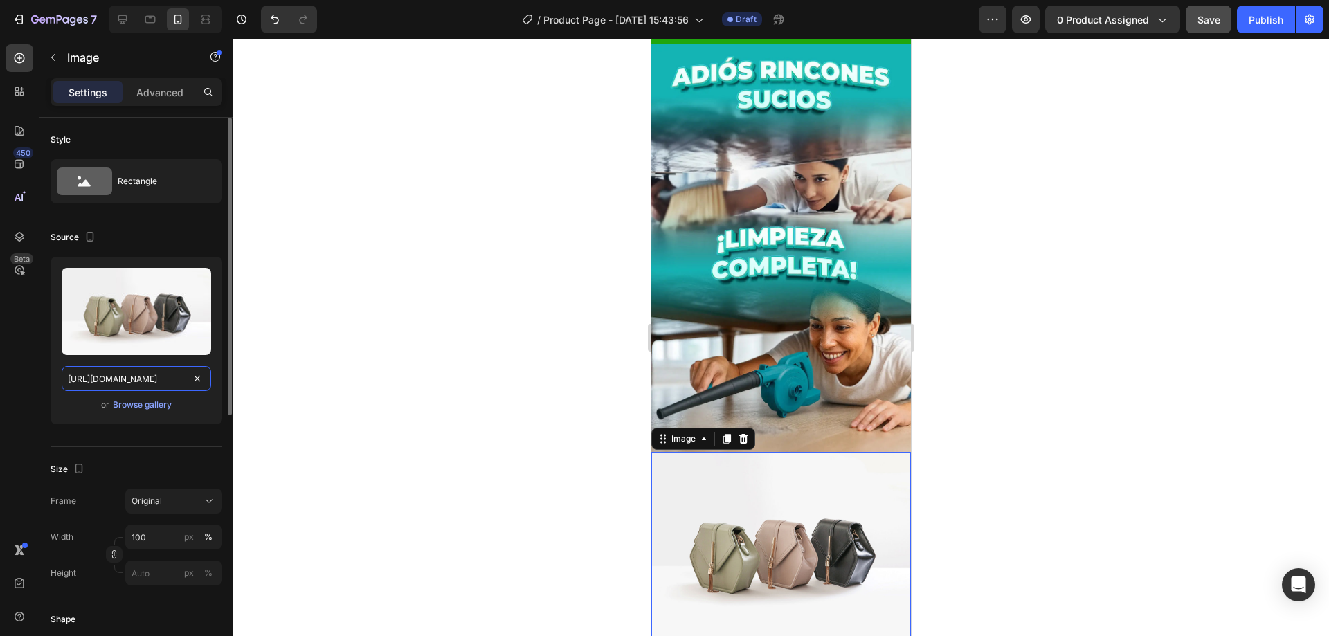
click at [134, 378] on input "https://cdn.shopify.com/s/files/1/2005/9307/files/image_demo.jpg" at bounding box center [137, 378] width 150 height 25
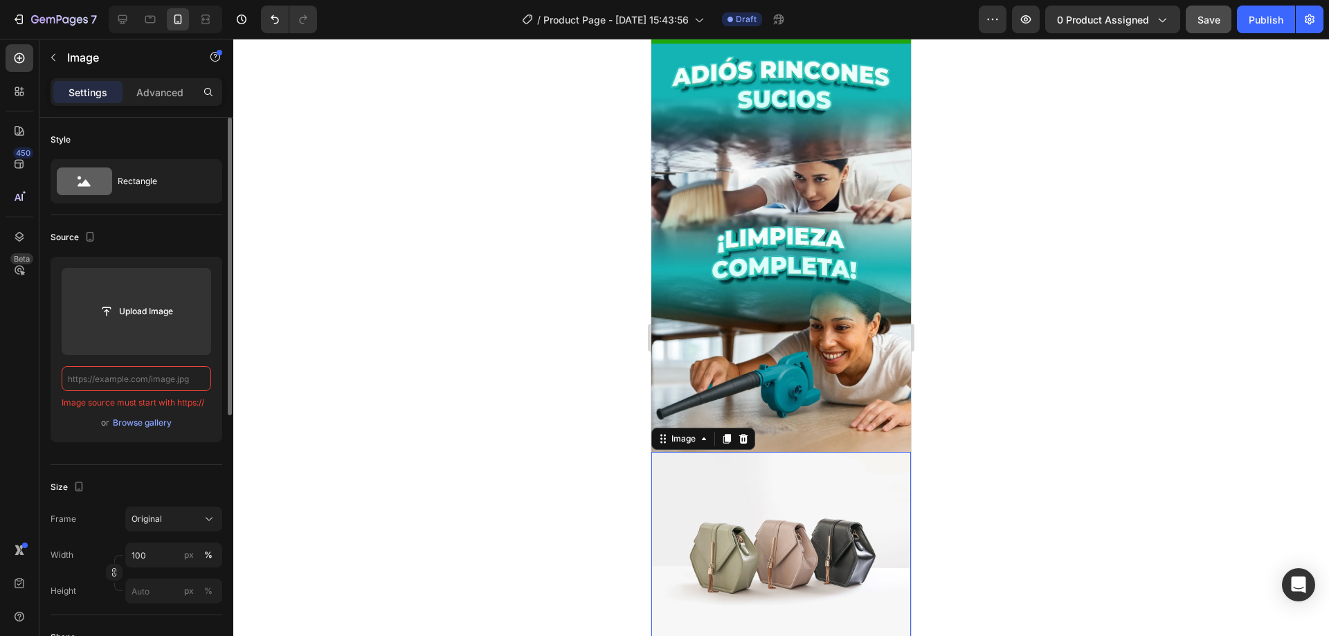
paste input "https://cdn.shopify.com/s/files/1/0618/7299/6512/files/2.gif?v=1756250094"
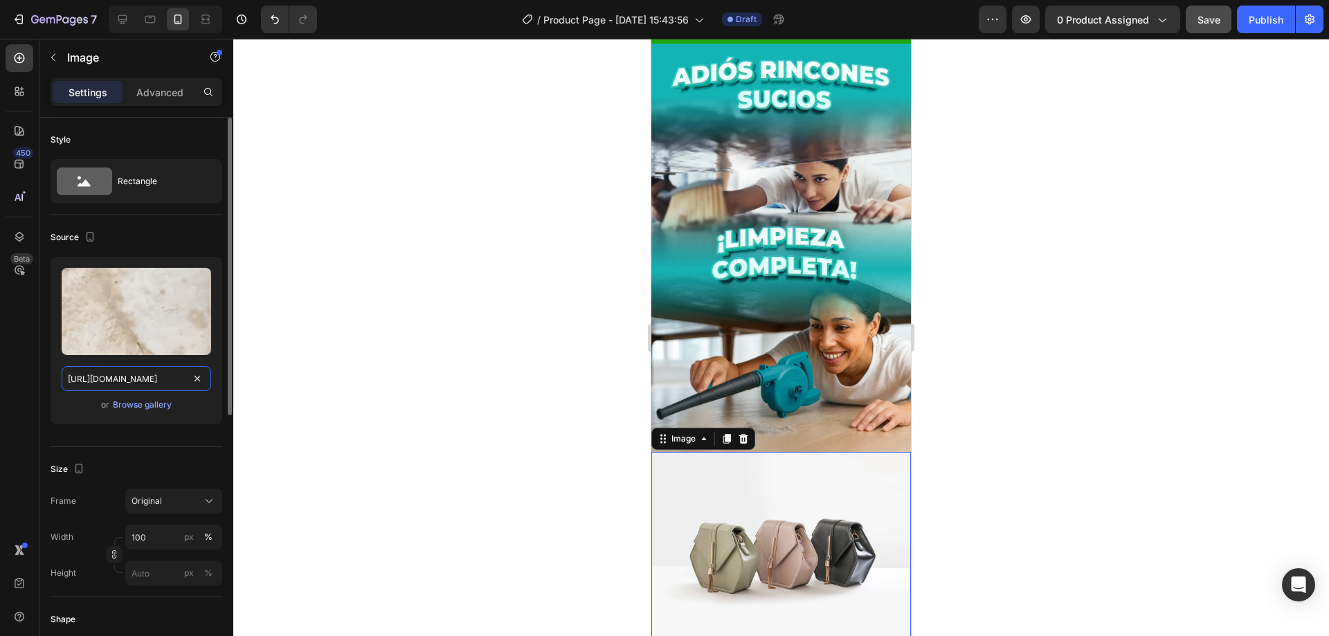
scroll to position [0, 181]
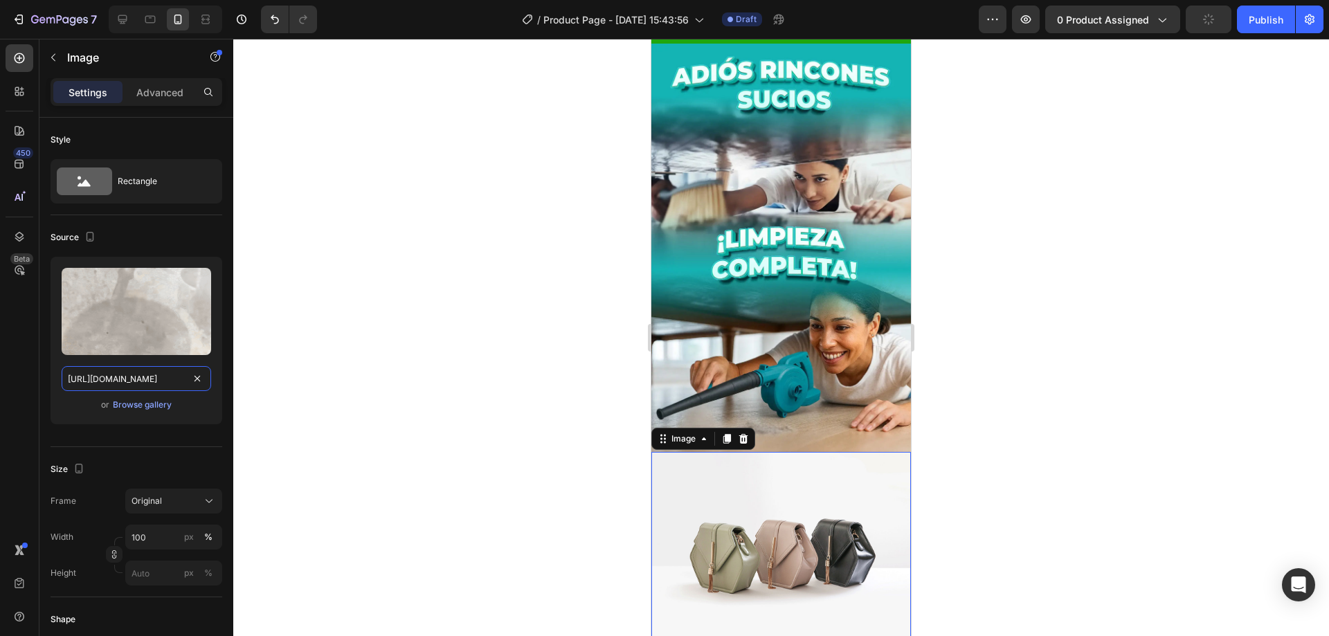
type input "https://cdn.shopify.com/s/files/1/0618/7299/6512/files/2.gif?v=1756250094"
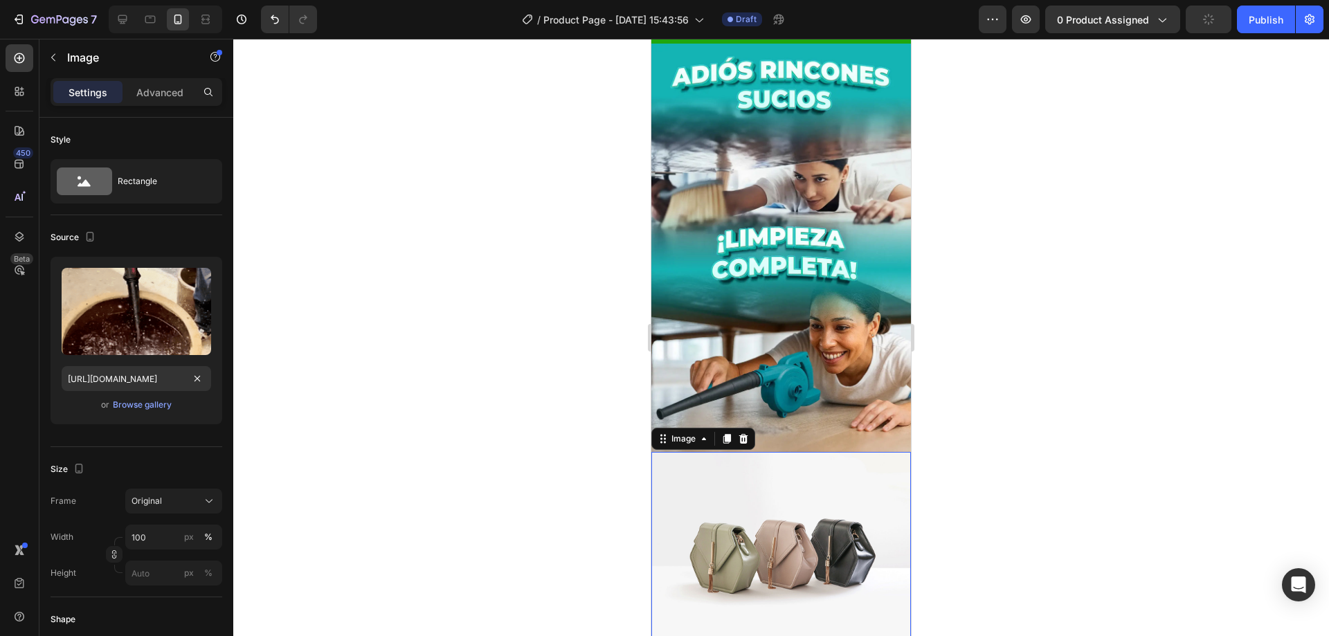
click at [367, 408] on div at bounding box center [781, 337] width 1096 height 597
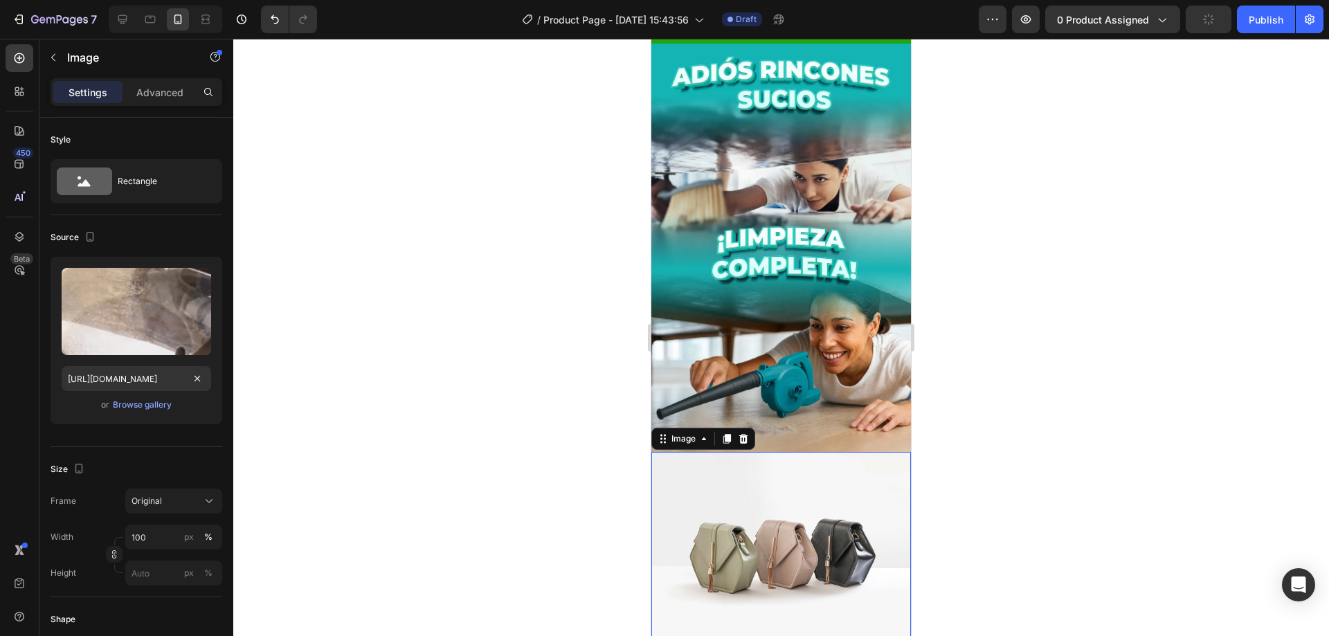
scroll to position [0, 0]
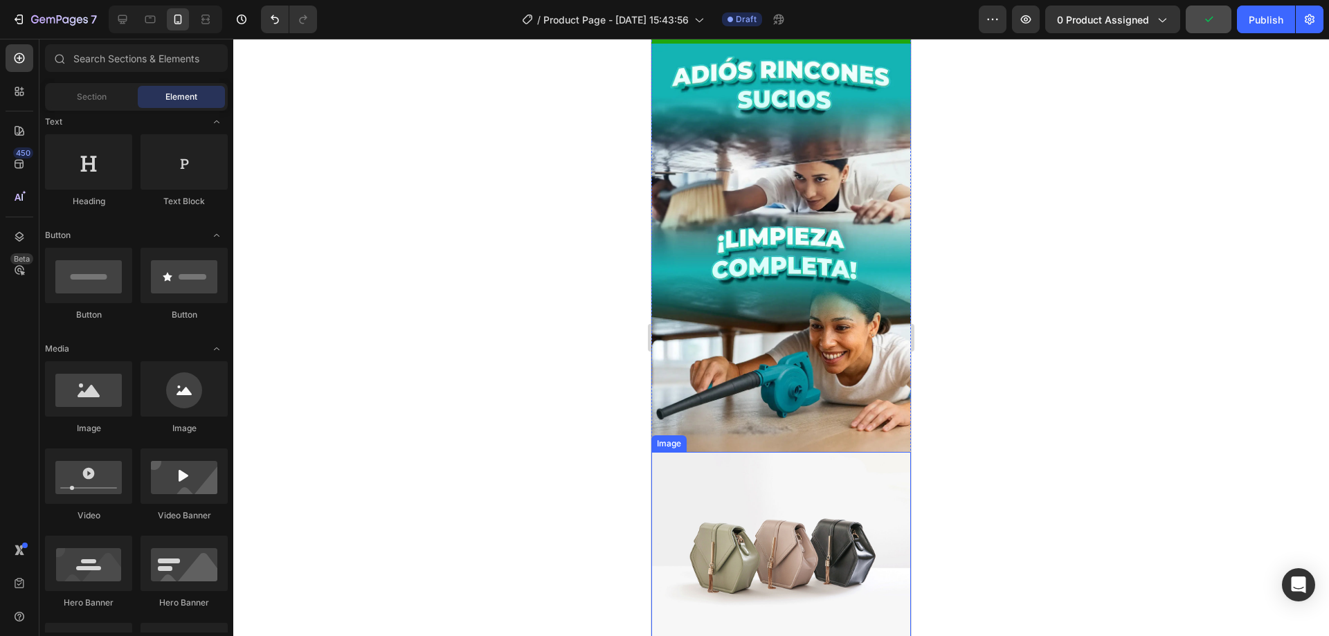
click at [789, 452] on img at bounding box center [781, 549] width 260 height 195
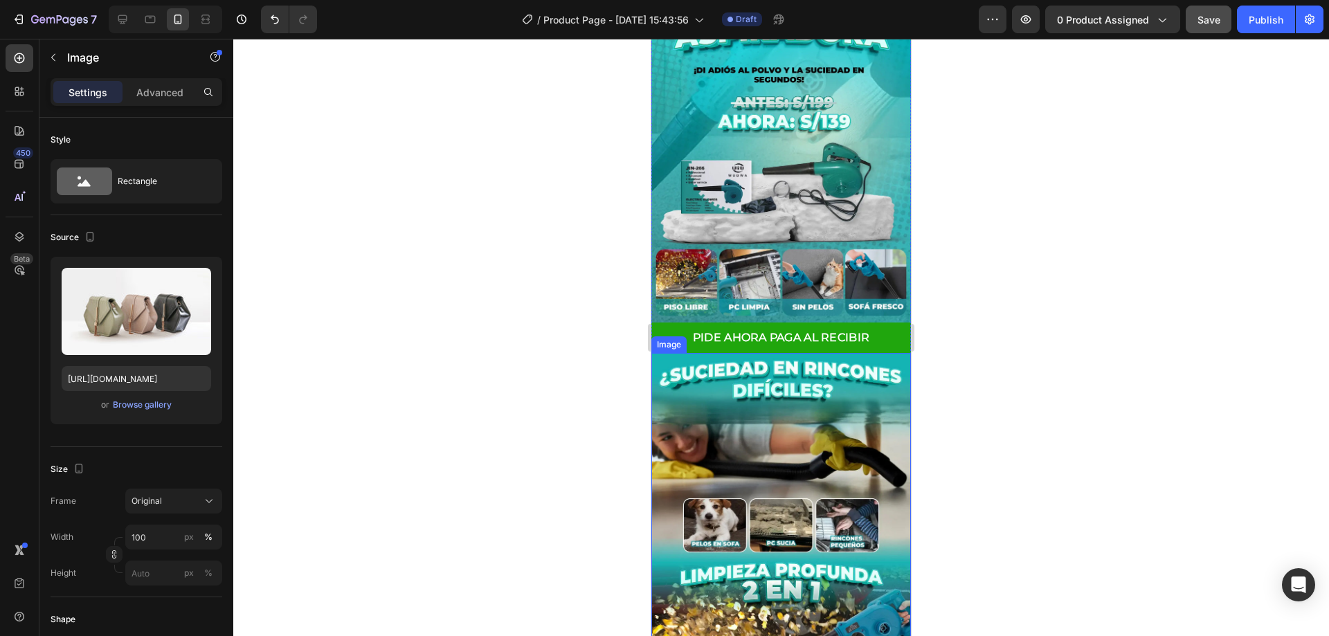
scroll to position [69, 0]
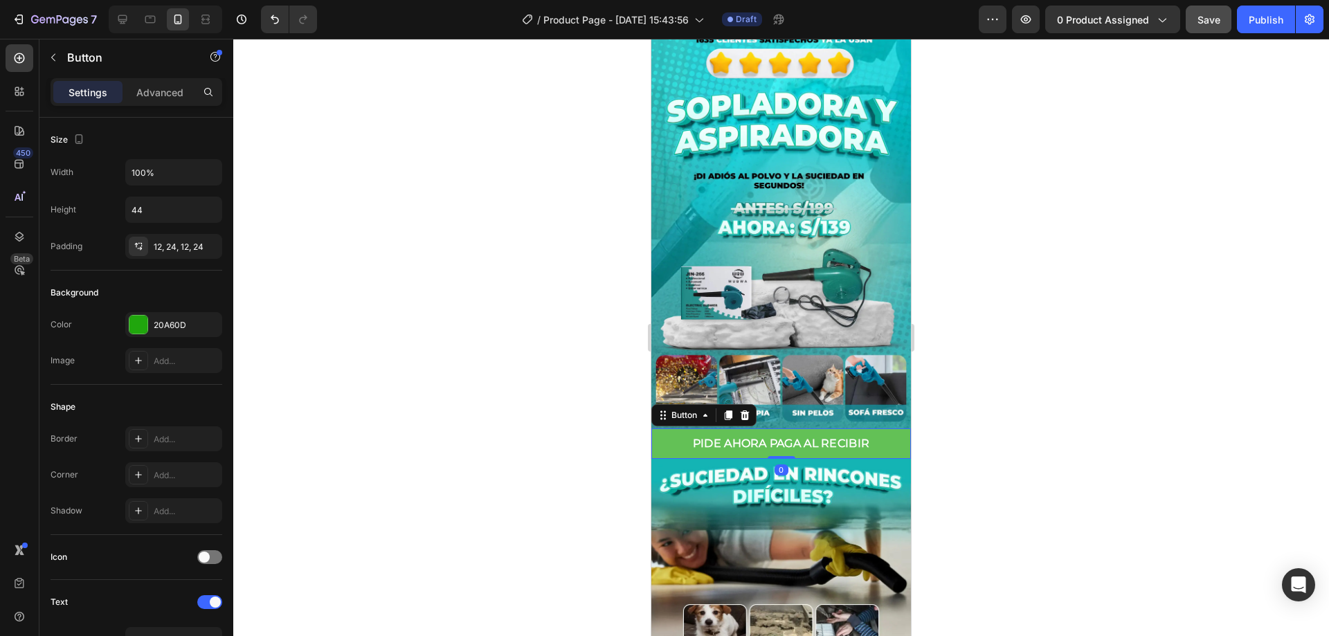
click at [883, 428] on button "PIDE AHORA PAGA AL RECIBIR" at bounding box center [781, 443] width 260 height 30
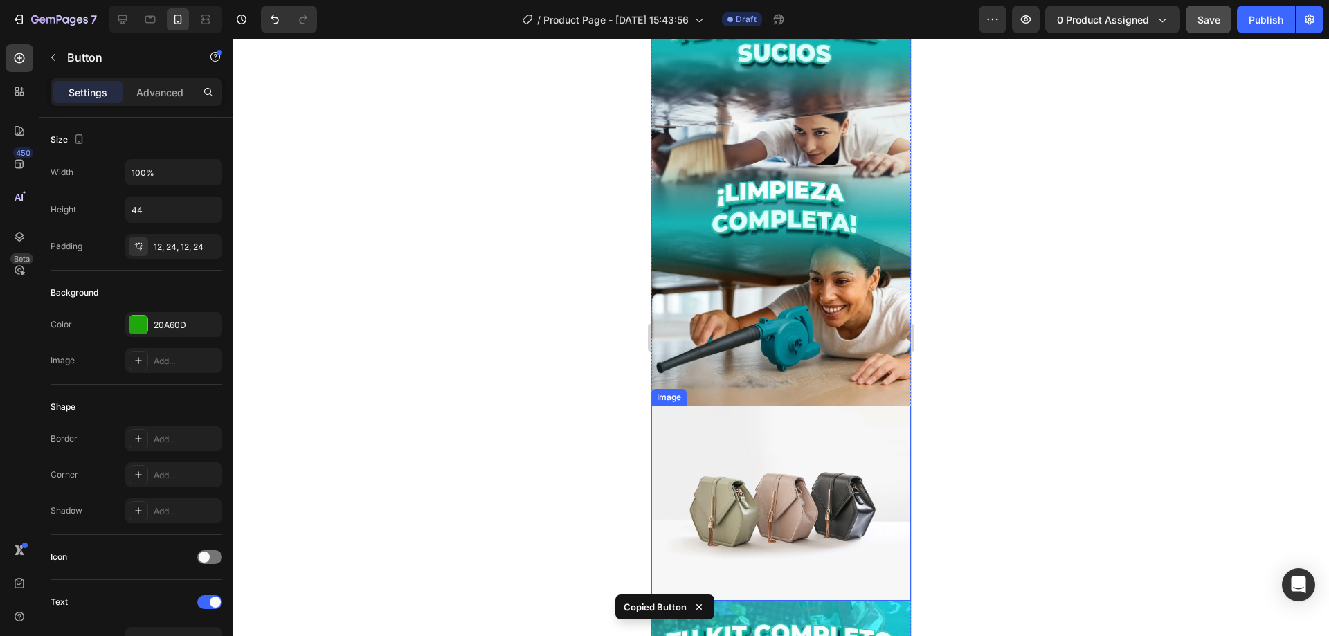
scroll to position [1661, 0]
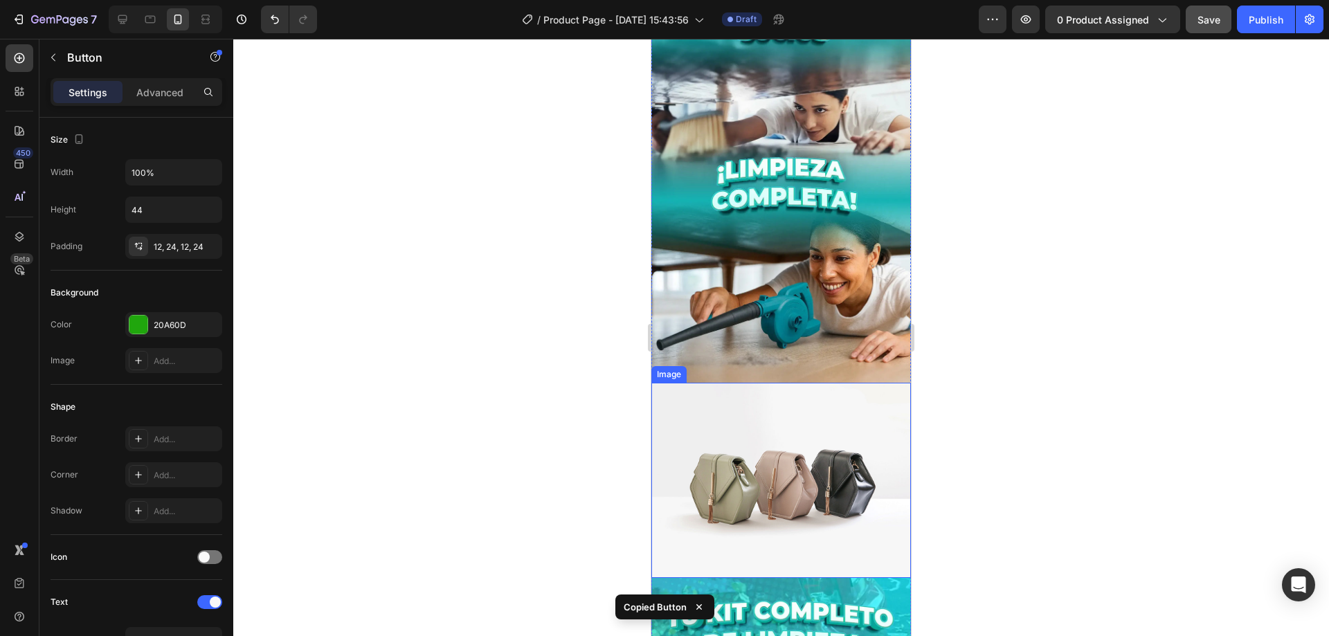
click at [787, 384] on img at bounding box center [781, 480] width 260 height 195
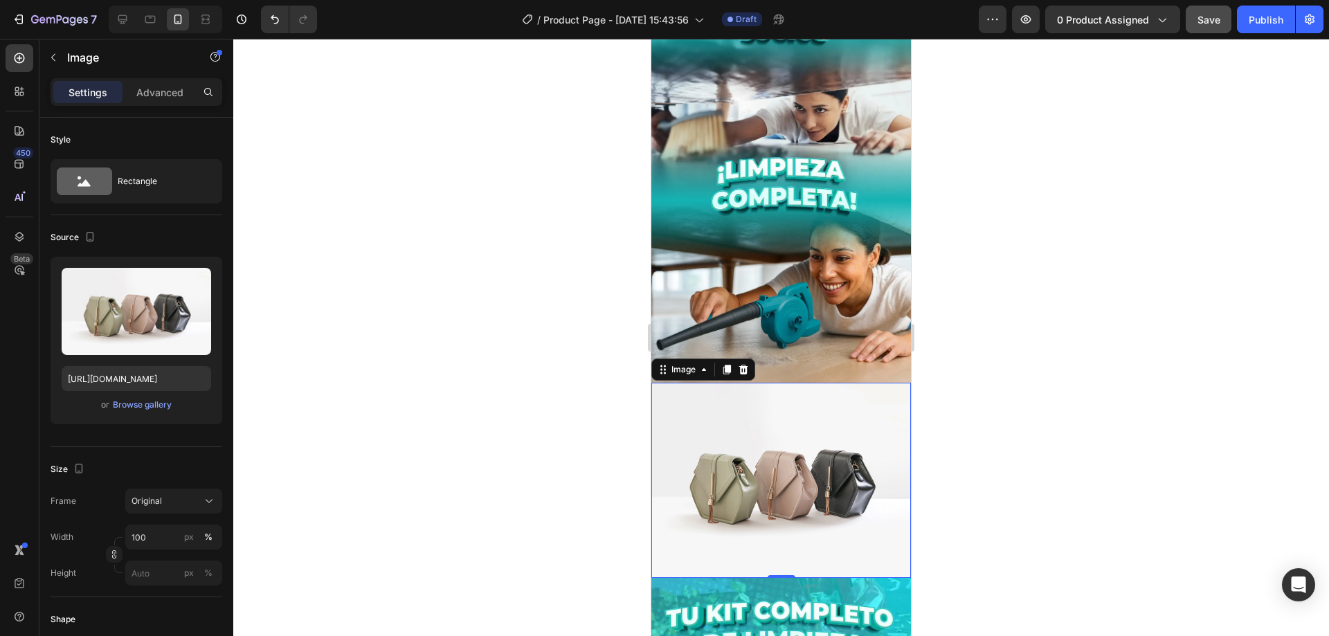
click at [766, 410] on img at bounding box center [781, 480] width 260 height 195
click at [158, 380] on input "https://cdn.shopify.com/s/files/1/2005/9307/files/image_demo.jpg" at bounding box center [137, 378] width 150 height 25
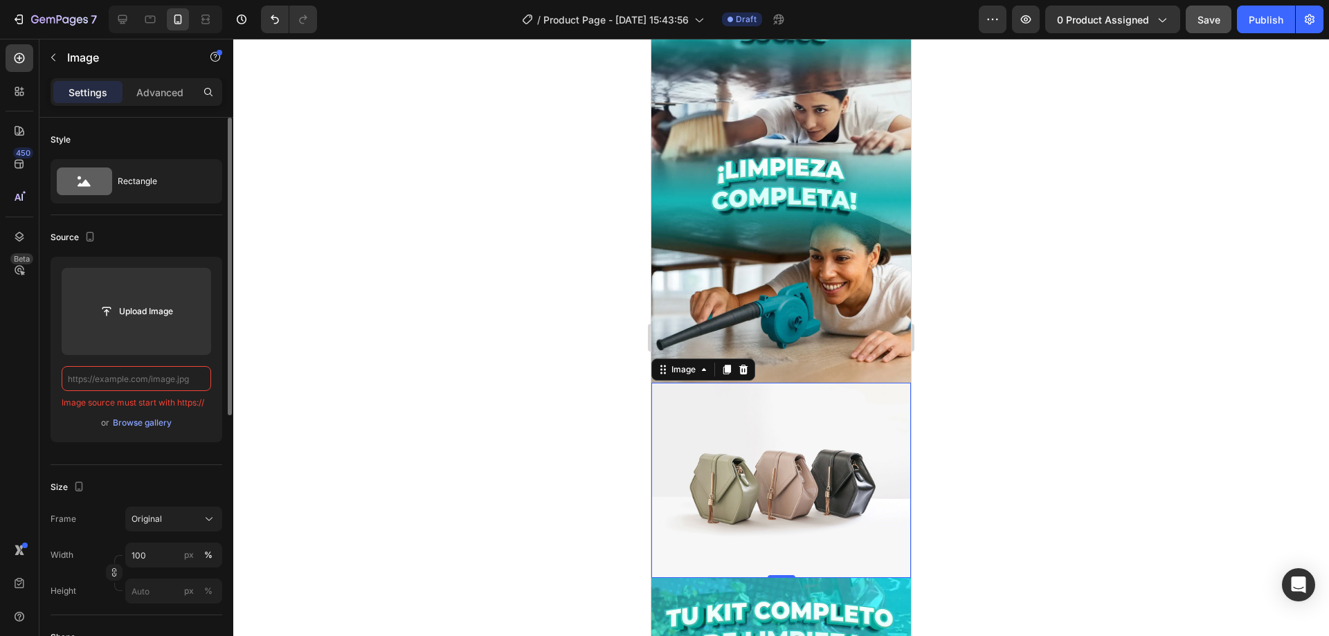
paste input "https://cdn.shopify.com/s/files/1/0618/7299/6512/files/2.gif?v=1756250094"
type input "https://cdn.shopify.com/s/files/1/0618/7299/6512/files/2.gif?v=1756250094"
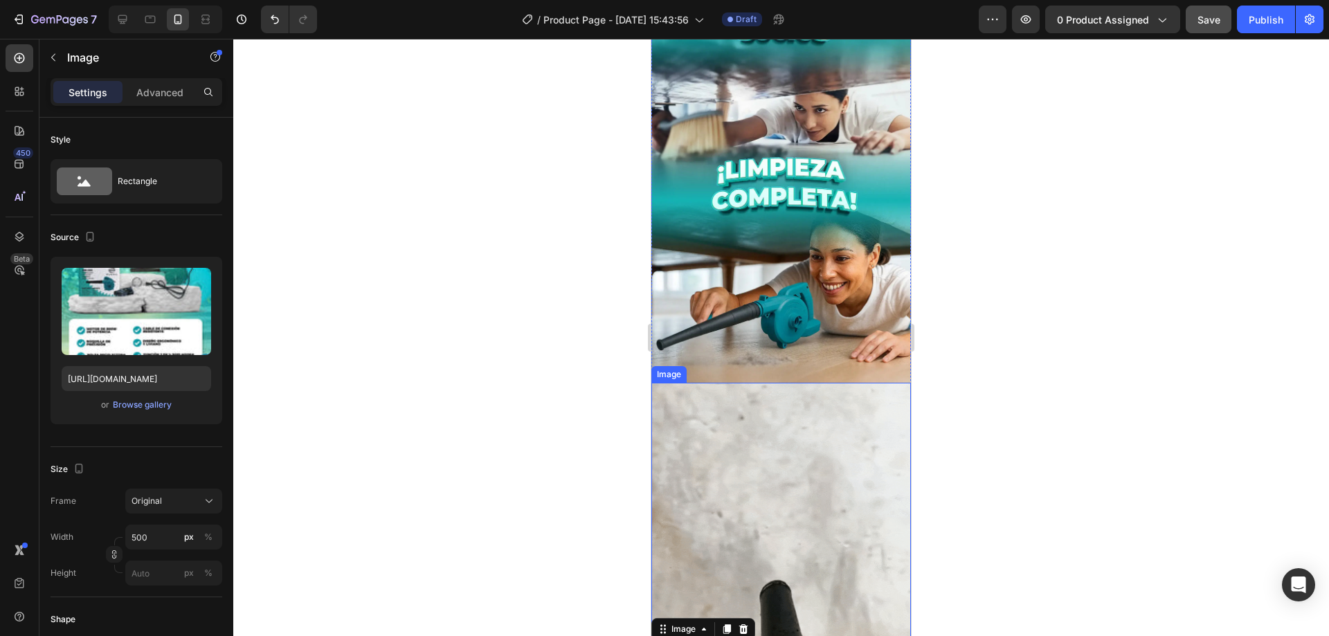
click at [758, 415] on img at bounding box center [781, 513] width 260 height 260
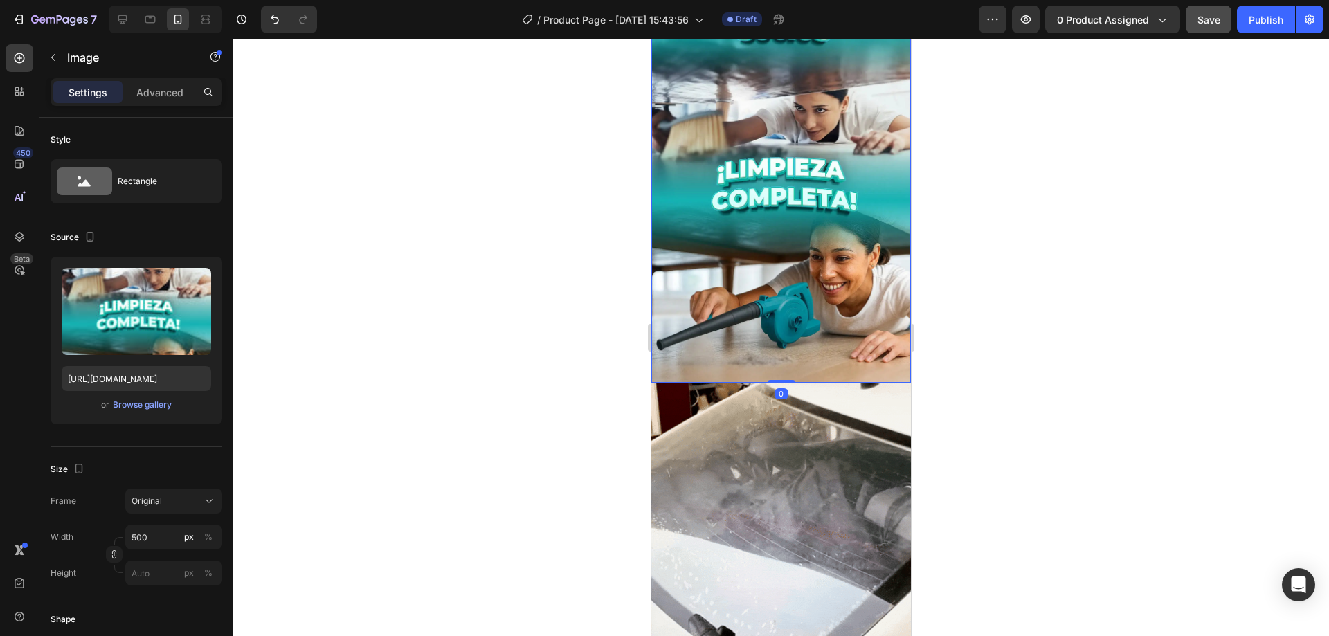
click at [777, 241] on img at bounding box center [781, 178] width 260 height 408
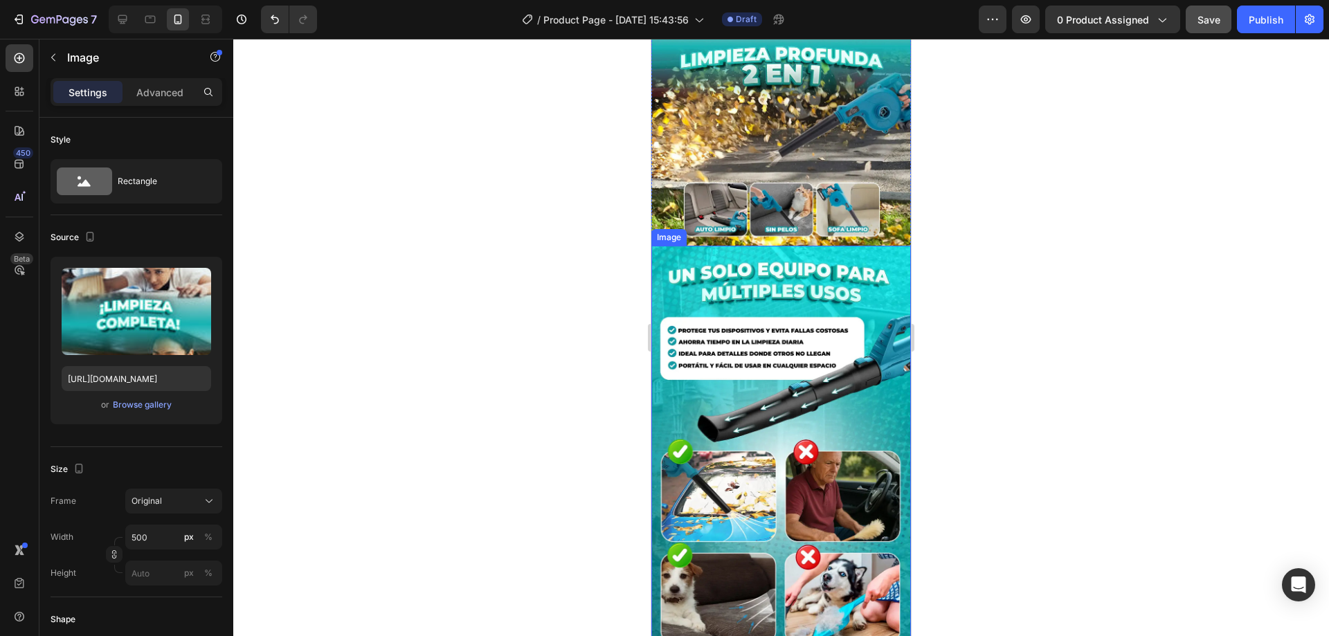
scroll to position [415, 0]
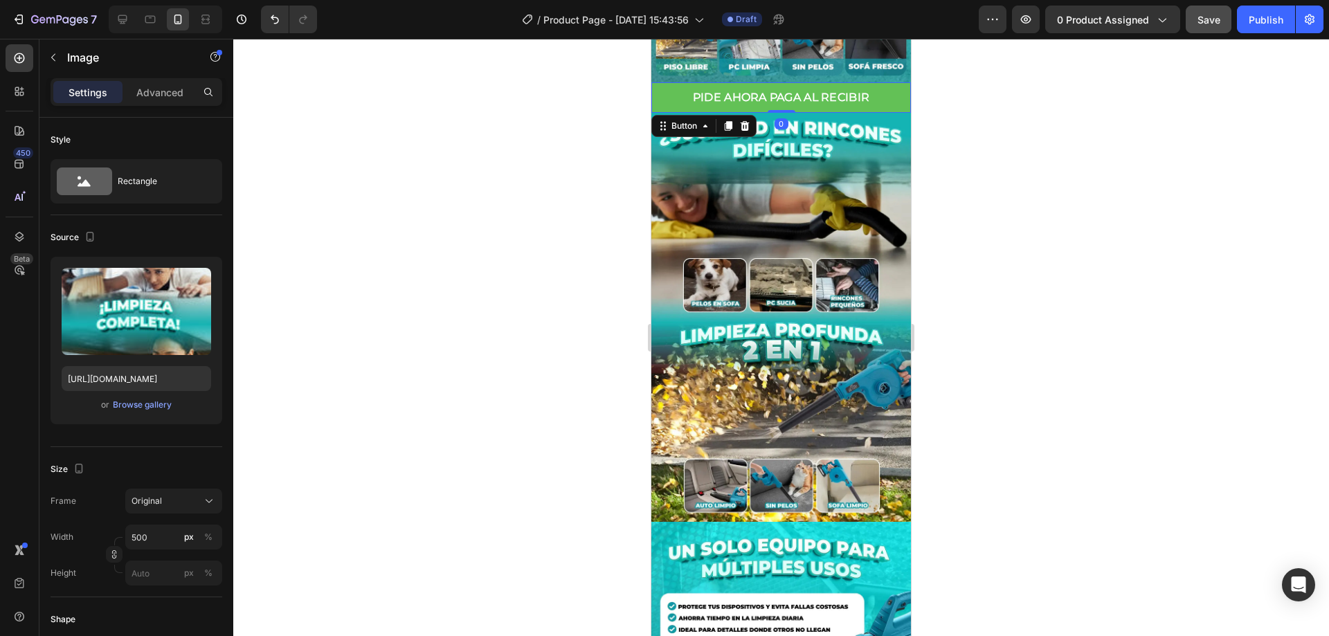
click at [870, 83] on button "PIDE AHORA PAGA AL RECIBIR" at bounding box center [781, 97] width 260 height 30
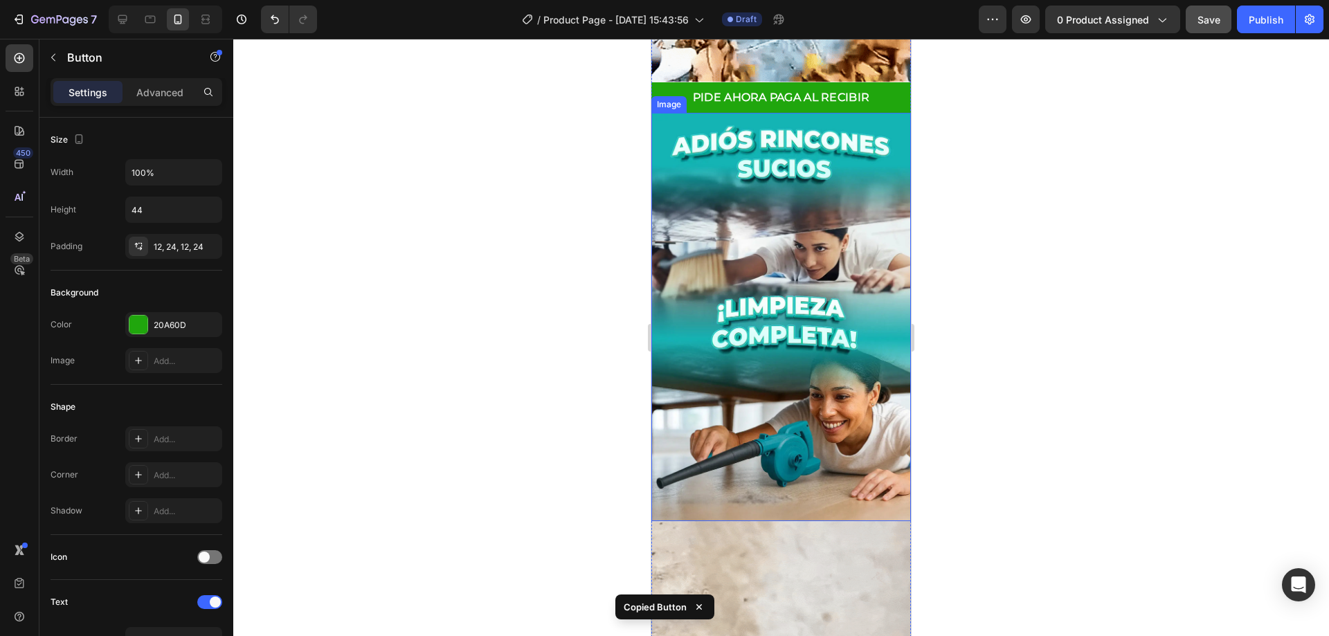
scroll to position [1730, 0]
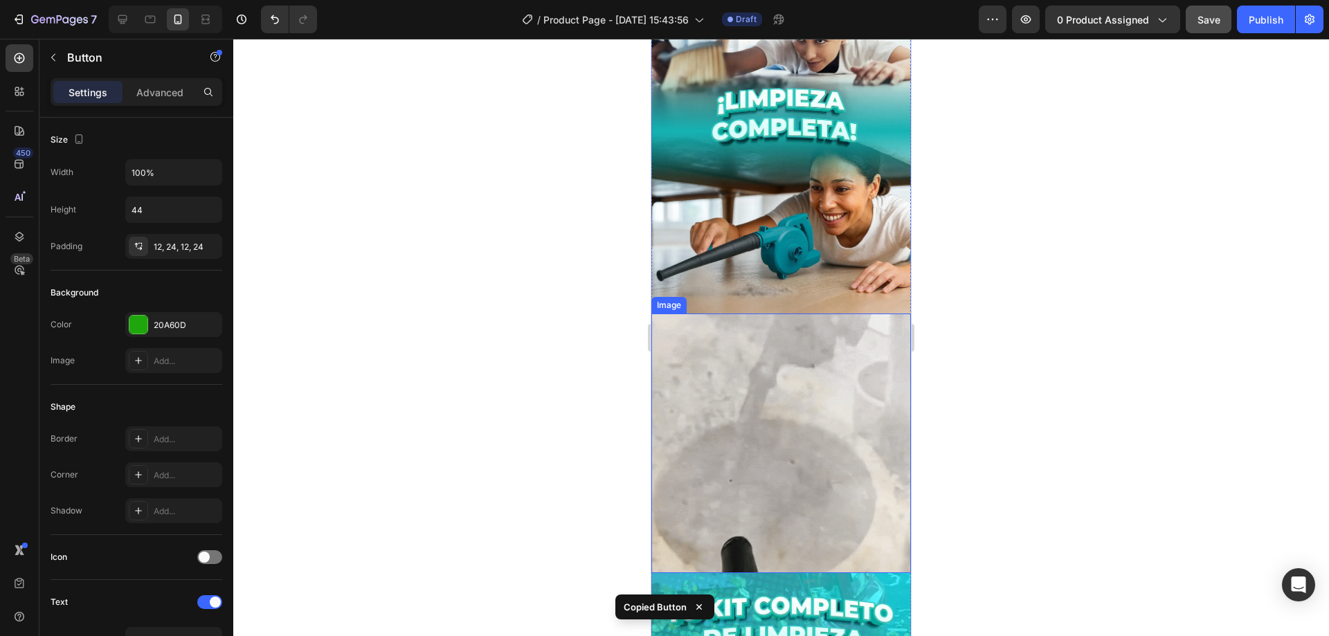
click at [797, 390] on img at bounding box center [781, 444] width 260 height 260
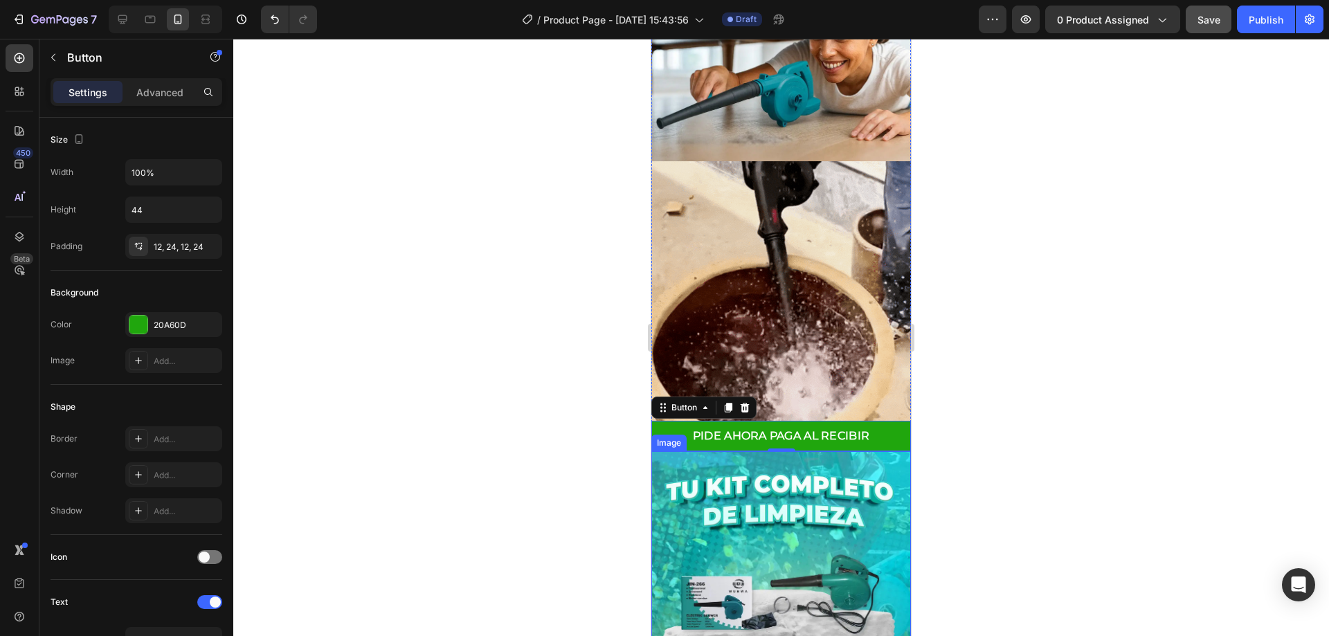
scroll to position [2007, 0]
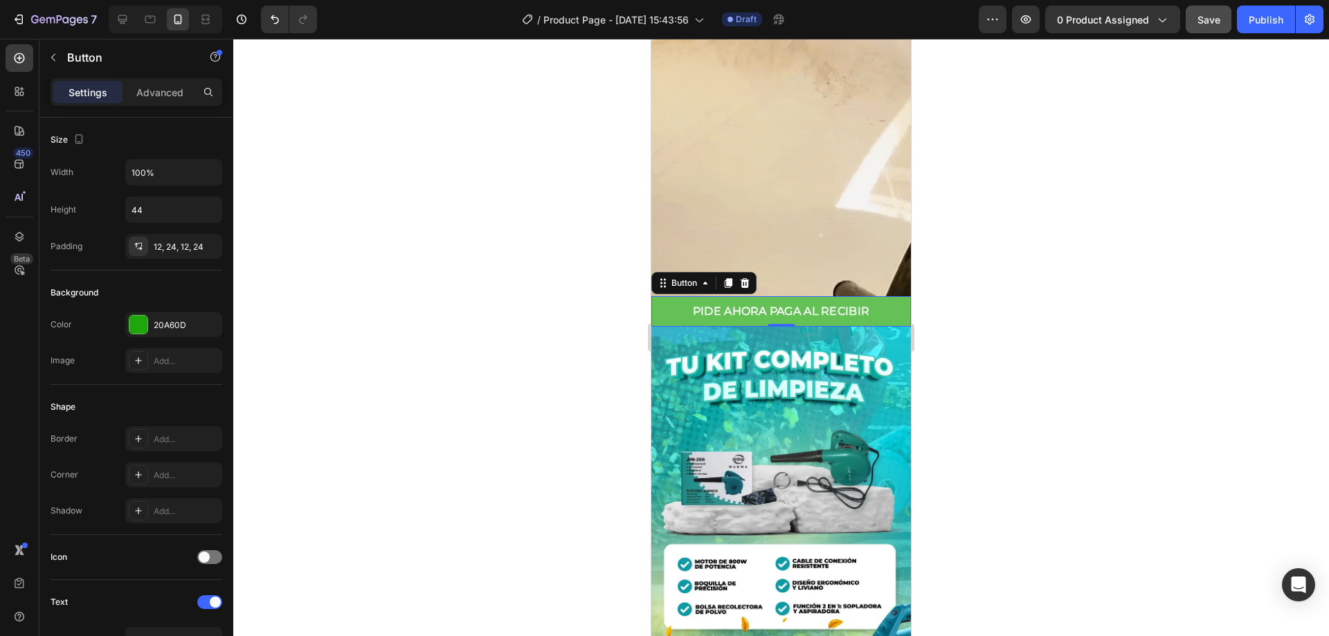
click at [878, 296] on button "PIDE AHORA PAGA AL RECIBIR" at bounding box center [781, 311] width 260 height 30
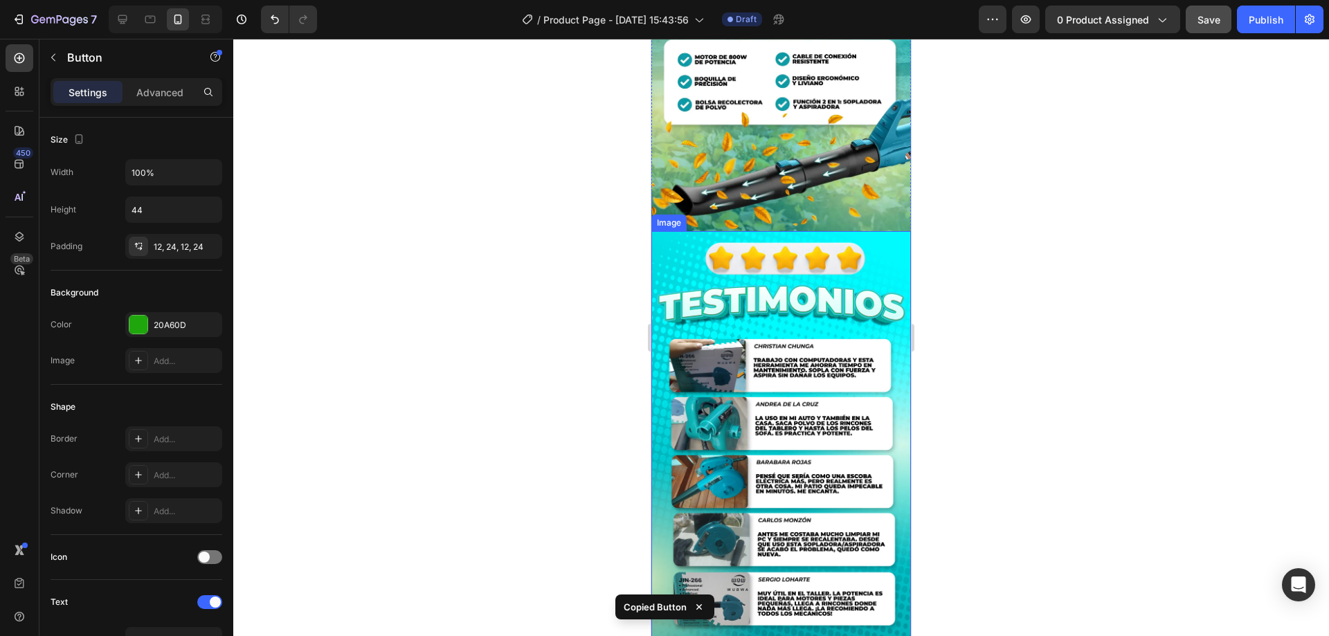
scroll to position [2630, 0]
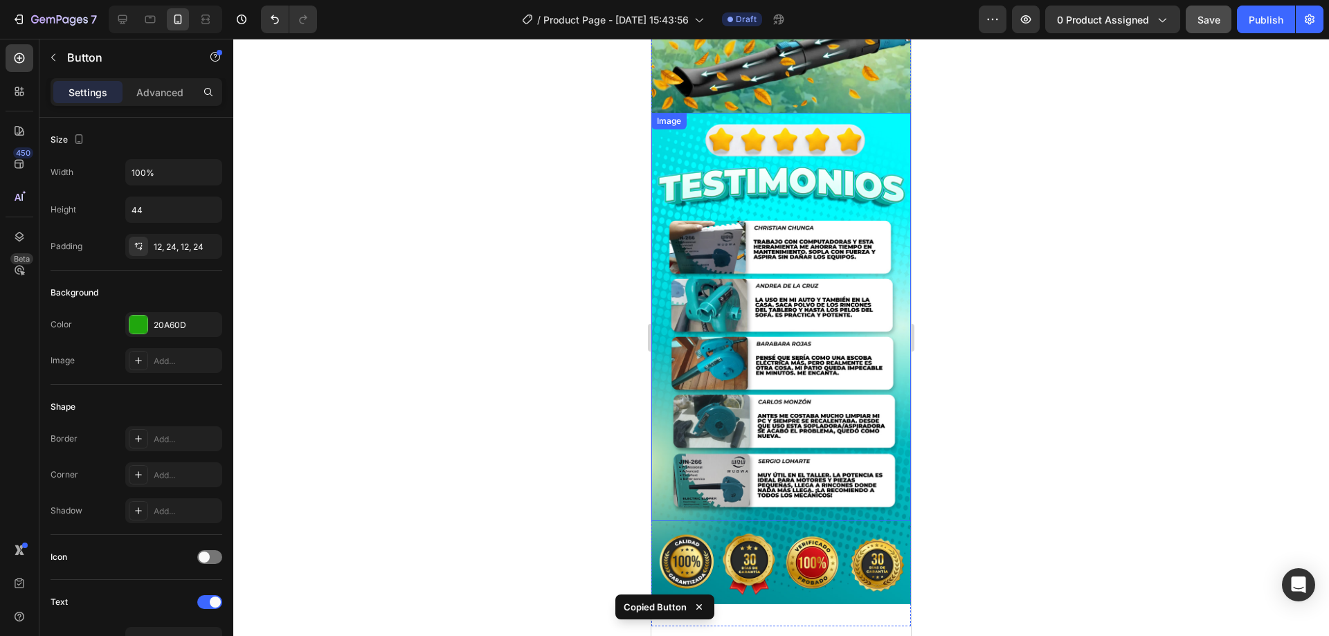
click at [819, 354] on img at bounding box center [781, 317] width 260 height 408
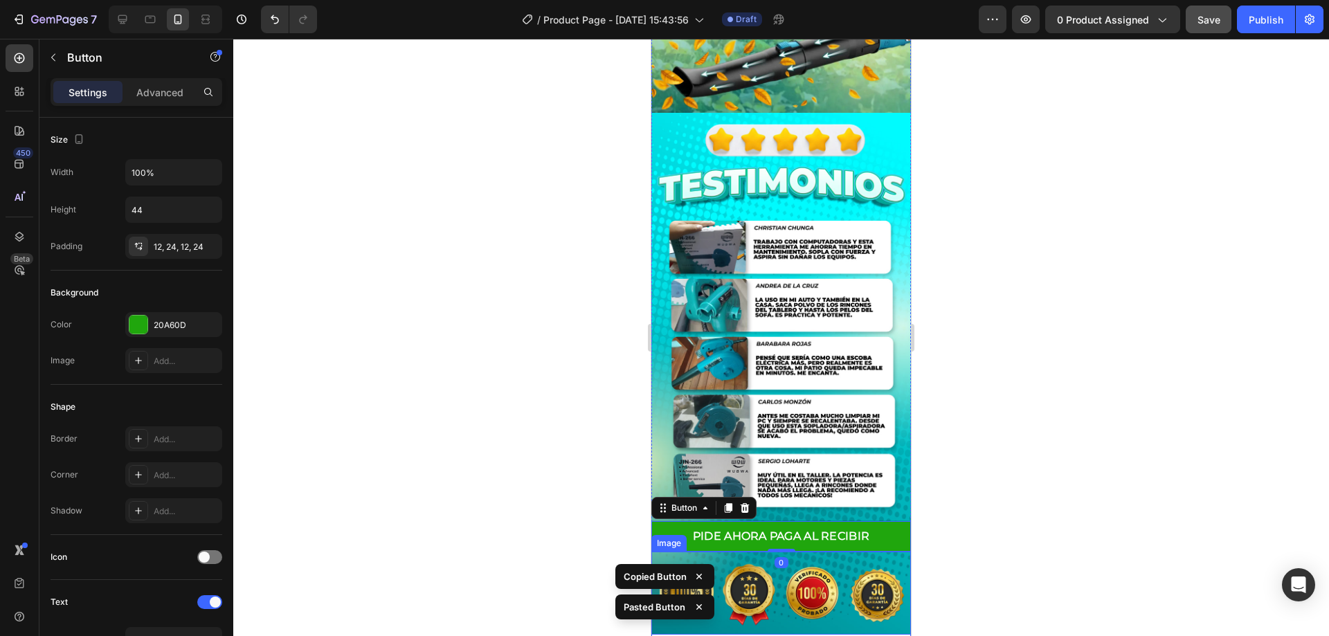
click at [1030, 495] on div at bounding box center [781, 337] width 1096 height 597
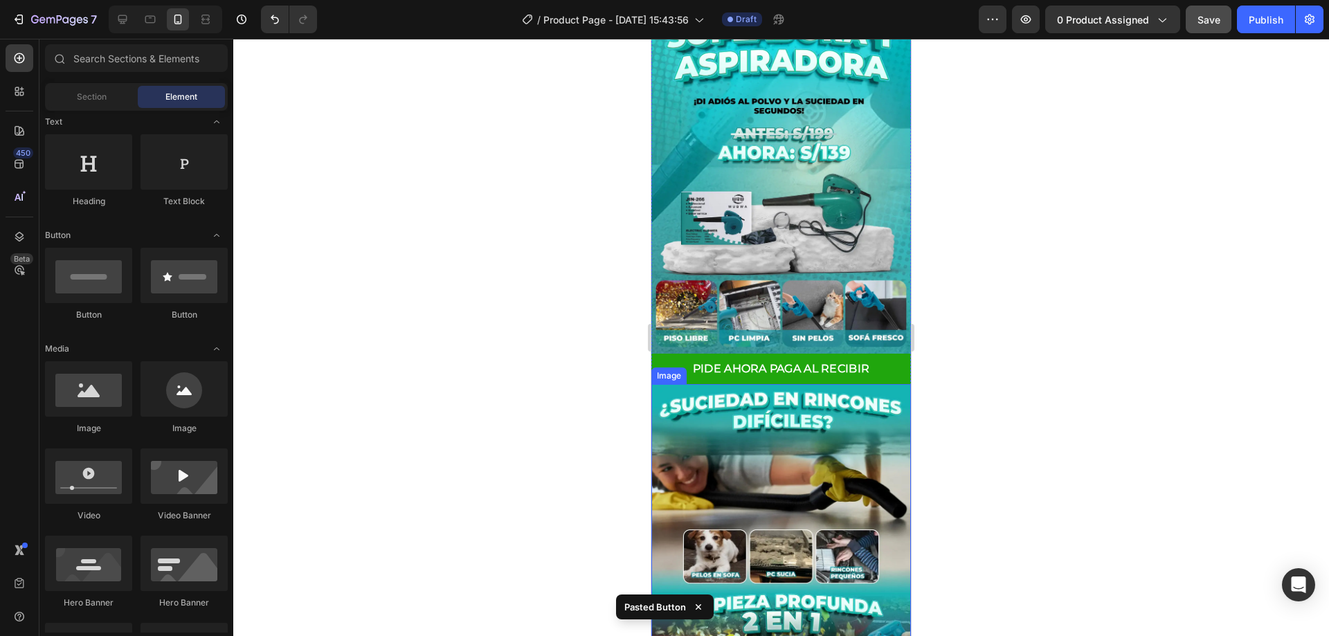
scroll to position [0, 0]
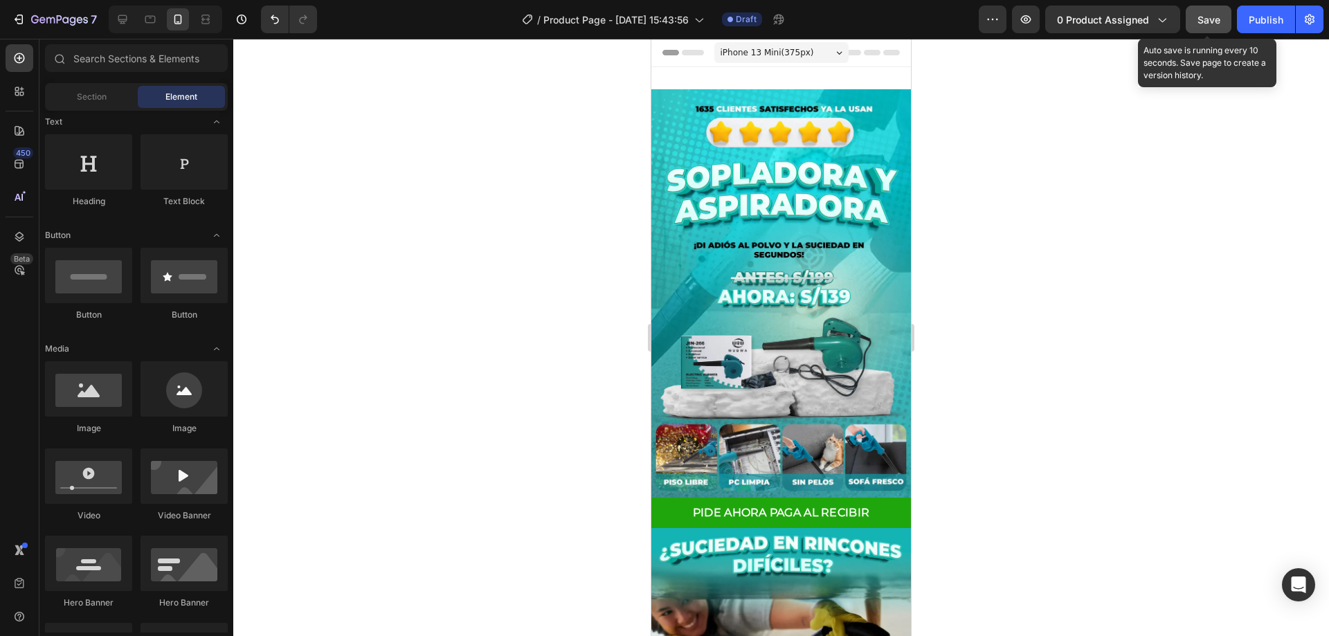
click at [1214, 22] on span "Save" at bounding box center [1208, 20] width 23 height 12
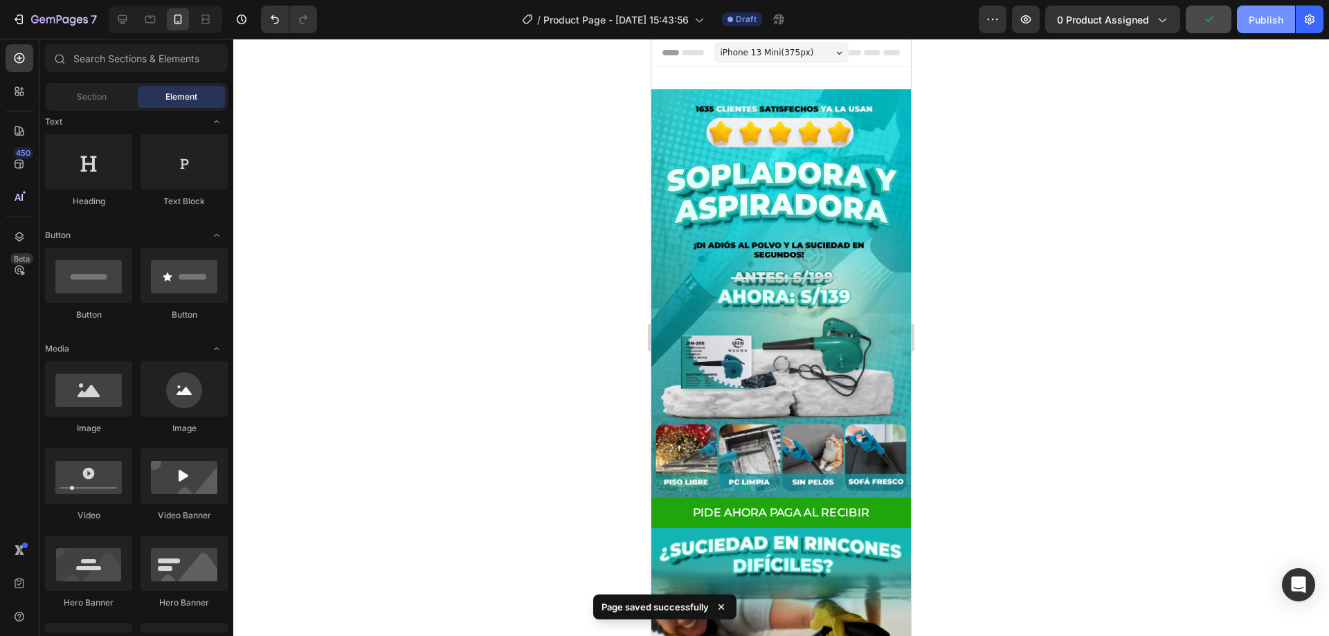
click at [1256, 21] on div "Publish" at bounding box center [1266, 19] width 35 height 15
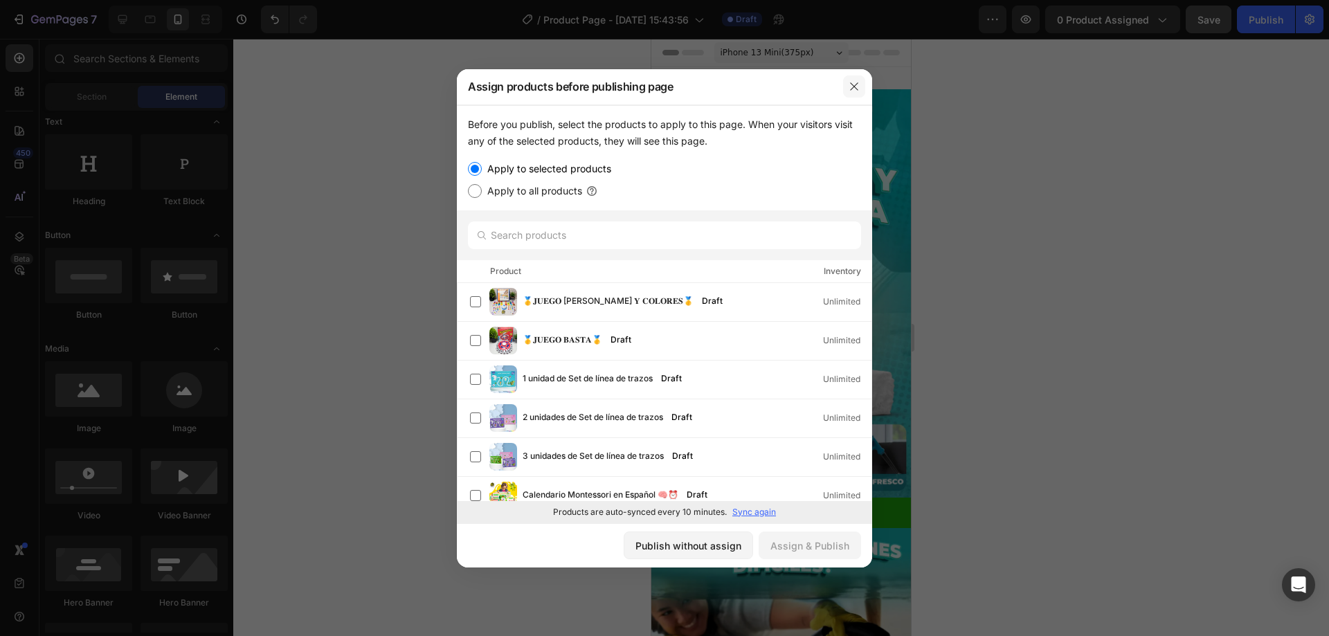
click at [847, 82] on button "button" at bounding box center [854, 86] width 22 height 22
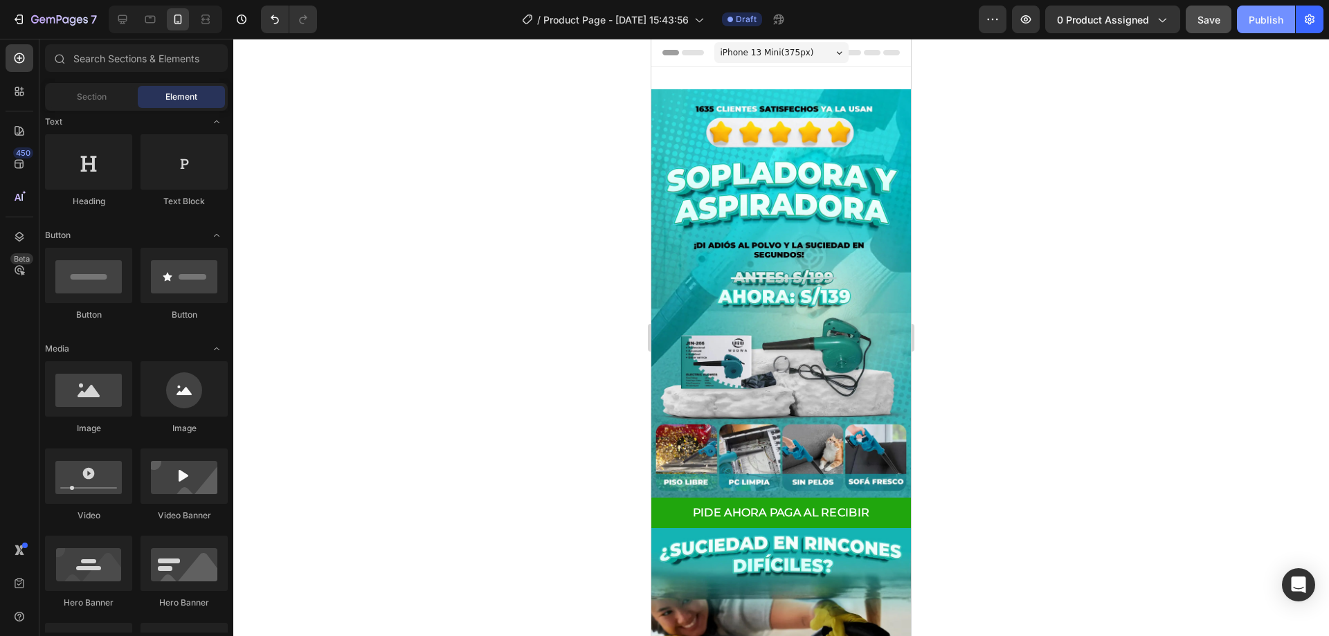
click at [1262, 17] on div "Publish" at bounding box center [1266, 19] width 35 height 15
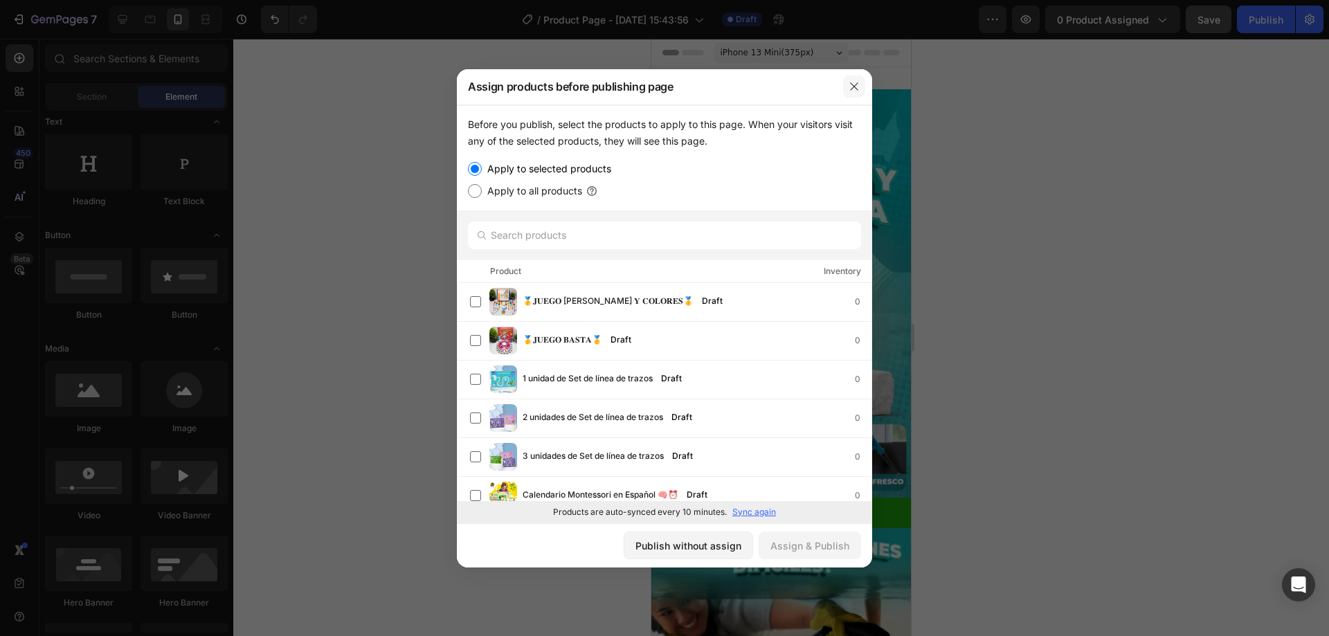
click at [849, 84] on icon "button" at bounding box center [854, 86] width 11 height 11
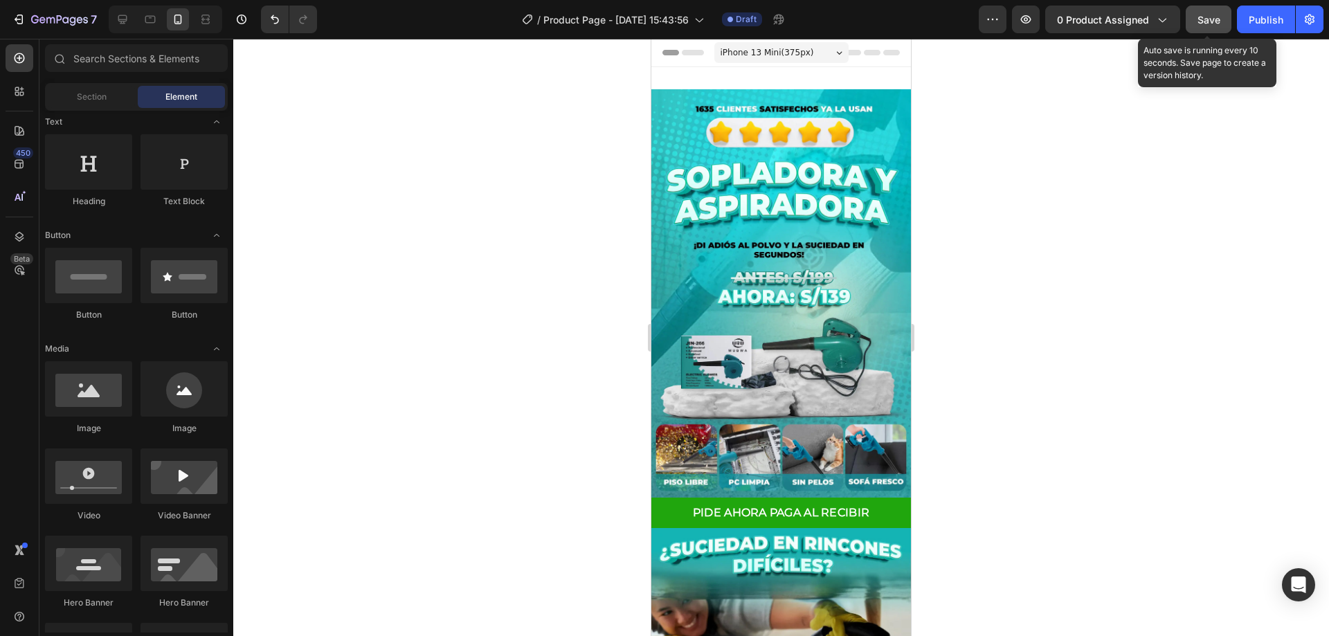
click at [1202, 21] on span "Save" at bounding box center [1208, 20] width 23 height 12
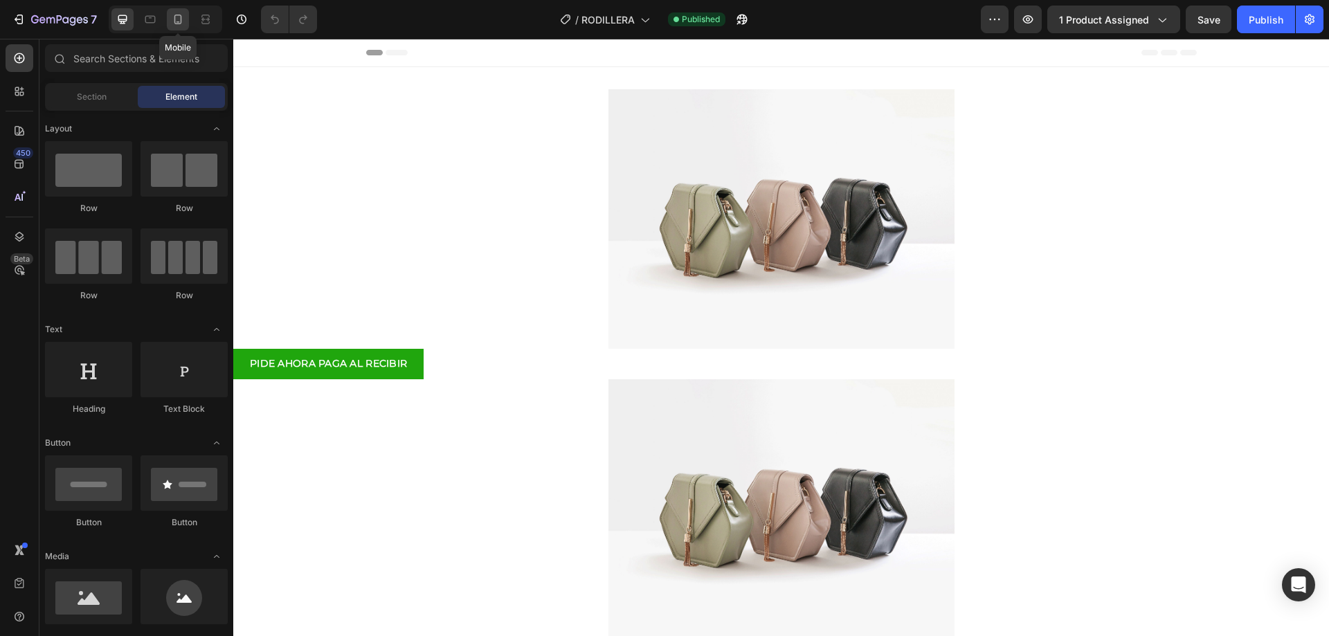
click at [181, 21] on icon at bounding box center [178, 20] width 8 height 10
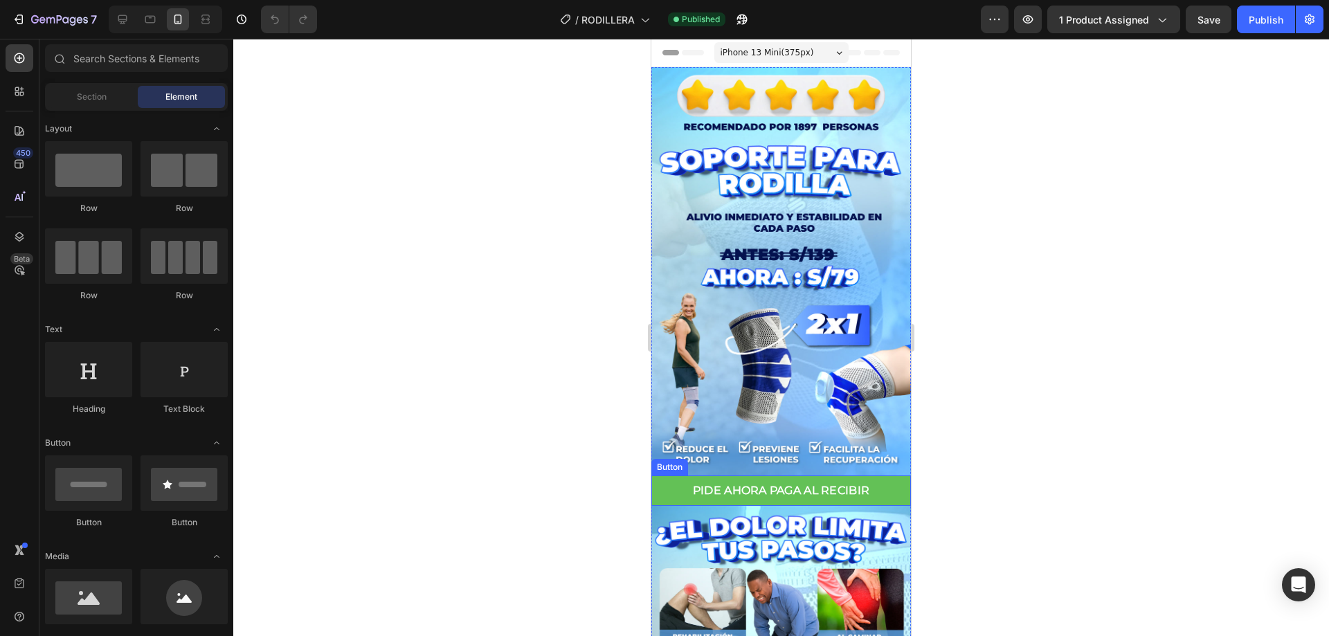
click at [886, 476] on button "PIDE AHORA PAGA AL RECIBIR" at bounding box center [781, 491] width 260 height 30
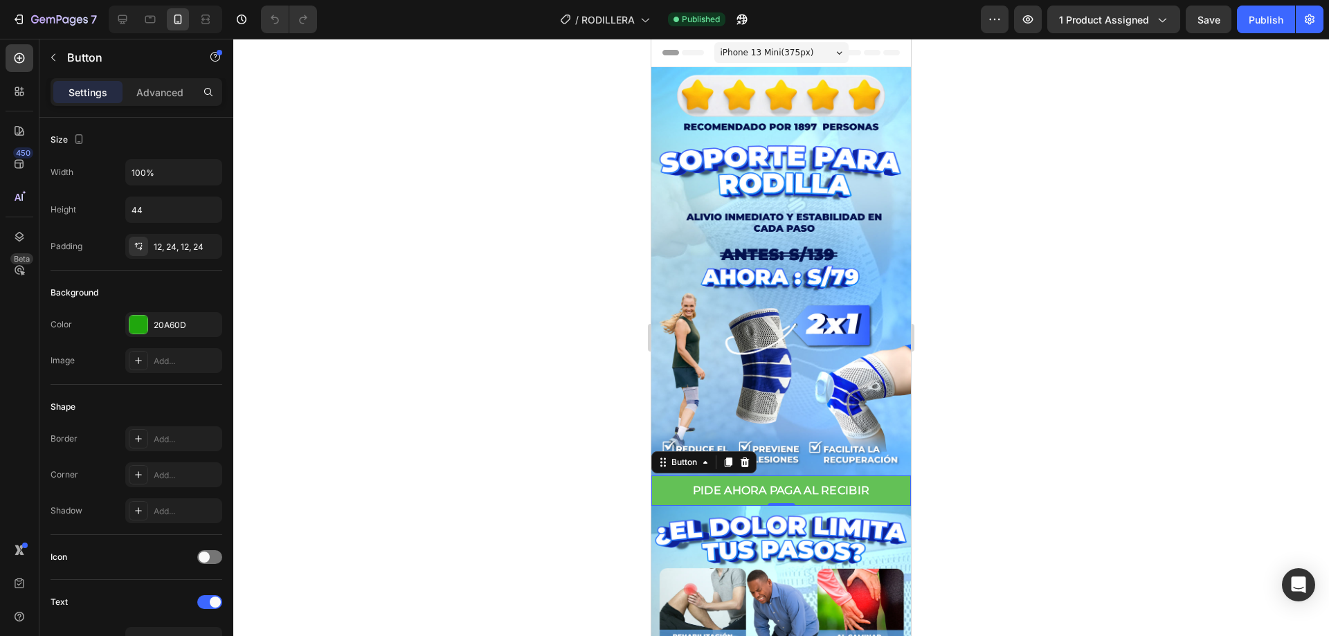
click at [894, 476] on button "PIDE AHORA PAGA AL RECIBIR" at bounding box center [781, 491] width 260 height 30
